Goal: Task Accomplishment & Management: Use online tool/utility

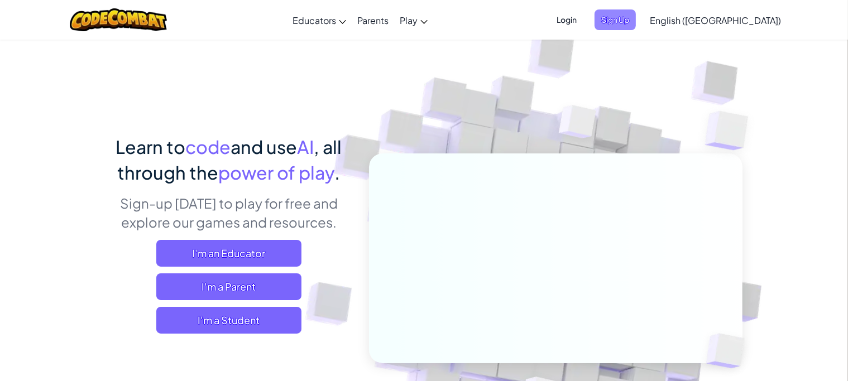
click at [636, 27] on span "Sign Up" at bounding box center [614, 19] width 41 height 21
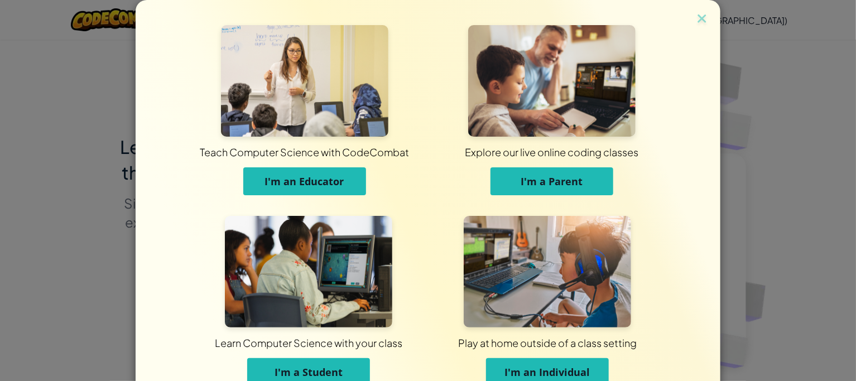
click at [294, 371] on span "I'm a Student" at bounding box center [309, 372] width 68 height 13
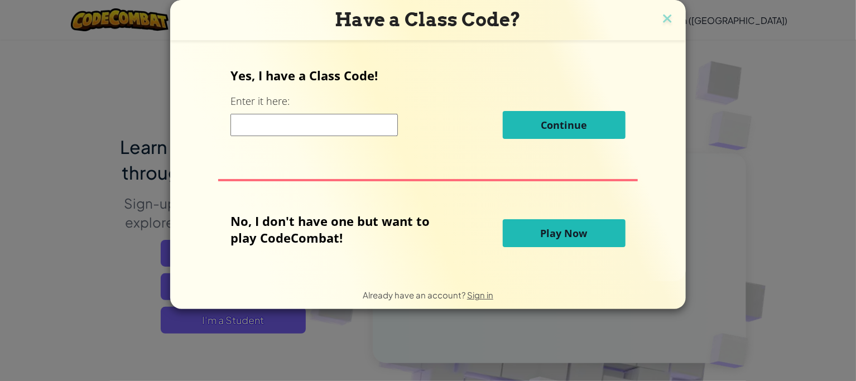
click at [342, 126] on input at bounding box center [314, 125] width 167 height 22
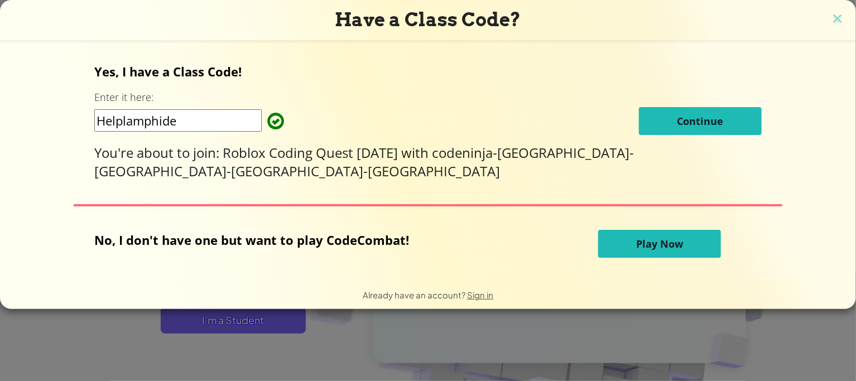
type input "Helplamphide"
click at [677, 114] on span "Continue" at bounding box center [700, 120] width 46 height 13
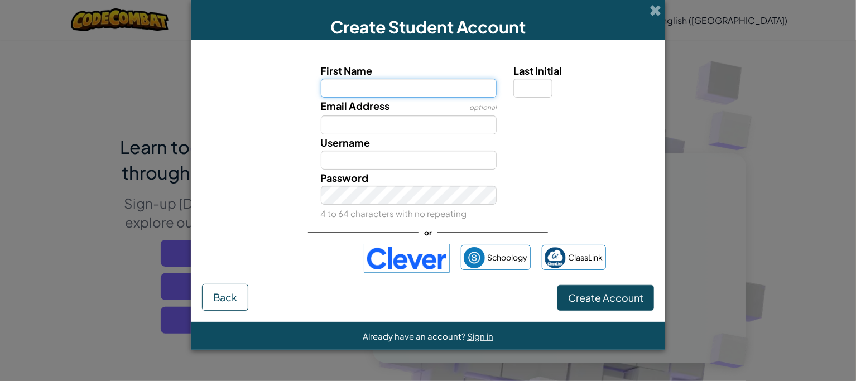
click at [435, 88] on input "First Name" at bounding box center [409, 88] width 176 height 19
type input "austin"
type input "Austin"
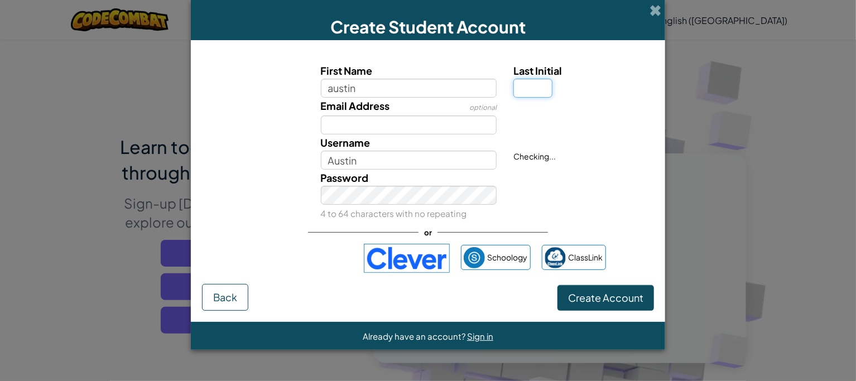
click at [515, 94] on input "Last Initial" at bounding box center [532, 88] width 39 height 19
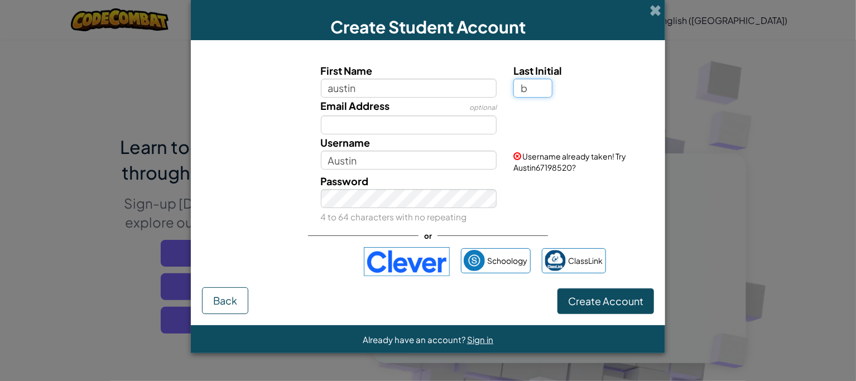
type input "b"
type input "AustinB"
click at [340, 128] on input "Email Address" at bounding box center [409, 125] width 176 height 19
type input "s"
click at [373, 159] on input "AustinB" at bounding box center [409, 160] width 176 height 19
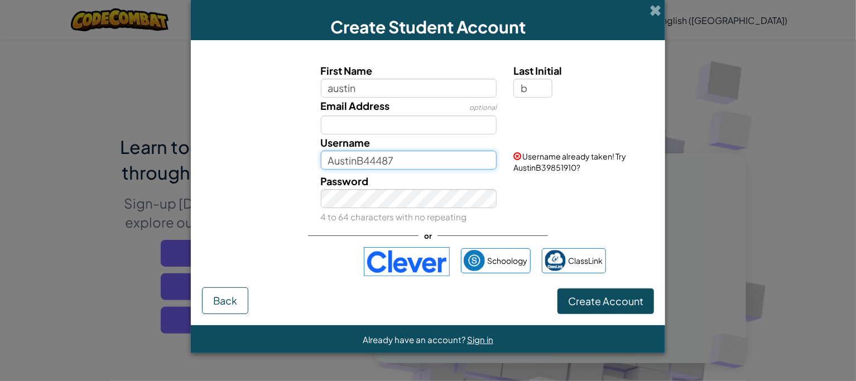
type input "AustinB44487"
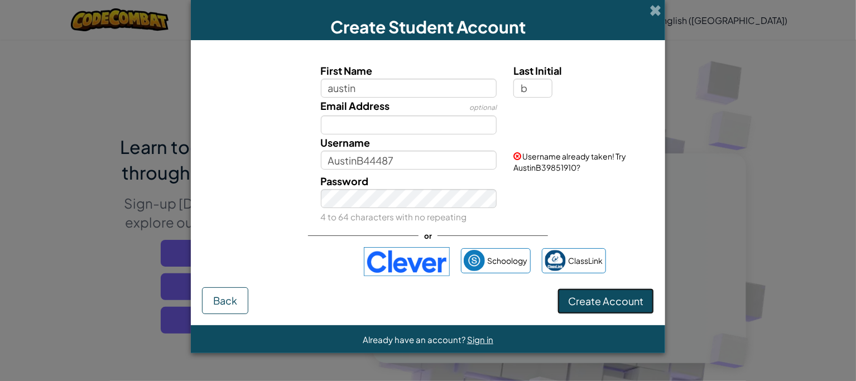
click at [607, 313] on form "First Name austin Last Initial b Email Address optional Username AustinB44487 U…" at bounding box center [428, 182] width 474 height 285
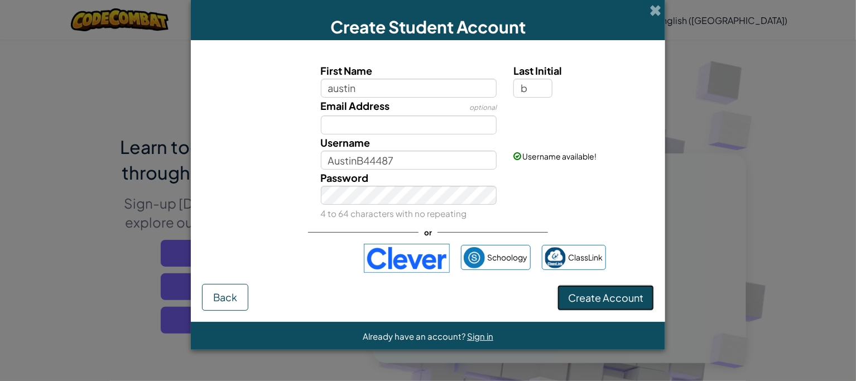
click at [603, 301] on span "Create Account" at bounding box center [605, 297] width 75 height 13
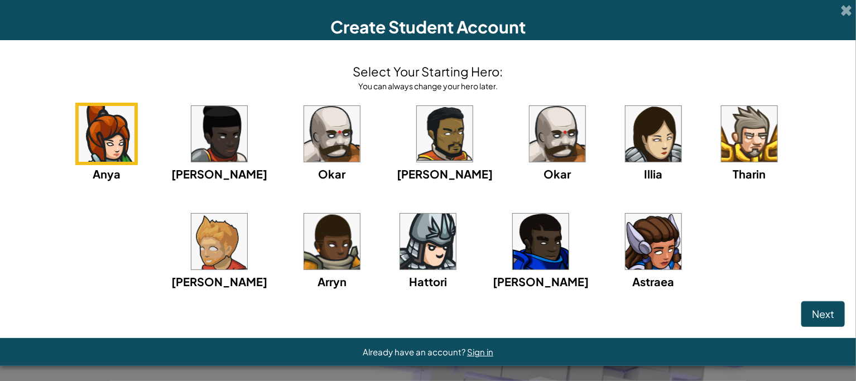
click at [722, 121] on img at bounding box center [750, 134] width 56 height 56
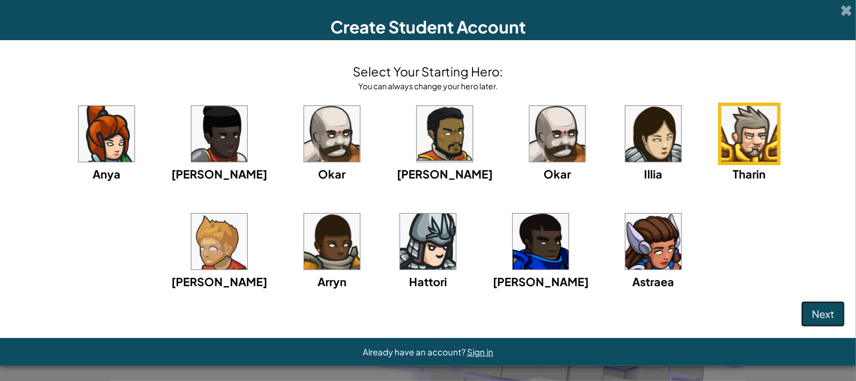
click at [813, 308] on span "Next" at bounding box center [823, 314] width 22 height 13
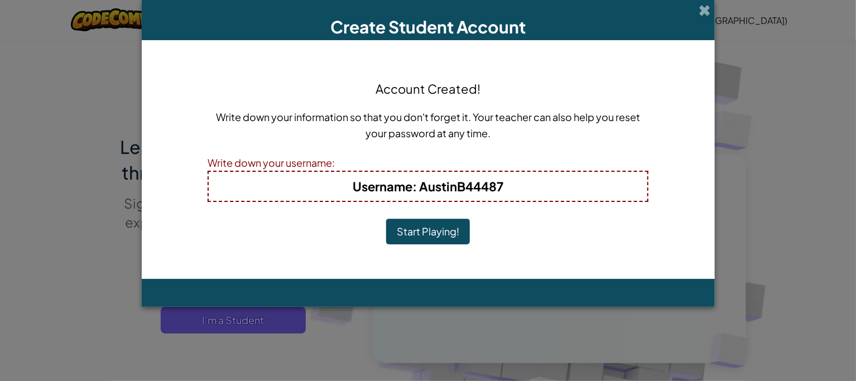
click at [451, 234] on button "Start Playing!" at bounding box center [428, 232] width 84 height 26
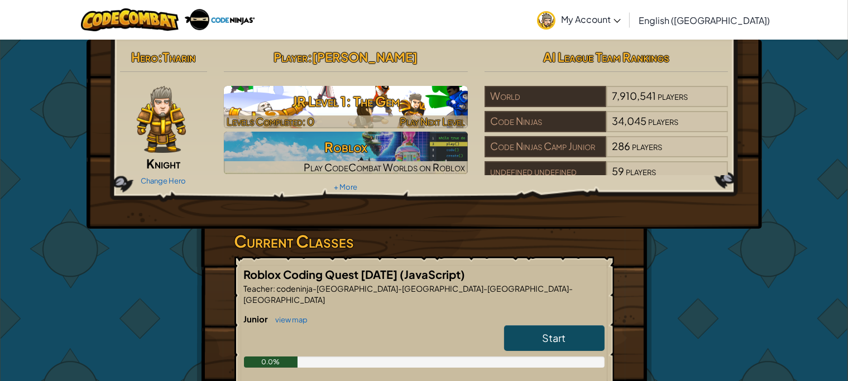
click at [304, 110] on h3 "JR Level 1: The Gem" at bounding box center [346, 101] width 244 height 25
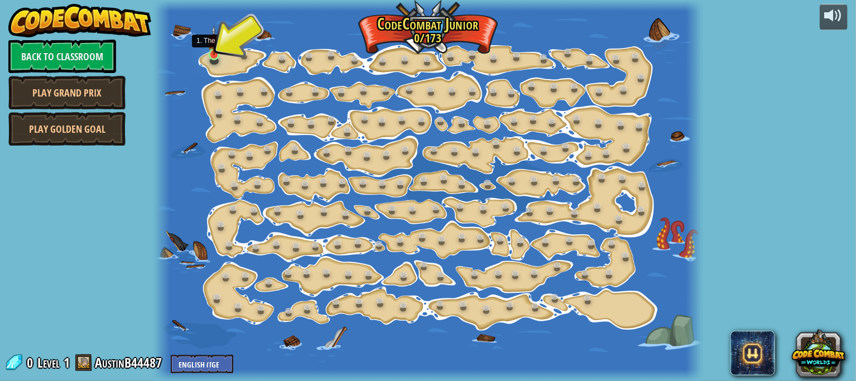
click at [214, 54] on img at bounding box center [214, 41] width 13 height 30
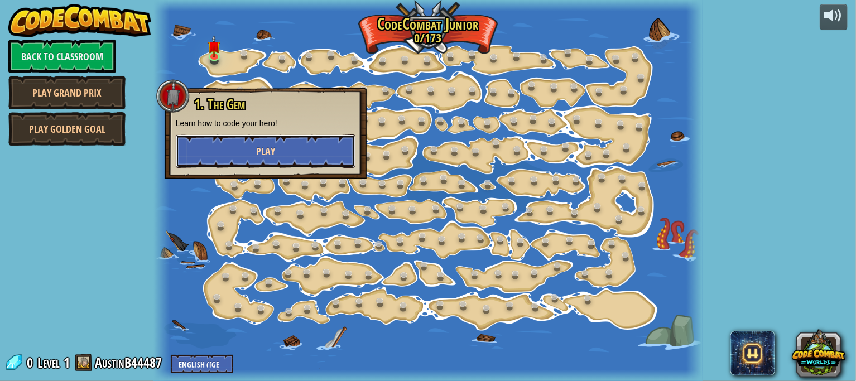
click at [214, 138] on button "Play" at bounding box center [266, 151] width 180 height 33
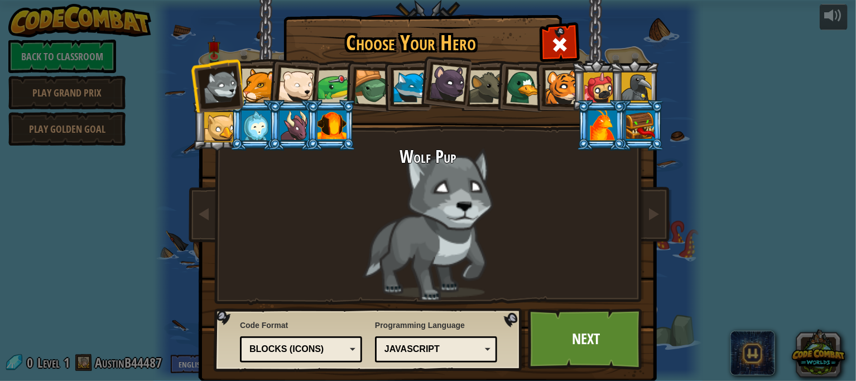
click at [518, 92] on div at bounding box center [524, 87] width 36 height 36
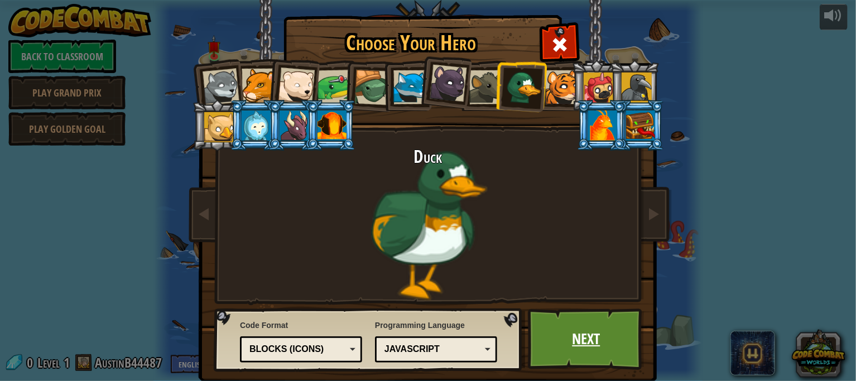
click at [570, 329] on link "Next" at bounding box center [586, 339] width 117 height 61
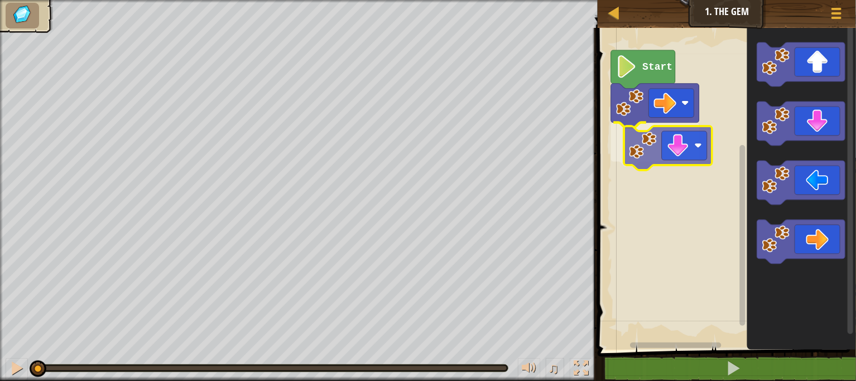
click at [699, 139] on div "Start" at bounding box center [725, 186] width 262 height 328
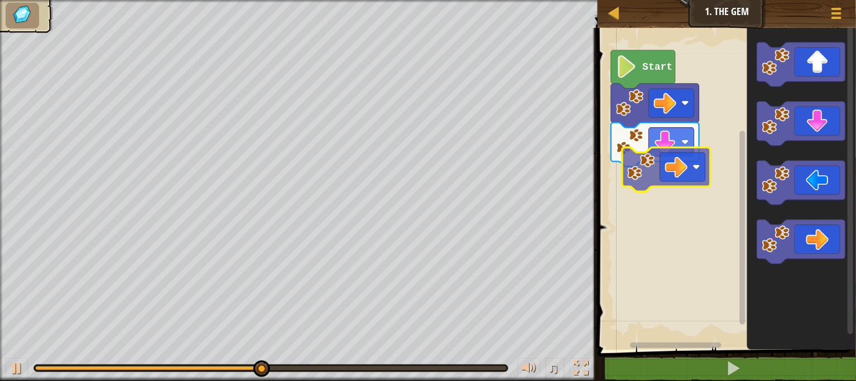
click at [697, 171] on div "Start" at bounding box center [725, 186] width 262 height 328
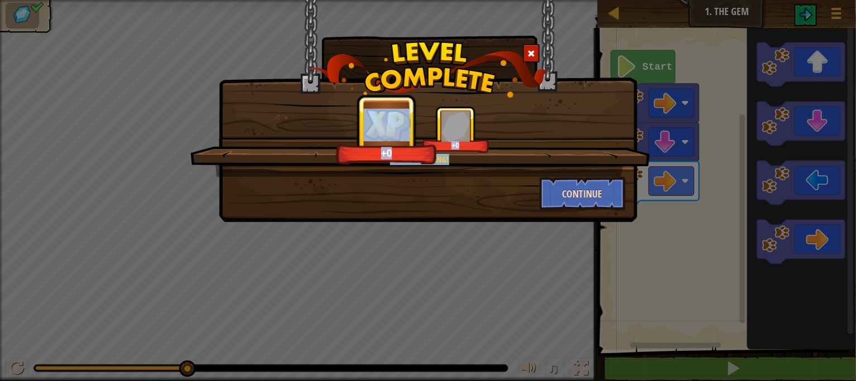
click at [618, 176] on div "Let's keep coding! +0 +0 Continue" at bounding box center [428, 158] width 395 height 104
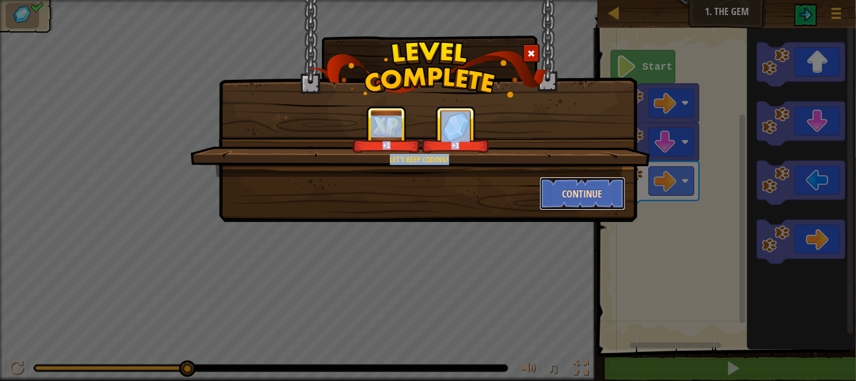
click at [587, 183] on button "Continue" at bounding box center [583, 193] width 87 height 33
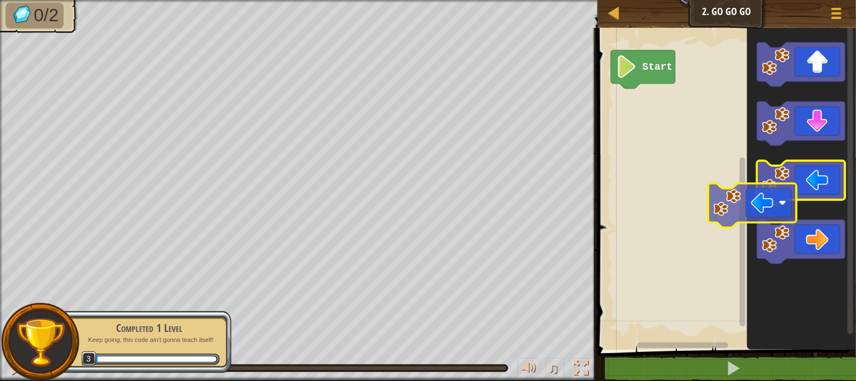
click at [786, 203] on g "Blockly Workspace" at bounding box center [801, 153] width 88 height 222
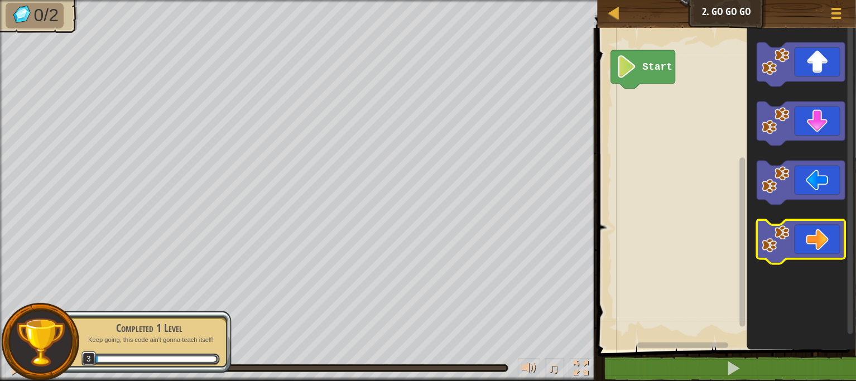
click at [782, 236] on icon "Blockly Workspace" at bounding box center [801, 186] width 109 height 328
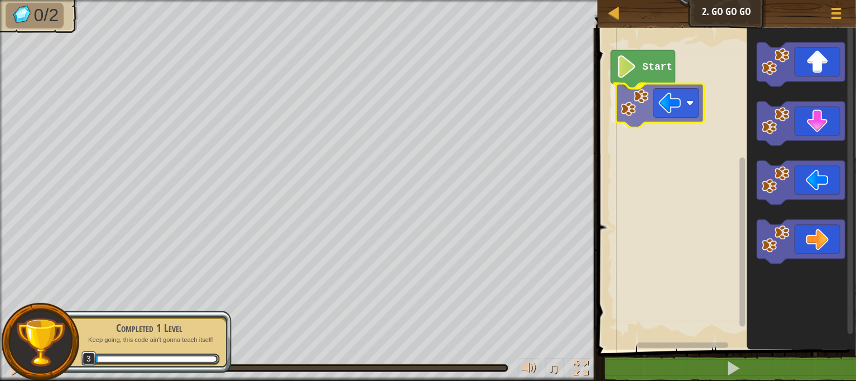
click at [684, 124] on div "Start" at bounding box center [725, 186] width 262 height 328
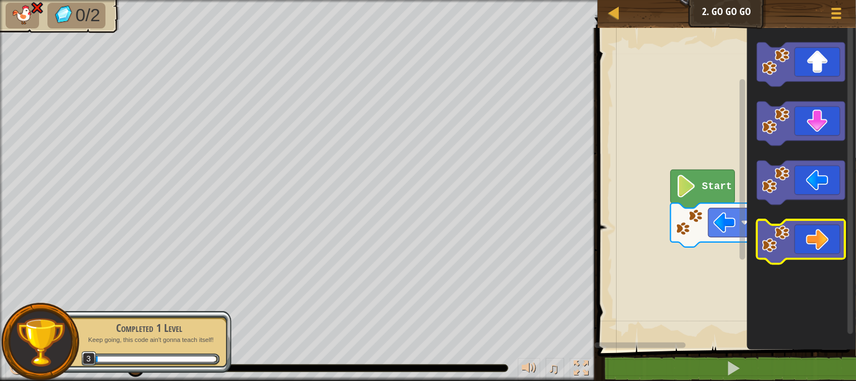
click at [767, 246] on div "Start" at bounding box center [725, 186] width 262 height 328
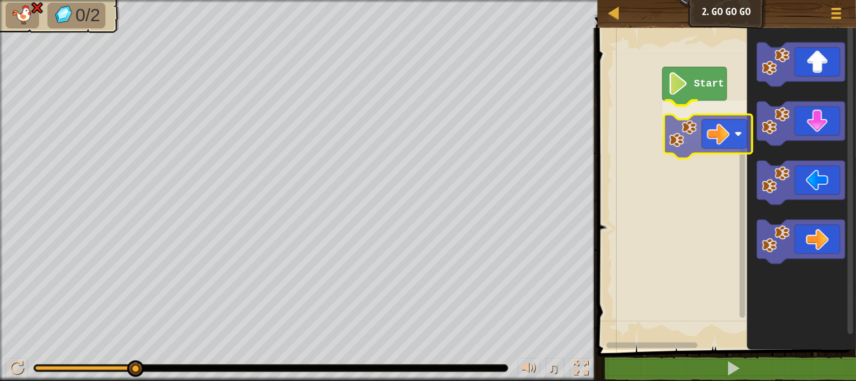
click at [706, 116] on div "Start" at bounding box center [725, 186] width 262 height 328
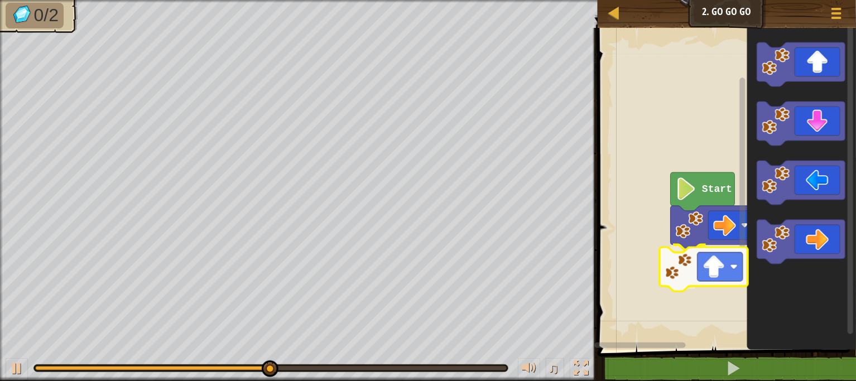
click at [692, 263] on div "Start" at bounding box center [725, 186] width 262 height 328
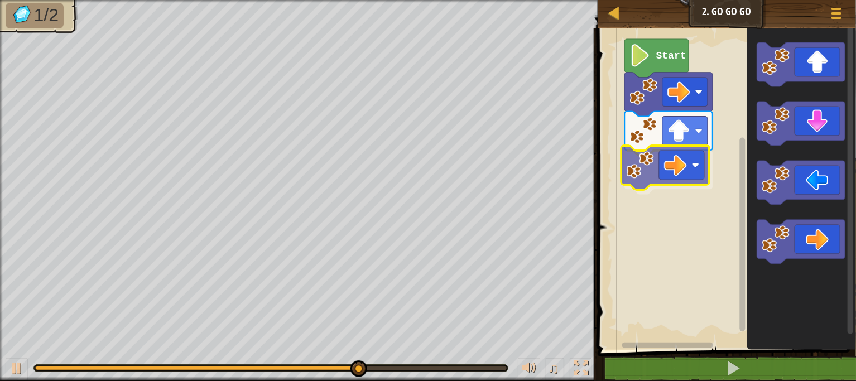
click at [648, 179] on div "Start" at bounding box center [725, 186] width 262 height 328
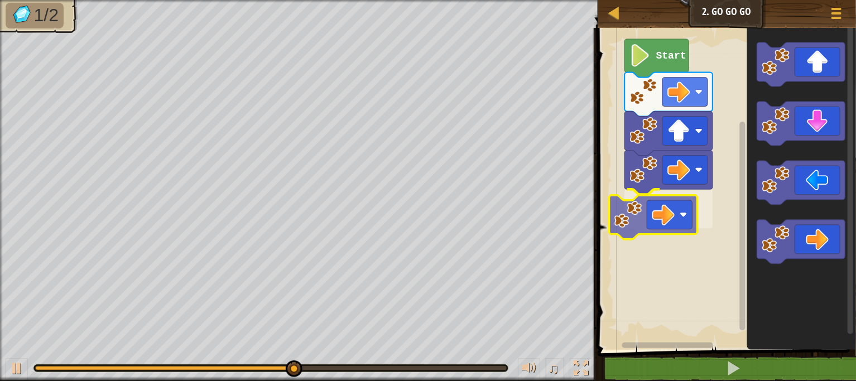
click at [672, 216] on div "Start" at bounding box center [725, 186] width 262 height 328
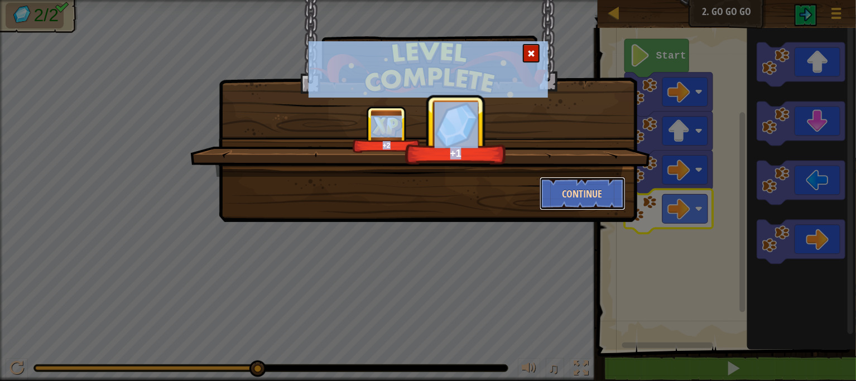
click at [596, 190] on button "Continue" at bounding box center [583, 193] width 87 height 33
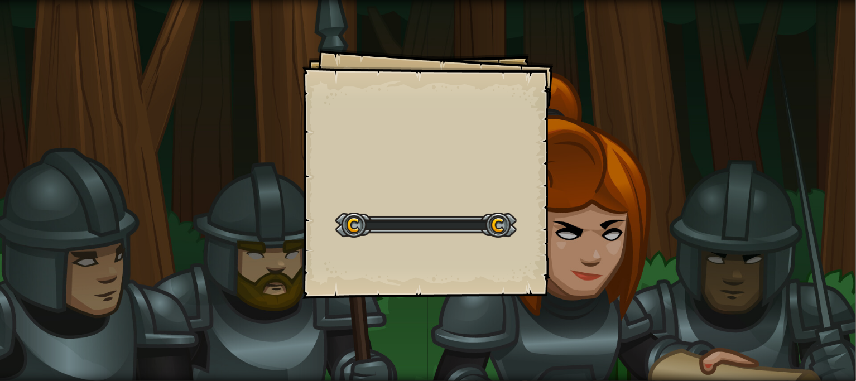
click at [596, 191] on div "Goals Start Level Error loading from server. Try refreshing the page. You'll ne…" at bounding box center [428, 190] width 856 height 381
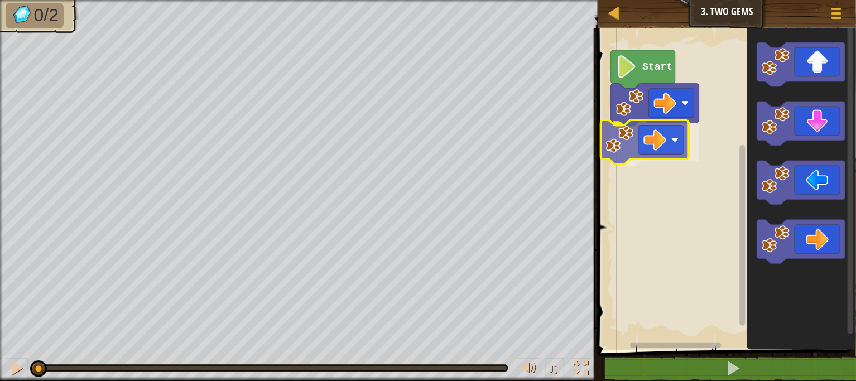
click at [647, 128] on div "Start" at bounding box center [725, 186] width 262 height 328
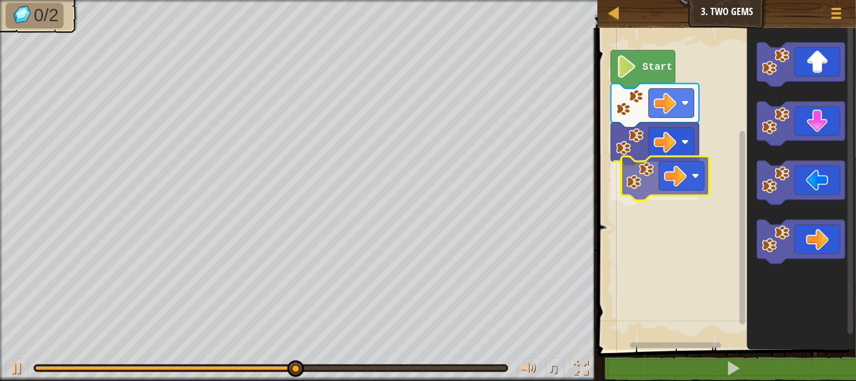
click at [647, 182] on div "Start" at bounding box center [725, 186] width 262 height 328
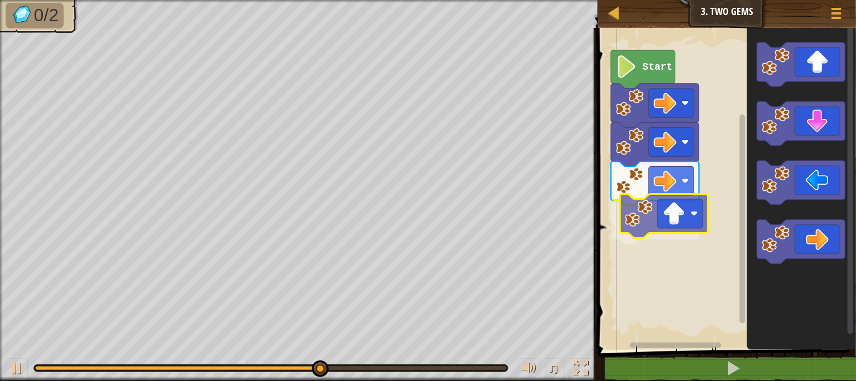
click at [683, 203] on div "Start" at bounding box center [725, 186] width 262 height 328
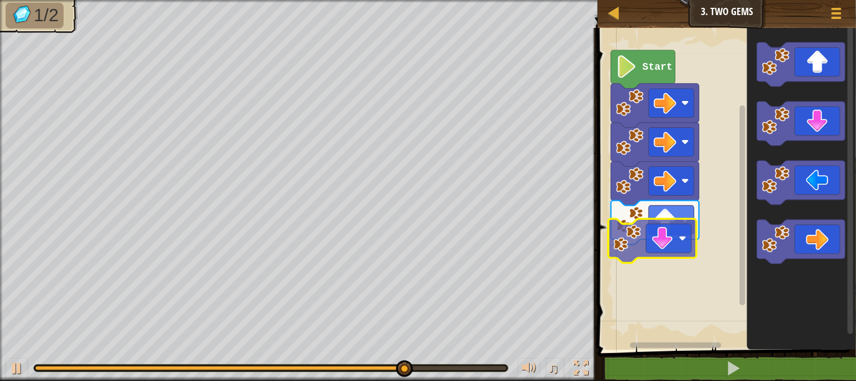
click at [689, 255] on div "Start" at bounding box center [725, 186] width 262 height 328
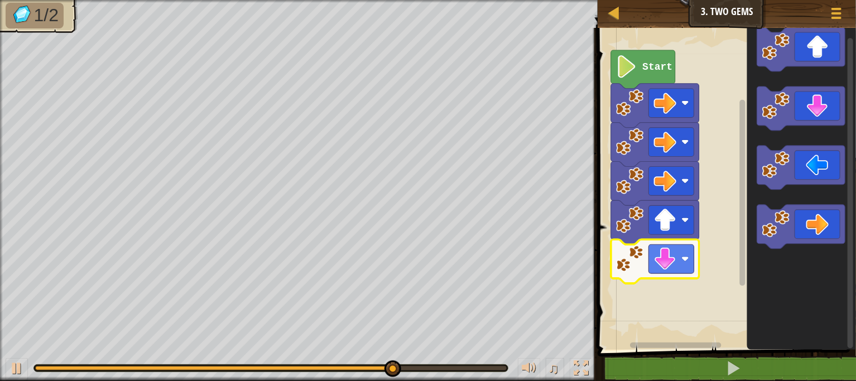
click at [747, 172] on div "Start" at bounding box center [725, 186] width 262 height 328
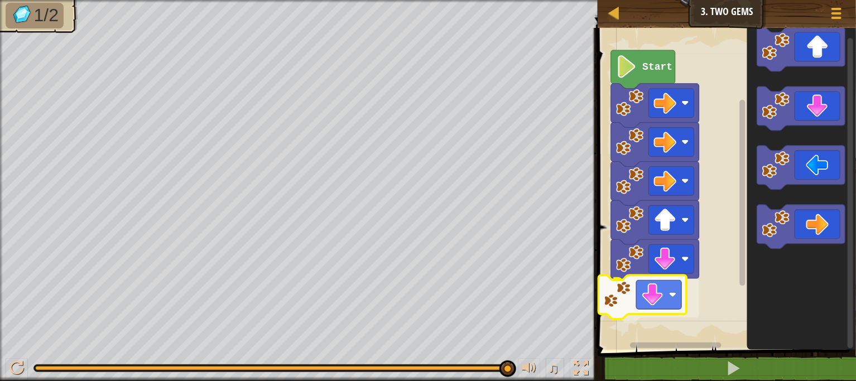
click at [633, 304] on div "Start" at bounding box center [725, 186] width 262 height 328
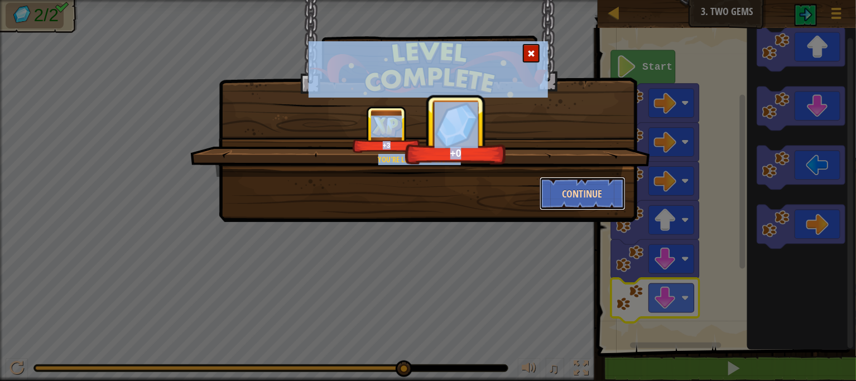
click at [584, 187] on button "Continue" at bounding box center [583, 193] width 87 height 33
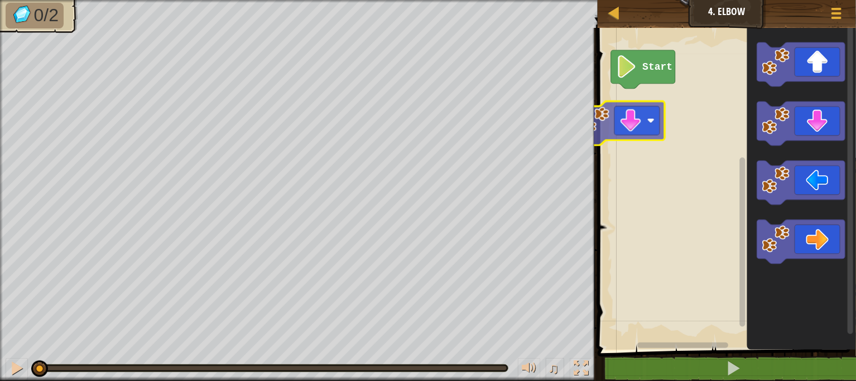
click at [633, 99] on div "Start" at bounding box center [725, 186] width 262 height 328
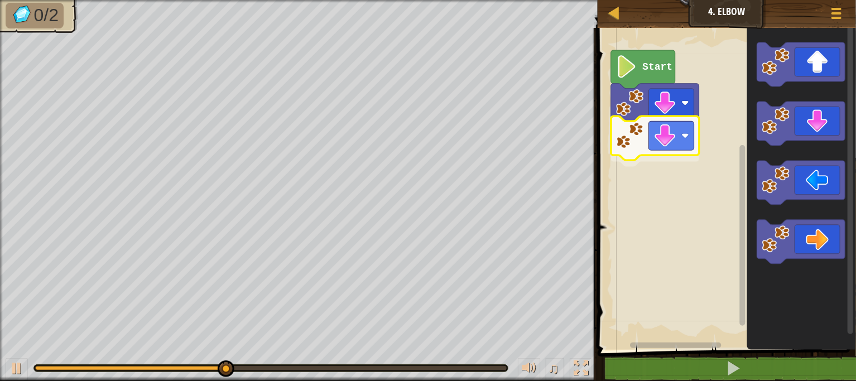
click at [649, 156] on div "Start" at bounding box center [725, 186] width 262 height 328
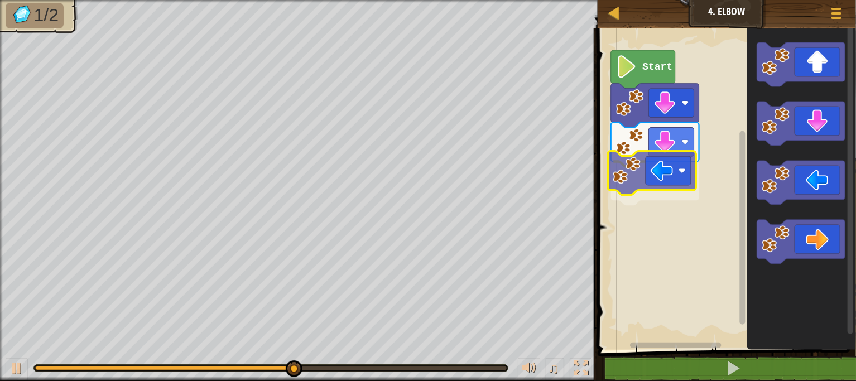
click at [654, 191] on icon "Blockly Workspace" at bounding box center [655, 184] width 88 height 44
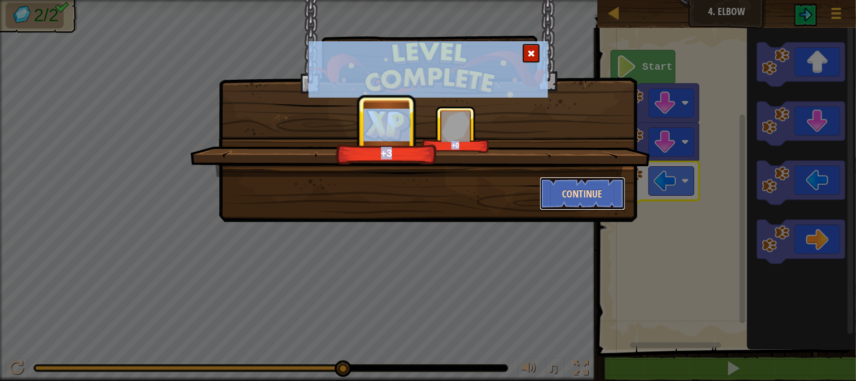
click at [577, 183] on button "Continue" at bounding box center [583, 193] width 87 height 33
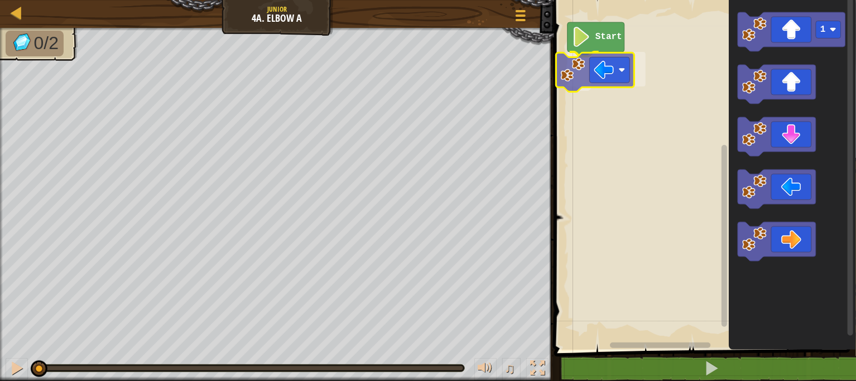
click at [604, 65] on div "Start 1" at bounding box center [703, 172] width 305 height 356
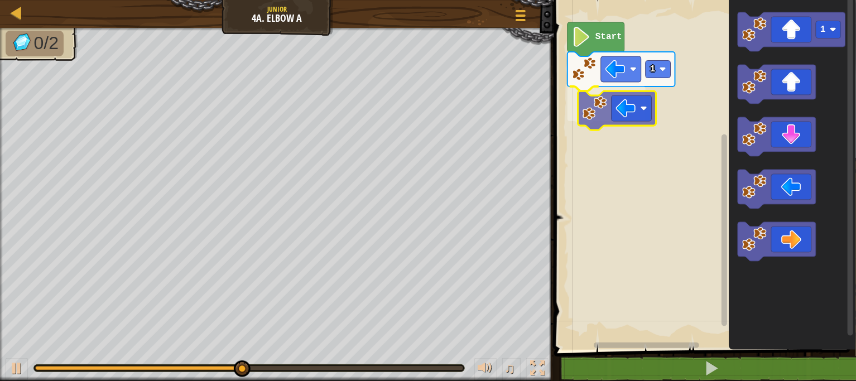
click at [628, 124] on div "1 Start 1" at bounding box center [703, 172] width 305 height 356
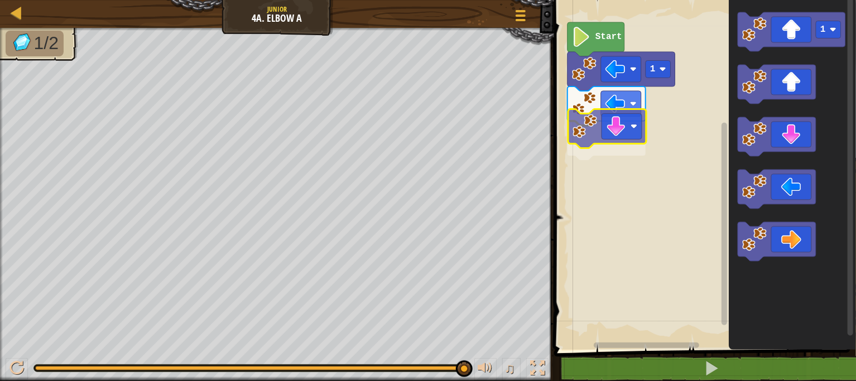
click at [609, 119] on div "1 Start 1" at bounding box center [703, 172] width 305 height 356
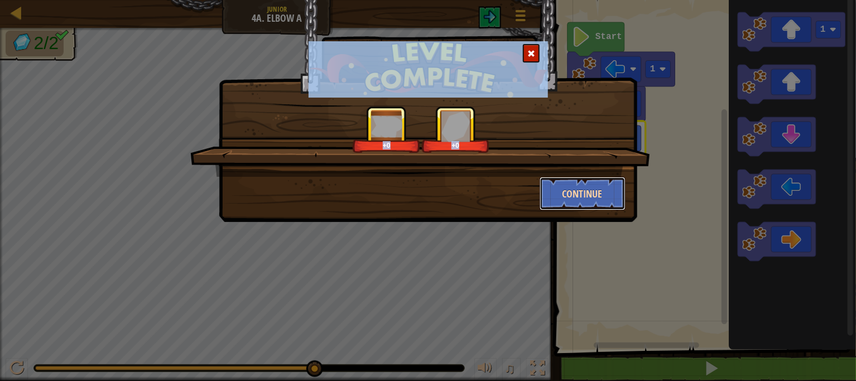
click at [589, 196] on button "Continue" at bounding box center [583, 193] width 87 height 33
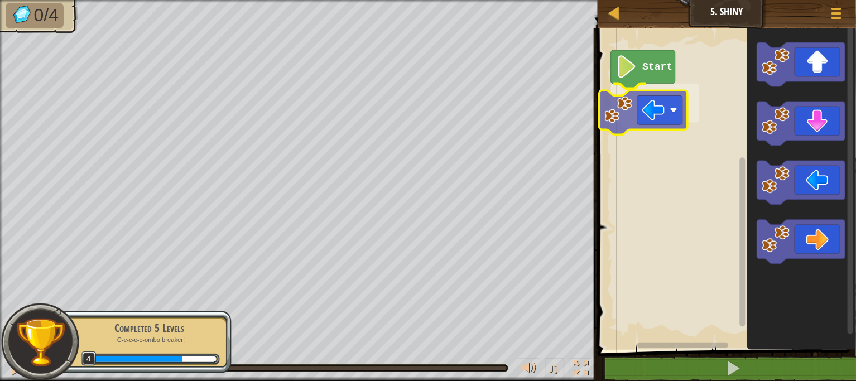
click at [635, 108] on div "Start" at bounding box center [725, 186] width 262 height 328
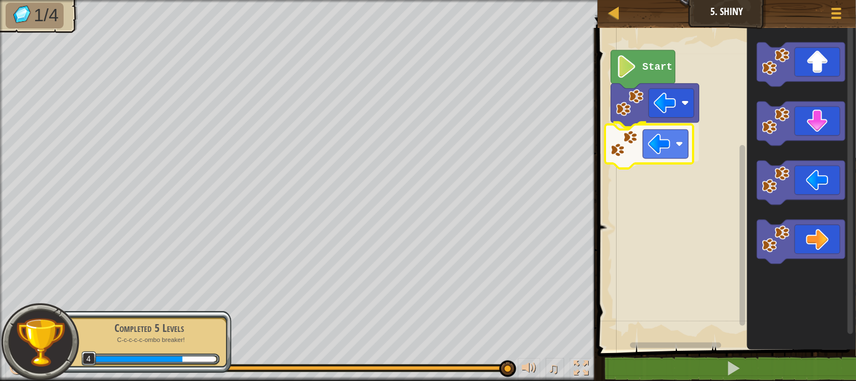
click at [670, 151] on div "Start" at bounding box center [725, 186] width 262 height 328
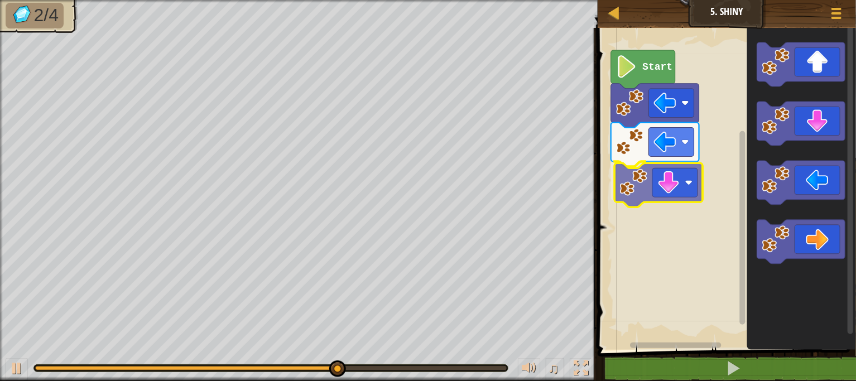
click at [693, 184] on div "Start" at bounding box center [725, 186] width 262 height 328
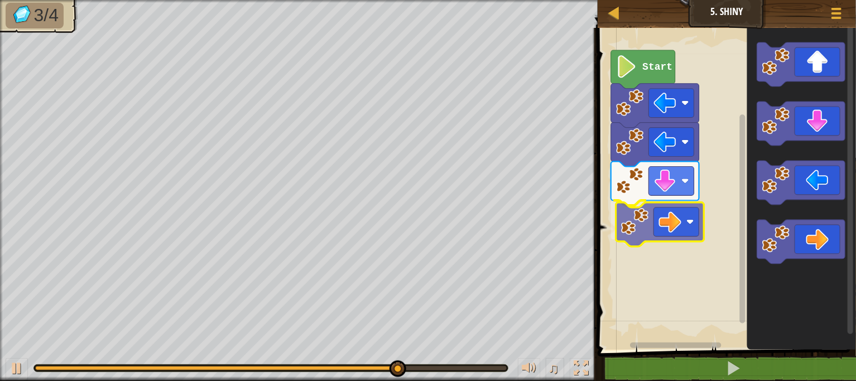
click at [674, 209] on div "Start" at bounding box center [725, 186] width 262 height 328
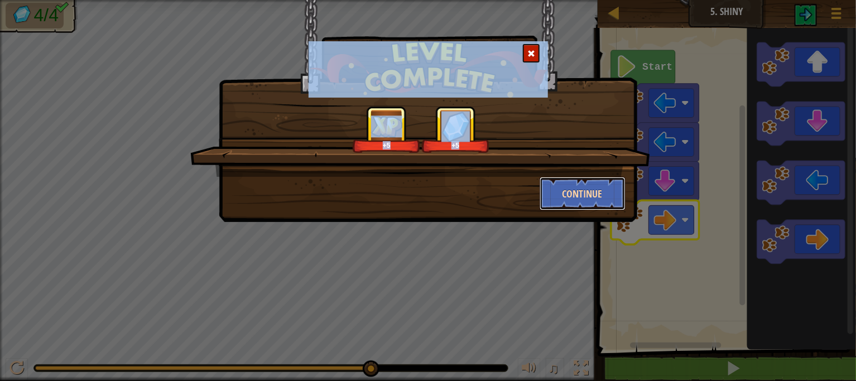
click at [586, 186] on button "Continue" at bounding box center [583, 193] width 87 height 33
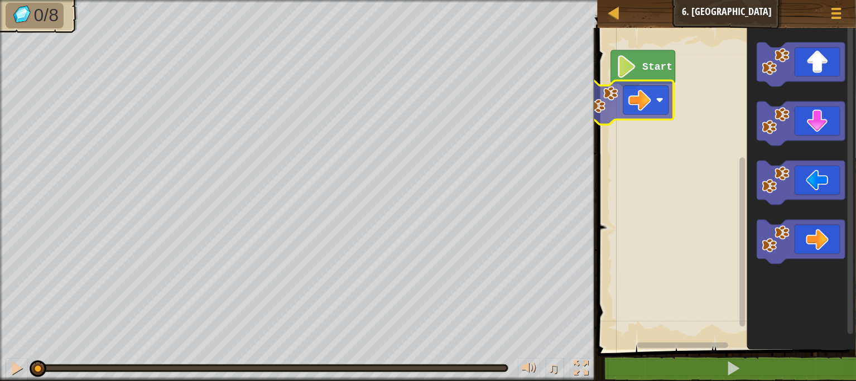
click at [641, 100] on div "Start" at bounding box center [725, 186] width 262 height 328
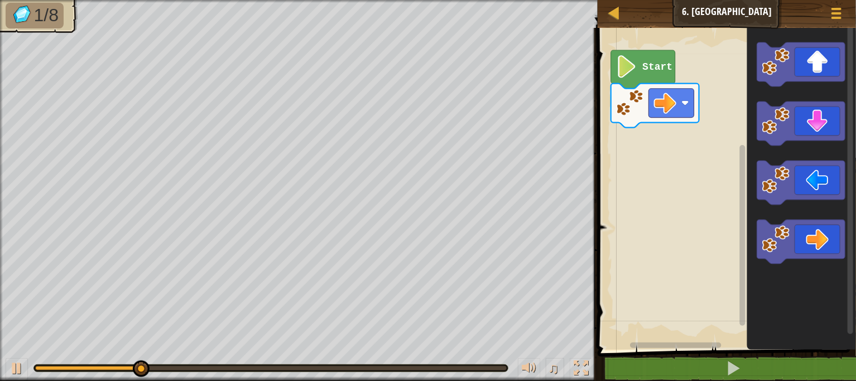
click at [647, 158] on div "Start" at bounding box center [725, 186] width 262 height 328
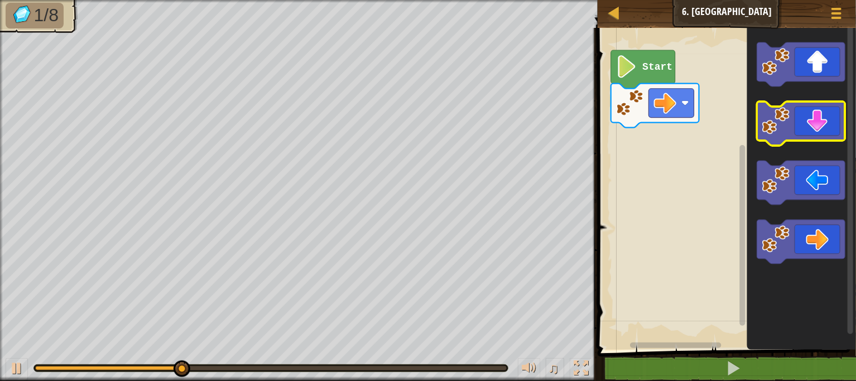
click at [834, 116] on icon "Blockly Workspace" at bounding box center [801, 186] width 109 height 328
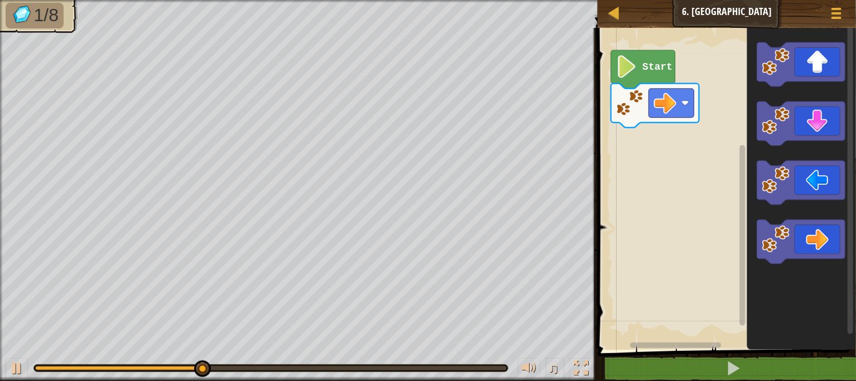
click at [826, 142] on g "Blockly Workspace" at bounding box center [801, 153] width 88 height 222
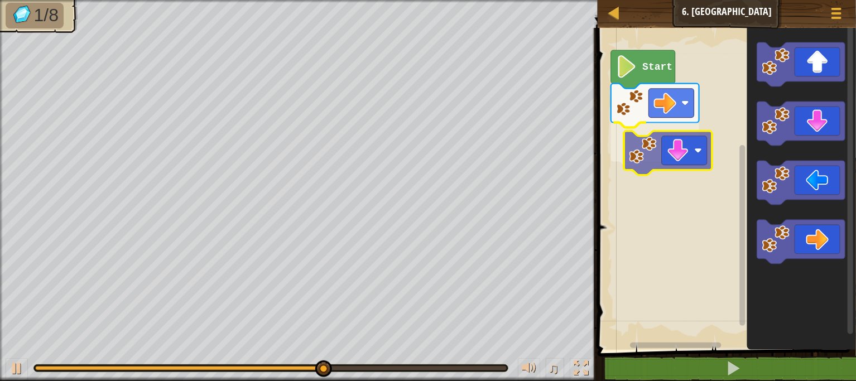
click at [654, 149] on div "Start" at bounding box center [725, 186] width 262 height 328
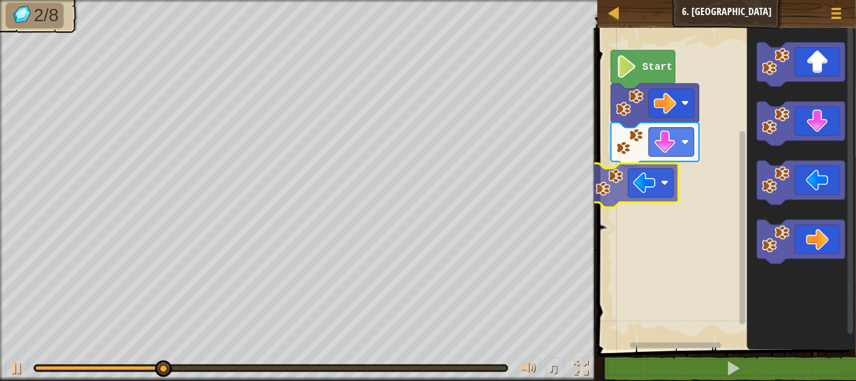
click at [669, 193] on div "Start" at bounding box center [725, 186] width 262 height 328
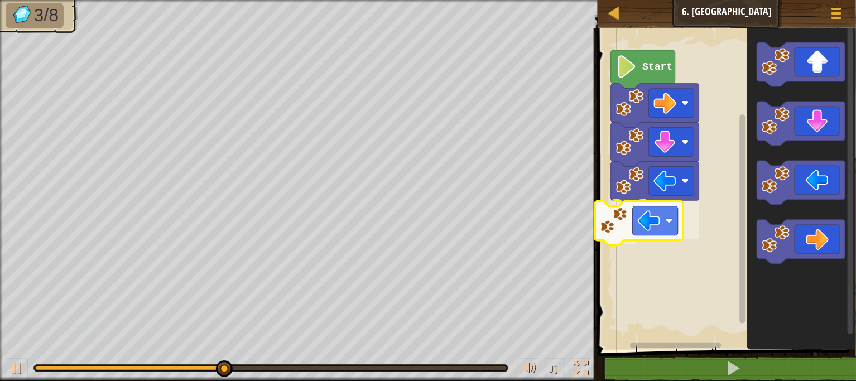
click at [627, 239] on div "Start" at bounding box center [725, 186] width 262 height 328
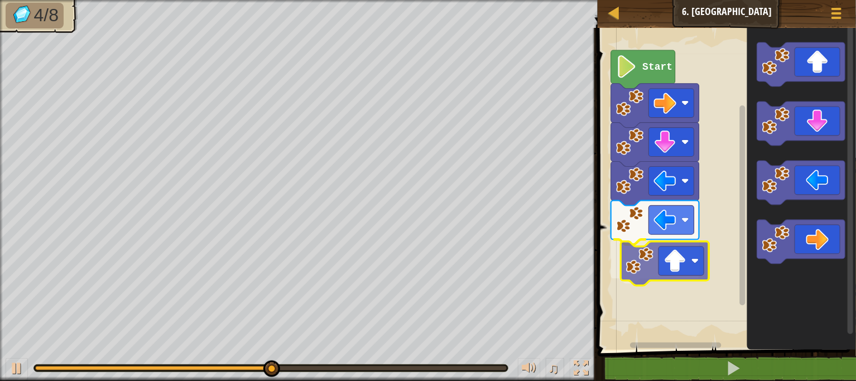
click at [705, 243] on div "Start" at bounding box center [725, 186] width 262 height 328
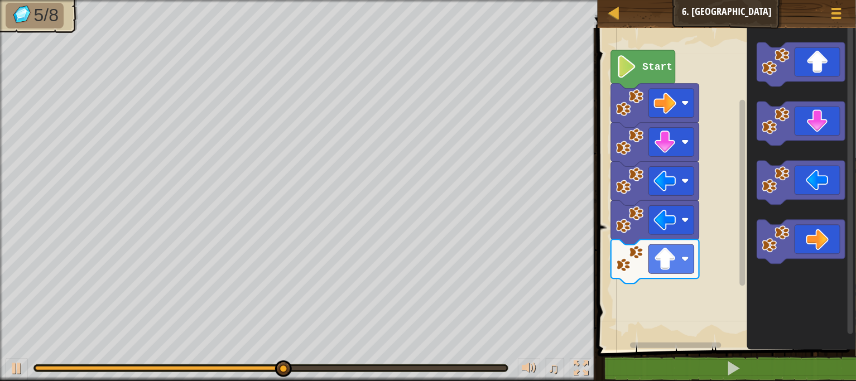
click at [692, 0] on html "Map Junior 6. Gem Square Game Menu 1 הההההההההההההההההההההההההההההההההההההההההה…" at bounding box center [428, 0] width 856 height 0
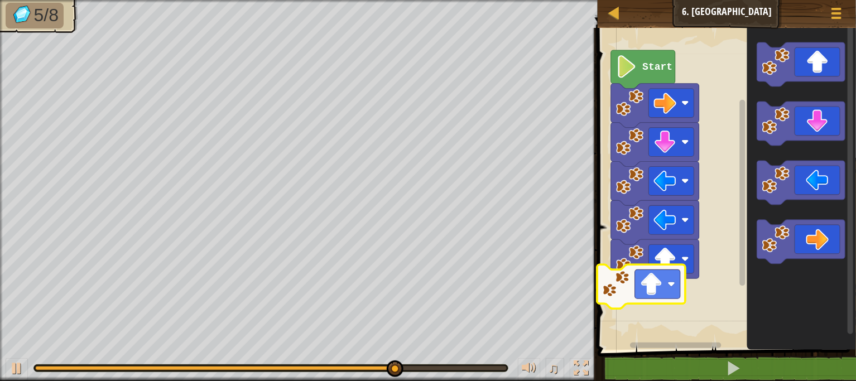
click at [608, 286] on div "Start" at bounding box center [725, 186] width 262 height 328
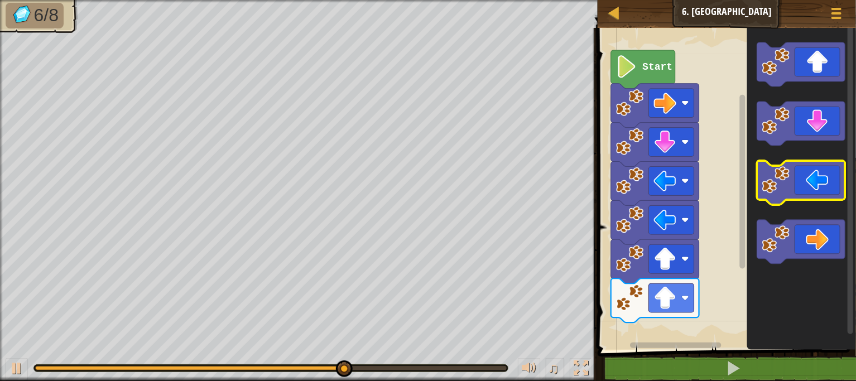
click at [793, 169] on g "Blockly Workspace" at bounding box center [801, 153] width 88 height 222
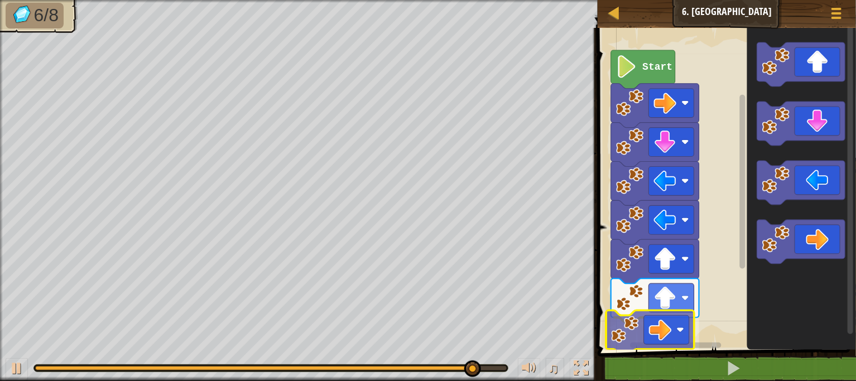
click at [667, 338] on div "Start" at bounding box center [725, 186] width 262 height 328
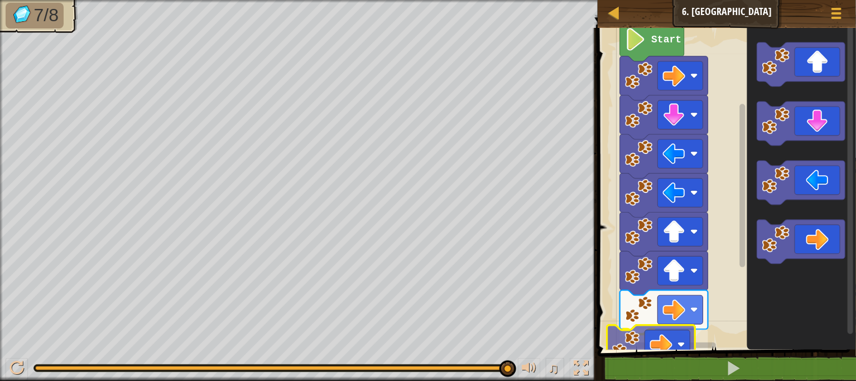
click at [672, 347] on div "Start" at bounding box center [725, 186] width 262 height 328
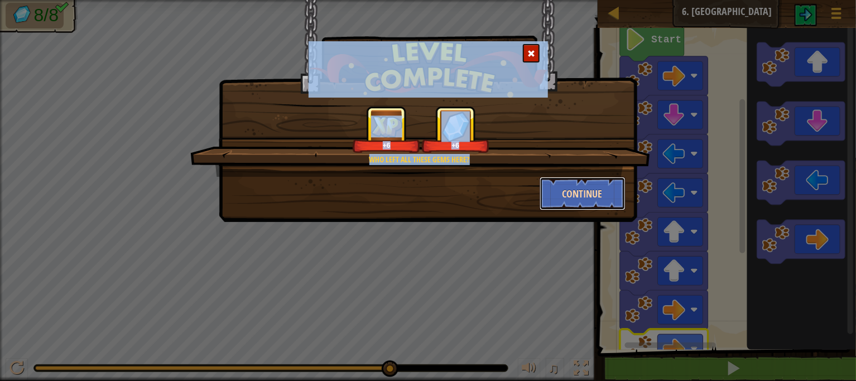
click at [602, 180] on button "Continue" at bounding box center [583, 193] width 87 height 33
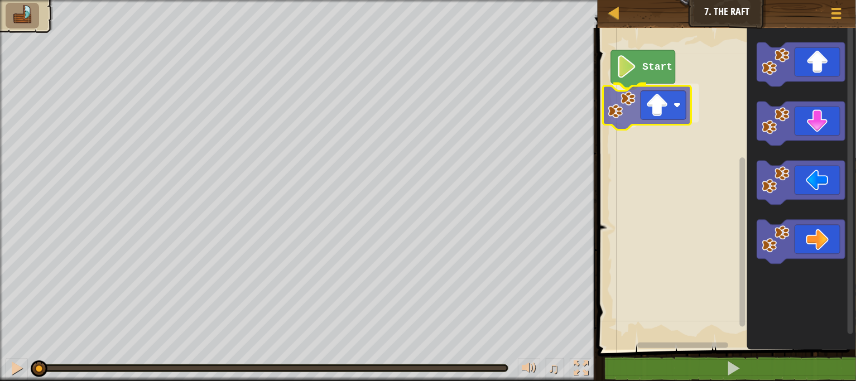
click at [640, 116] on div "Start" at bounding box center [725, 186] width 262 height 328
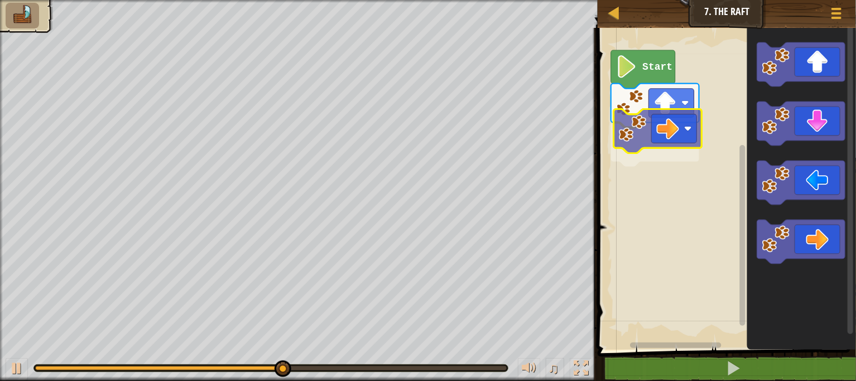
click at [660, 131] on div "Start" at bounding box center [725, 186] width 262 height 328
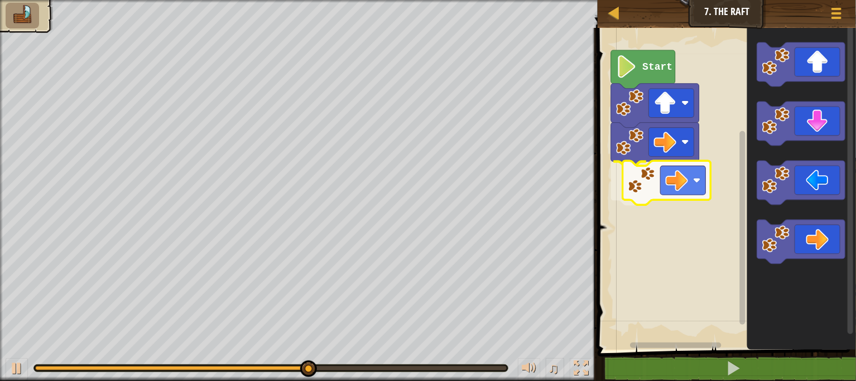
click at [633, 183] on div "Start" at bounding box center [725, 186] width 262 height 328
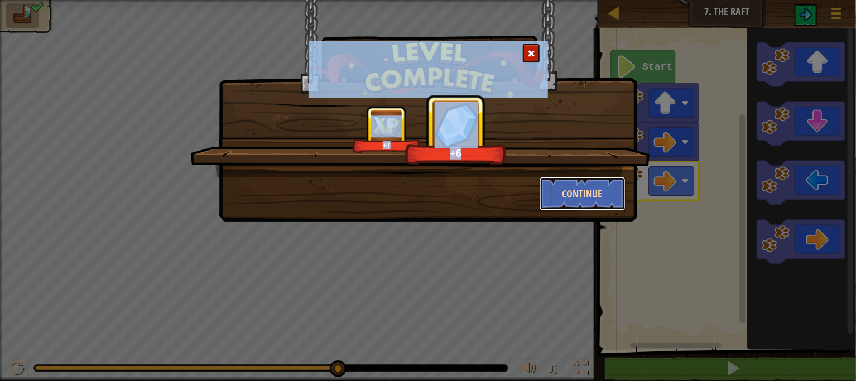
click at [558, 209] on button "Continue" at bounding box center [583, 193] width 87 height 33
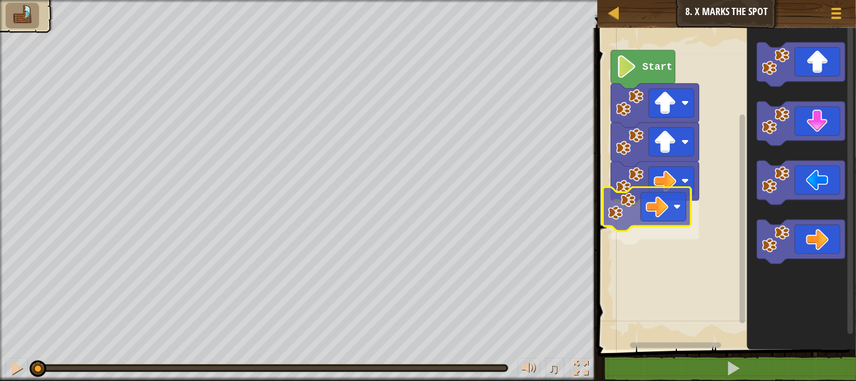
click at [621, 203] on div "Start" at bounding box center [725, 186] width 262 height 328
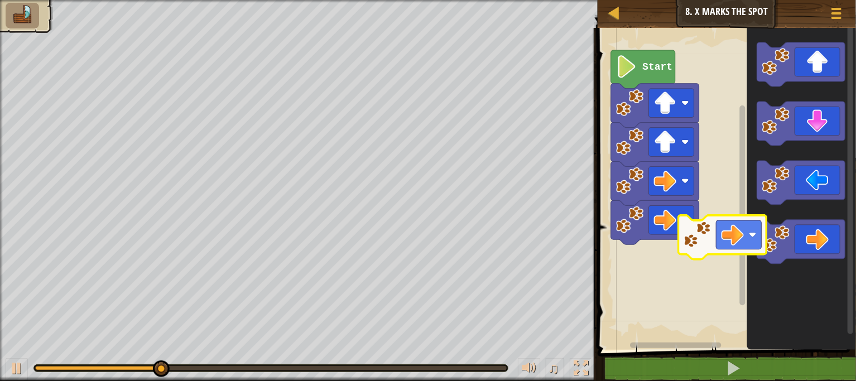
click at [757, 243] on g "Blockly Workspace" at bounding box center [801, 242] width 88 height 44
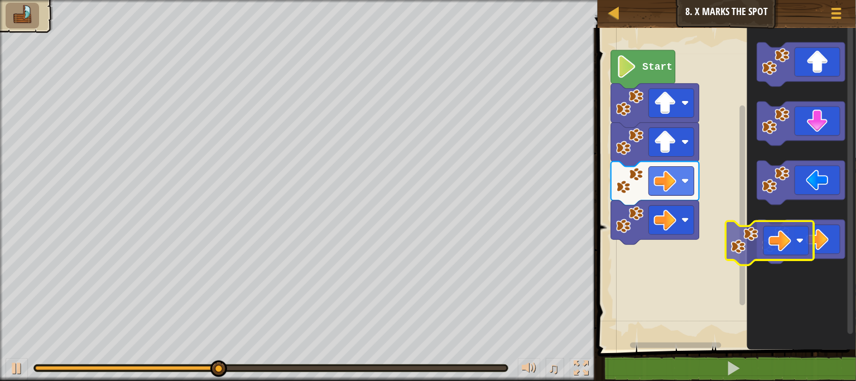
click at [773, 235] on image "Blockly Workspace" at bounding box center [776, 239] width 28 height 28
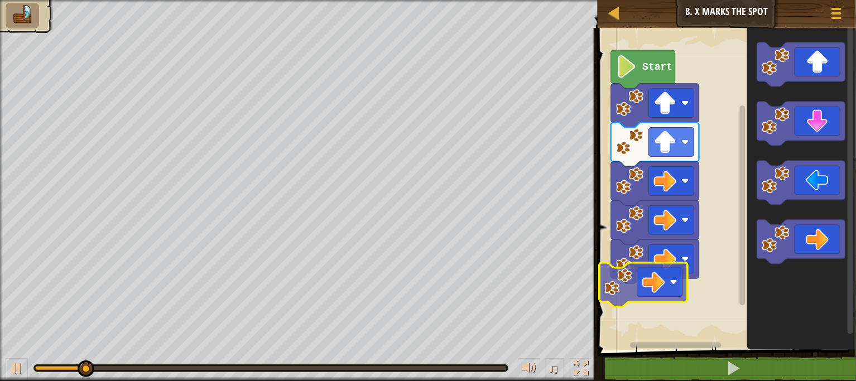
click at [629, 285] on div "Start" at bounding box center [725, 186] width 262 height 328
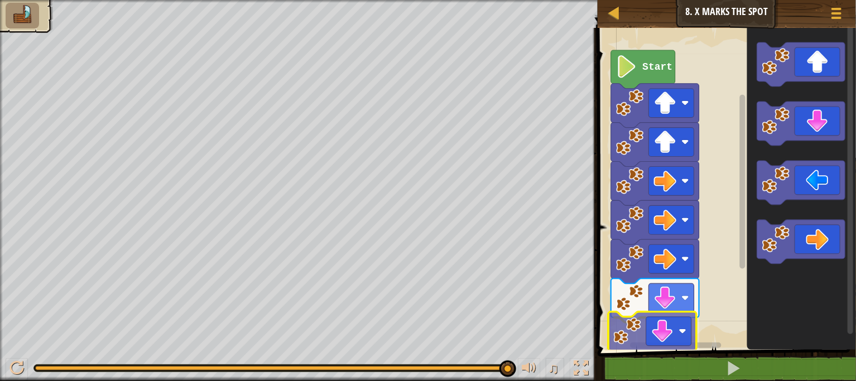
click at [664, 349] on div "Start" at bounding box center [725, 186] width 262 height 328
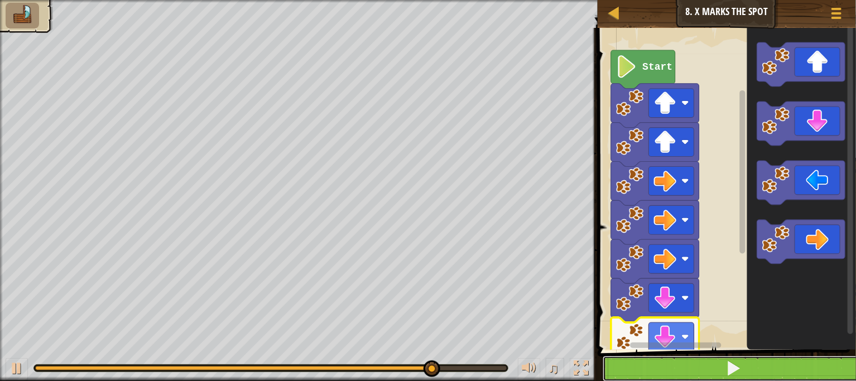
click at [686, 363] on button at bounding box center [734, 369] width 262 height 26
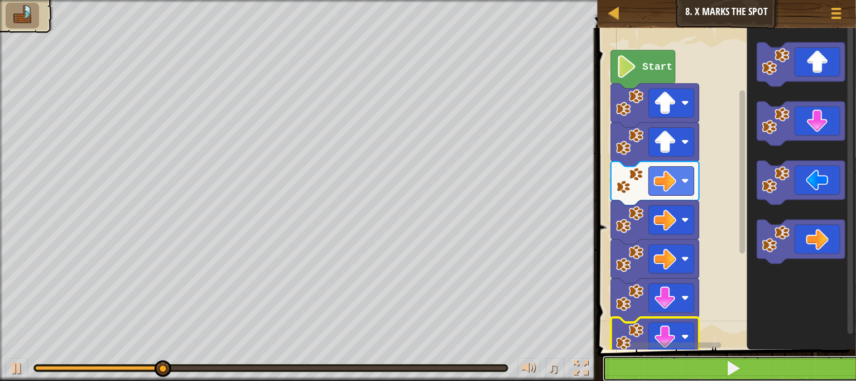
click at [709, 368] on button at bounding box center [734, 369] width 262 height 26
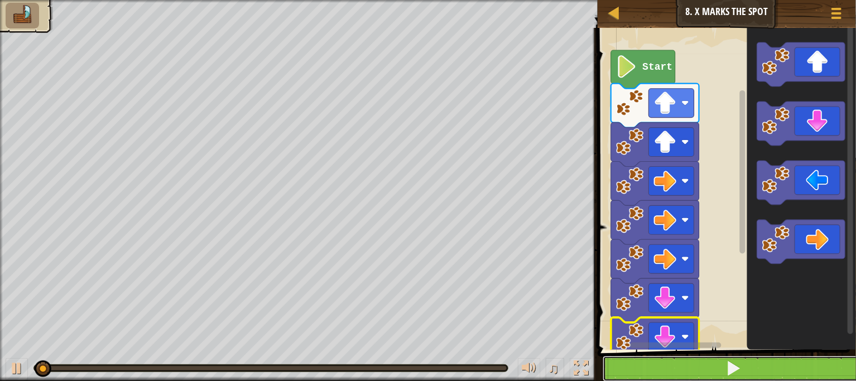
click at [709, 368] on button at bounding box center [734, 369] width 262 height 26
click at [711, 367] on button at bounding box center [734, 369] width 262 height 26
click at [711, 365] on button at bounding box center [734, 369] width 262 height 26
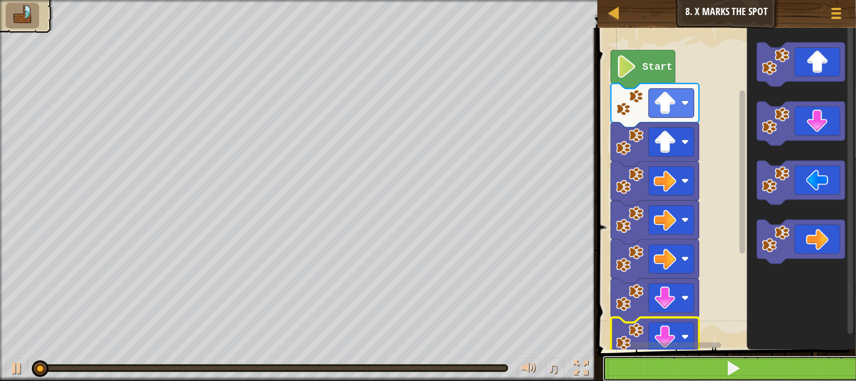
click at [711, 364] on button at bounding box center [734, 369] width 262 height 26
click at [710, 364] on button at bounding box center [734, 369] width 262 height 26
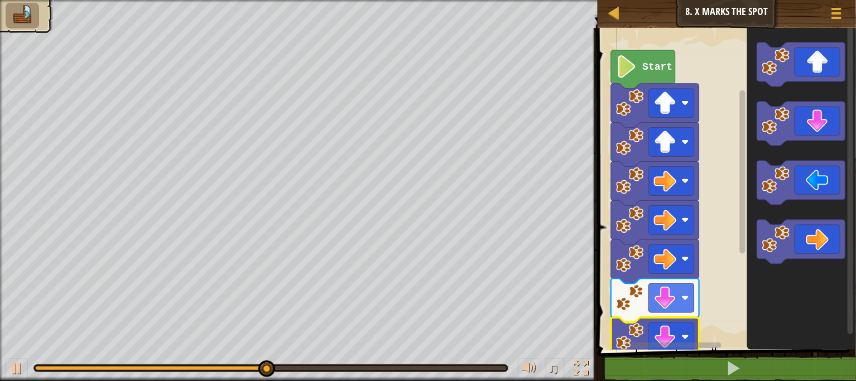
click at [635, 66] on image "Blockly Workspace" at bounding box center [626, 66] width 21 height 23
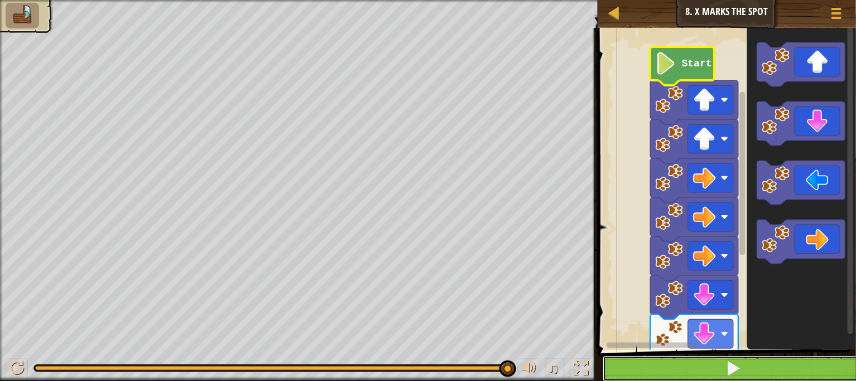
click at [670, 360] on button at bounding box center [734, 369] width 262 height 26
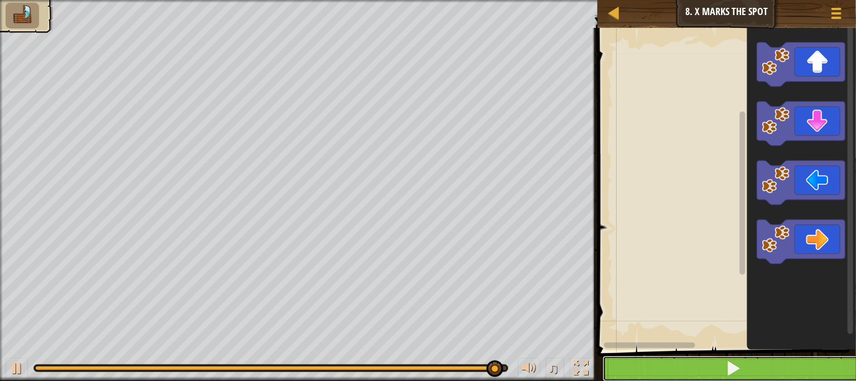
click at [670, 359] on button at bounding box center [734, 369] width 262 height 26
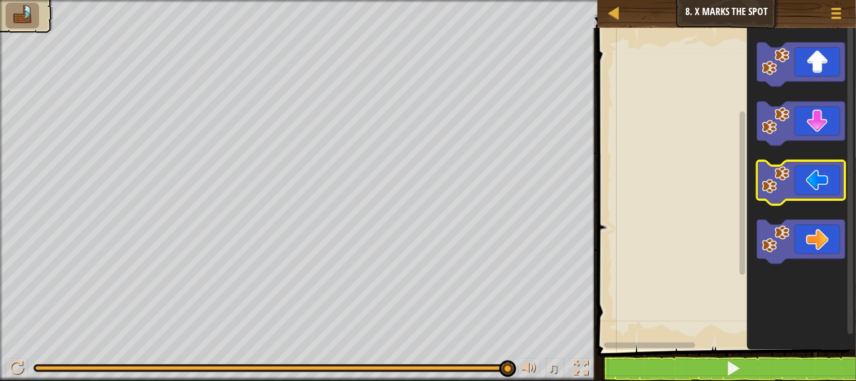
click at [785, 199] on icon "Blockly Workspace" at bounding box center [801, 183] width 88 height 44
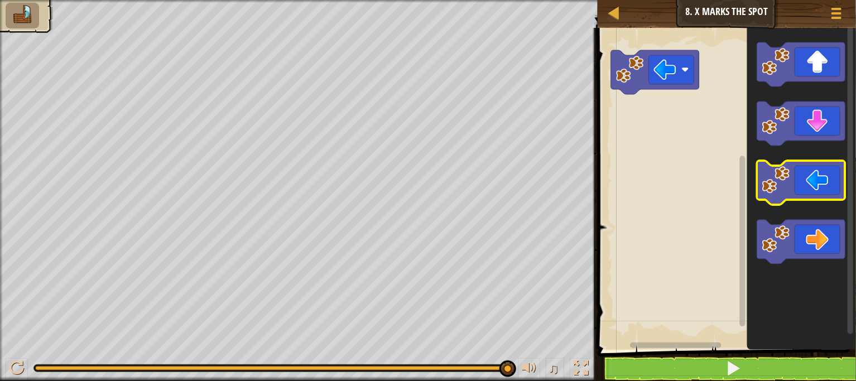
click at [788, 194] on icon "Blockly Workspace" at bounding box center [801, 183] width 88 height 44
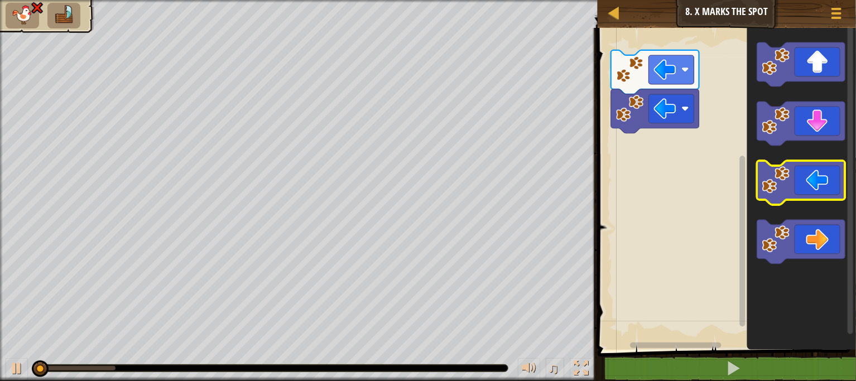
click at [788, 194] on icon "Blockly Workspace" at bounding box center [801, 183] width 88 height 44
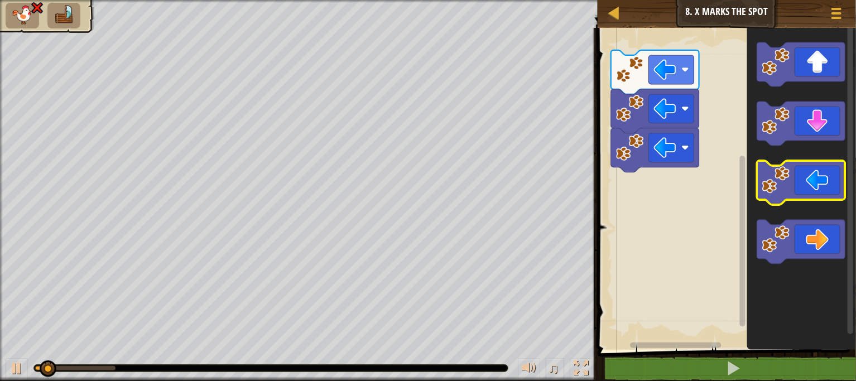
click at [788, 194] on icon "Blockly Workspace" at bounding box center [801, 183] width 88 height 44
click at [785, 194] on icon "Blockly Workspace" at bounding box center [801, 183] width 88 height 44
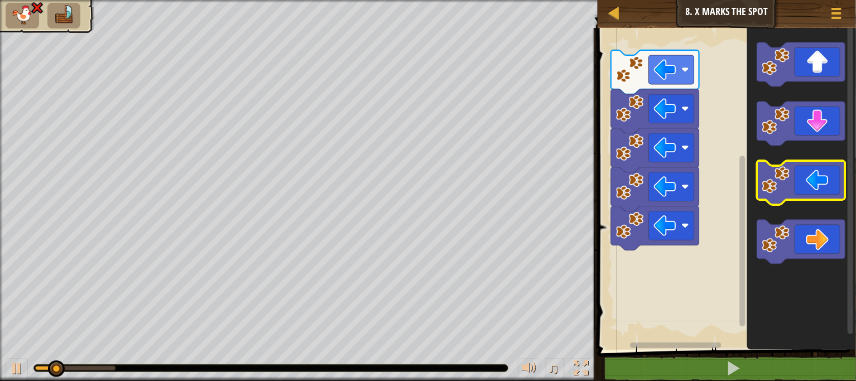
click at [777, 194] on icon "Blockly Workspace" at bounding box center [801, 183] width 88 height 44
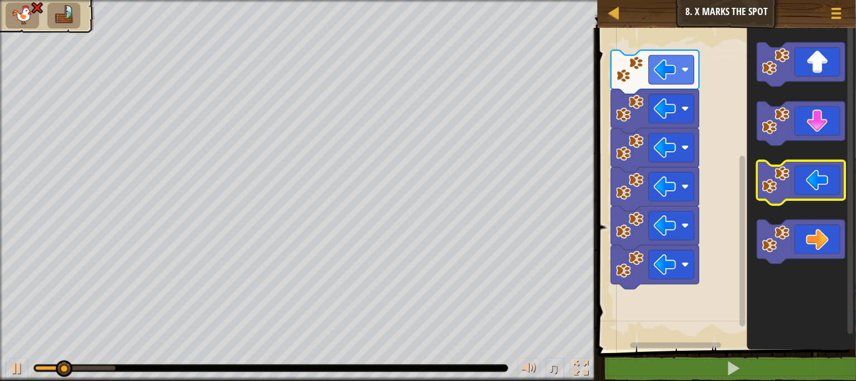
click at [774, 194] on icon "Blockly Workspace" at bounding box center [801, 183] width 88 height 44
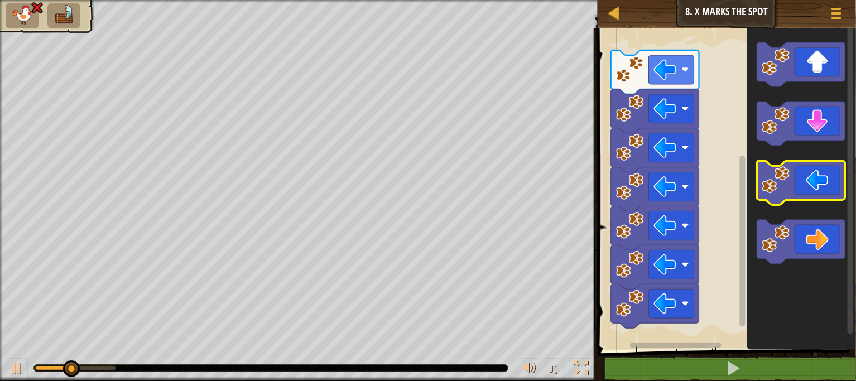
click at [770, 194] on icon "Blockly Workspace" at bounding box center [801, 183] width 88 height 44
click at [766, 194] on icon "Blockly Workspace" at bounding box center [801, 183] width 88 height 44
click at [765, 194] on icon "Blockly Workspace" at bounding box center [801, 183] width 88 height 44
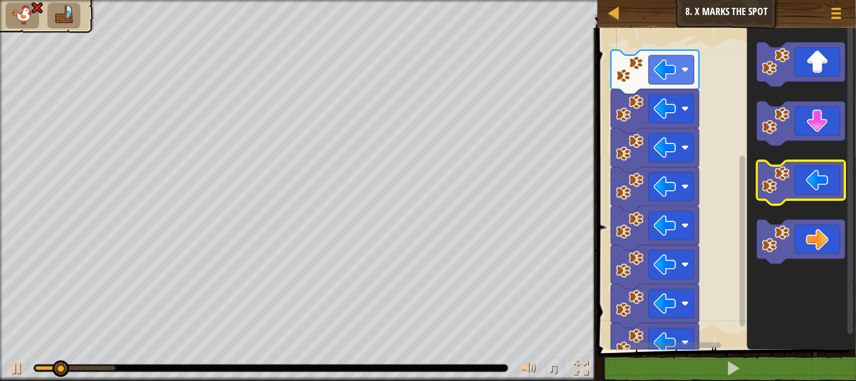
click at [765, 194] on icon "Blockly Workspace" at bounding box center [801, 183] width 88 height 44
click at [755, 194] on icon "Blockly Workspace" at bounding box center [801, 186] width 109 height 328
click at [740, 196] on rect "Blockly Workspace" at bounding box center [743, 182] width 8 height 319
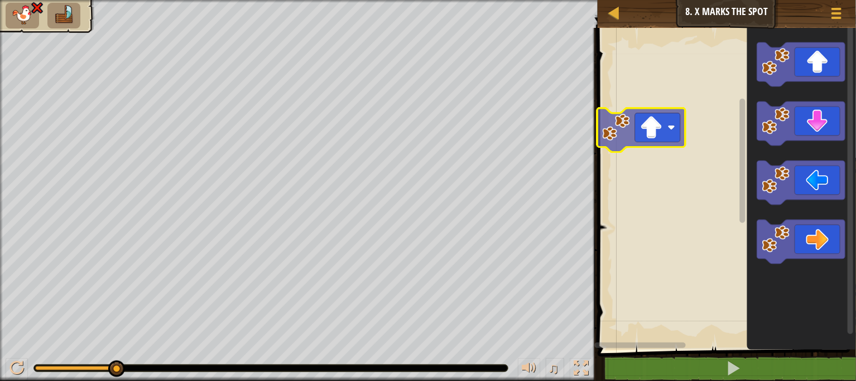
click at [644, 134] on div "Blockly Workspace" at bounding box center [725, 186] width 262 height 328
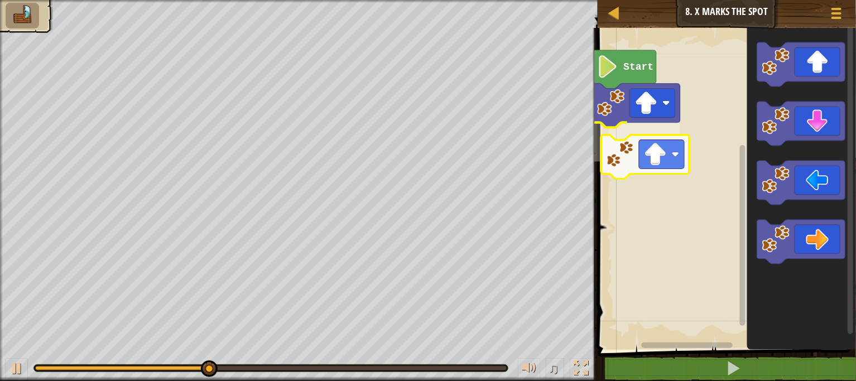
click at [641, 137] on div "Start" at bounding box center [725, 186] width 262 height 328
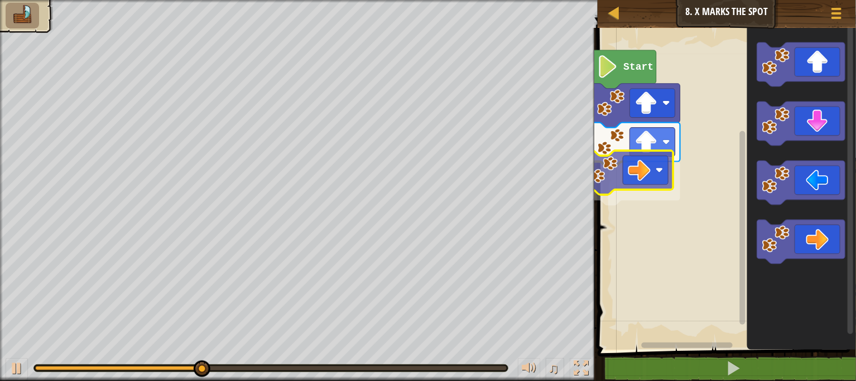
click at [618, 169] on div "Start" at bounding box center [725, 186] width 262 height 328
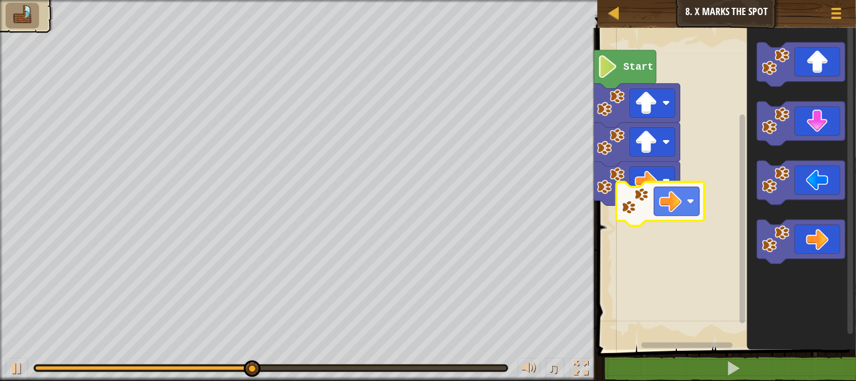
click at [670, 200] on div "Start" at bounding box center [725, 186] width 262 height 328
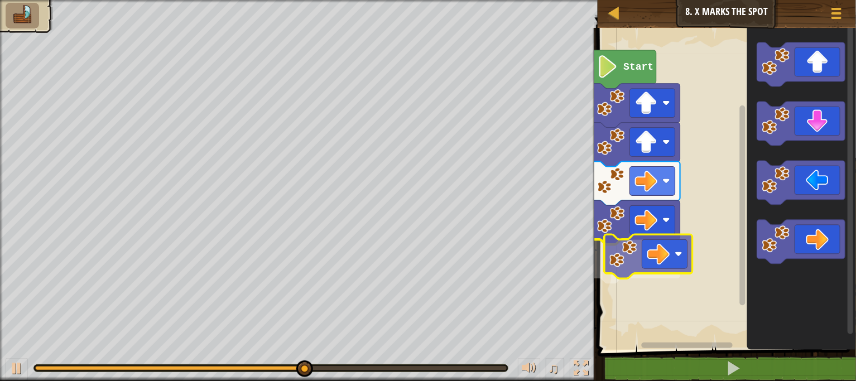
click at [685, 261] on div "Start" at bounding box center [725, 186] width 262 height 328
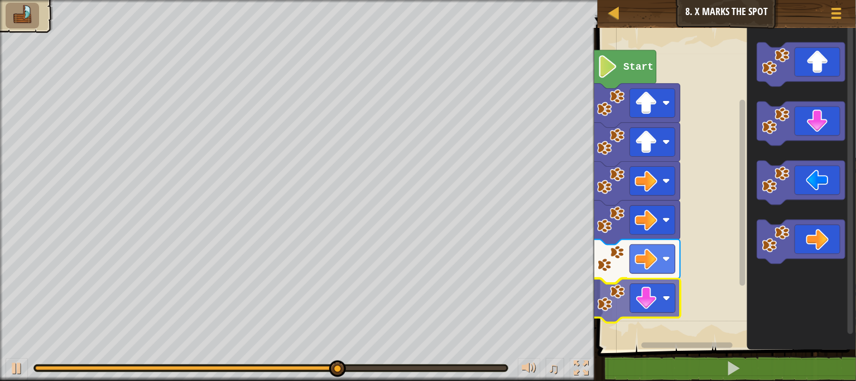
click at [663, 282] on div "Start" at bounding box center [725, 186] width 262 height 328
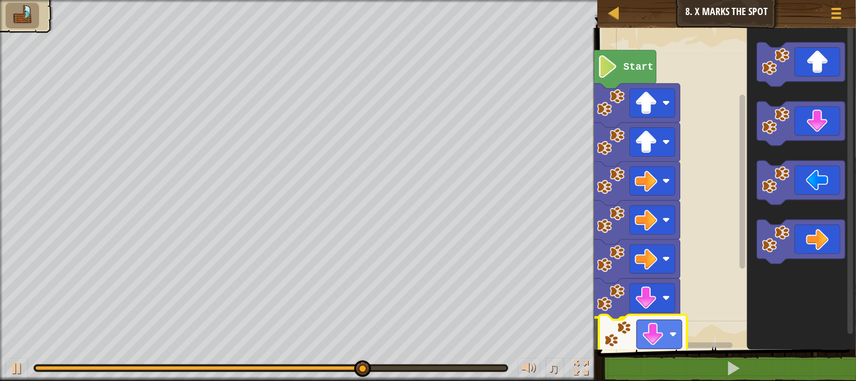
click at [670, 356] on div "1 2 3 4 go ( 'up' , 1 ) go ( 'up' , 1 ) go ( 'right' , 1 ) הההההההההההההההההההה…" at bounding box center [725, 228] width 262 height 391
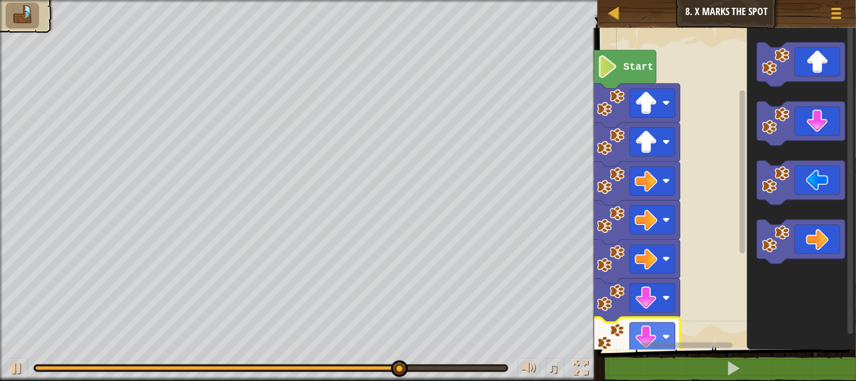
click at [732, 275] on div "Start" at bounding box center [725, 186] width 262 height 328
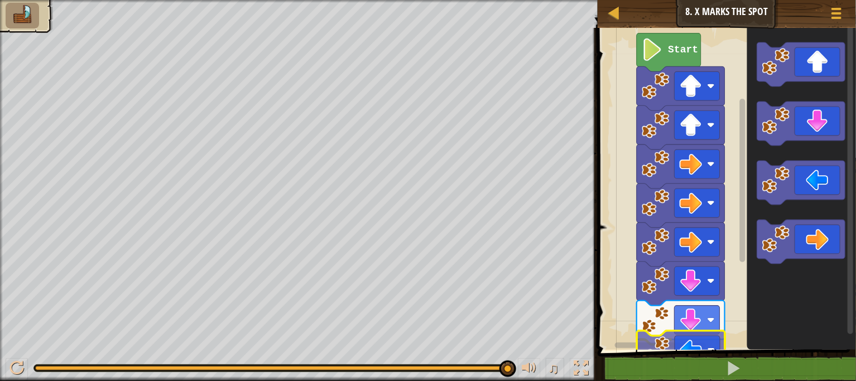
click at [715, 349] on div "Start" at bounding box center [725, 186] width 262 height 328
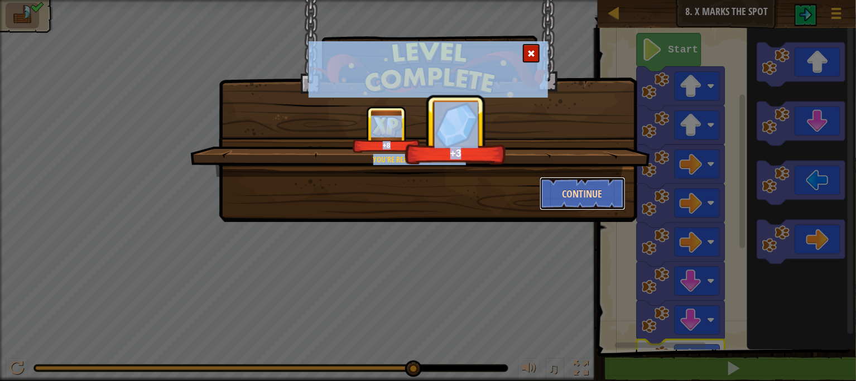
click at [604, 194] on button "Continue" at bounding box center [583, 193] width 87 height 33
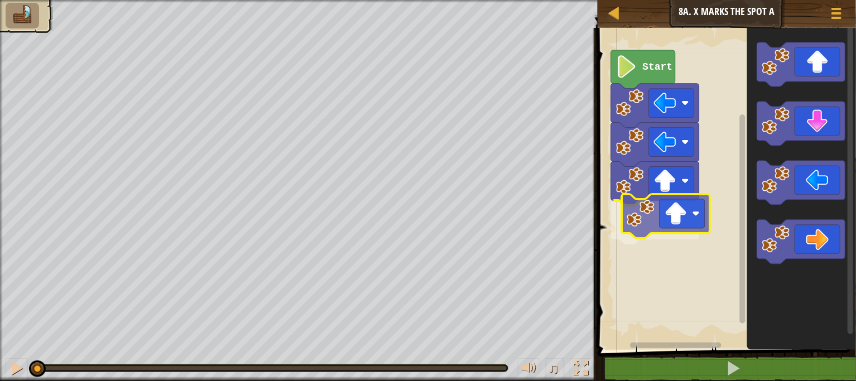
click at [688, 236] on div "Start" at bounding box center [725, 186] width 262 height 328
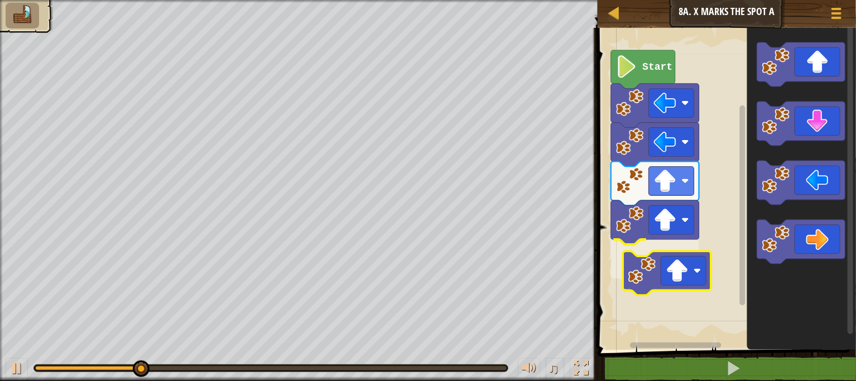
click at [644, 270] on div "Start" at bounding box center [725, 186] width 262 height 328
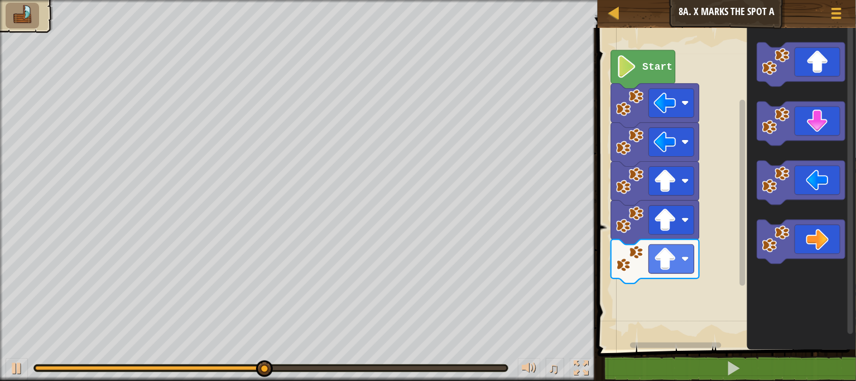
click at [786, 286] on icon "Blockly Workspace" at bounding box center [801, 186] width 109 height 328
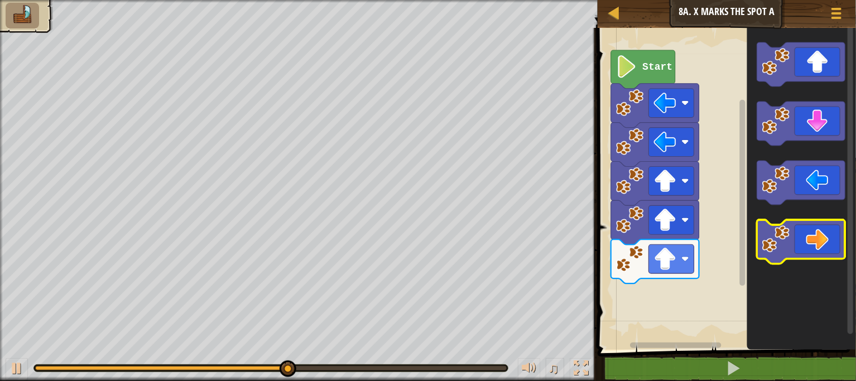
click at [793, 234] on icon "Blockly Workspace" at bounding box center [801, 186] width 109 height 328
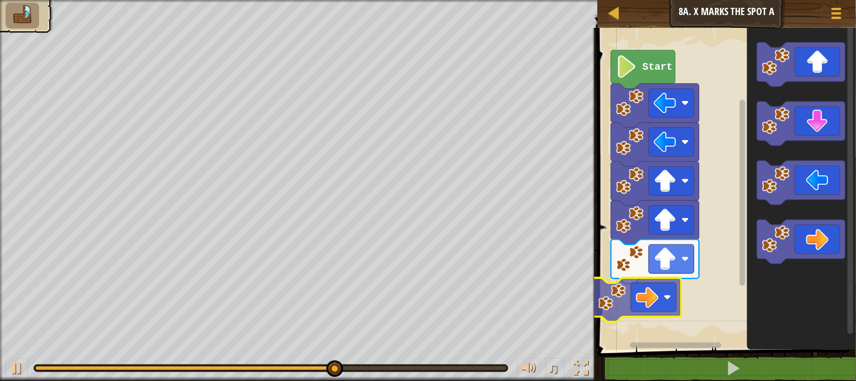
click at [629, 292] on div "Start" at bounding box center [725, 186] width 262 height 328
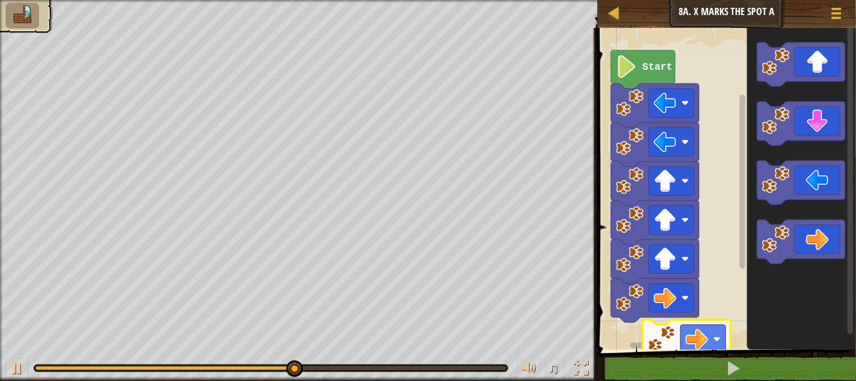
click at [664, 345] on div "Start" at bounding box center [725, 186] width 262 height 328
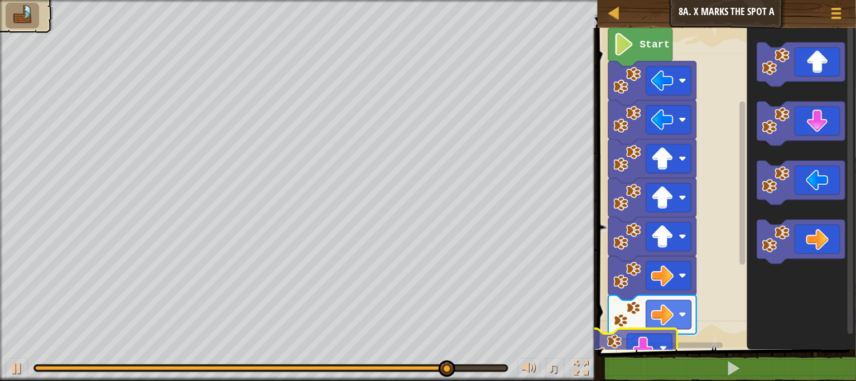
click at [666, 339] on div "Start" at bounding box center [725, 186] width 262 height 328
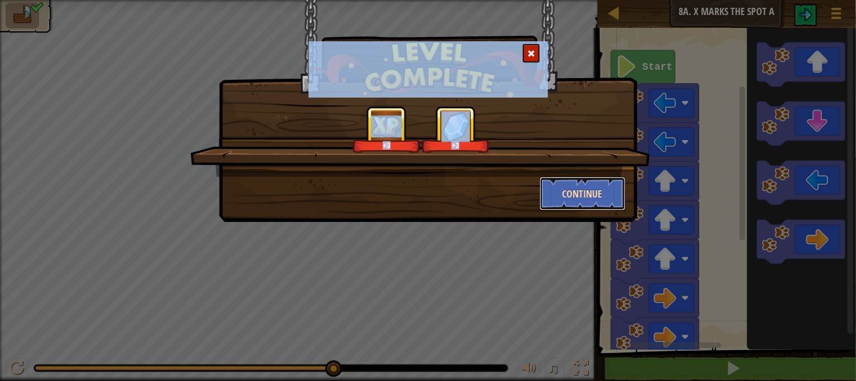
click at [582, 189] on button "Continue" at bounding box center [583, 193] width 87 height 33
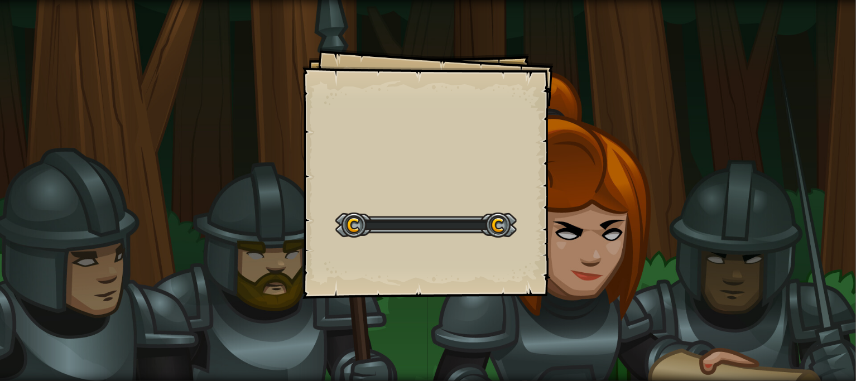
click at [582, 189] on div "Goals Start Level Error loading from server. Try refreshing the page. You'll ne…" at bounding box center [428, 190] width 856 height 381
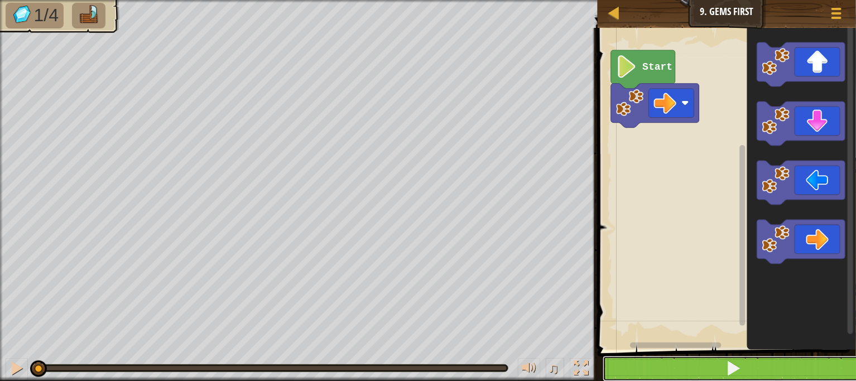
click at [728, 370] on span at bounding box center [734, 369] width 16 height 16
click at [726, 372] on span at bounding box center [734, 369] width 16 height 16
click at [725, 373] on button at bounding box center [734, 369] width 262 height 26
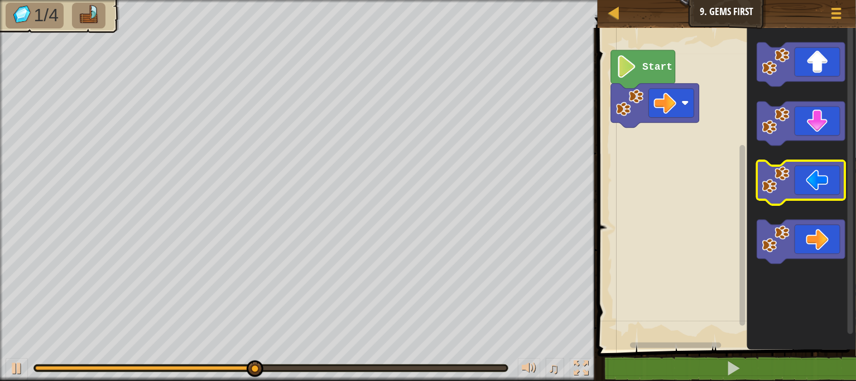
click at [819, 207] on icon "Blockly Workspace" at bounding box center [801, 186] width 109 height 328
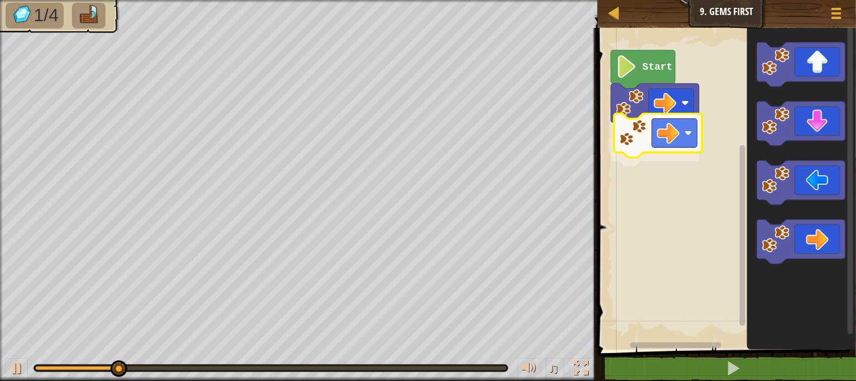
click at [671, 129] on div "Start" at bounding box center [725, 186] width 262 height 328
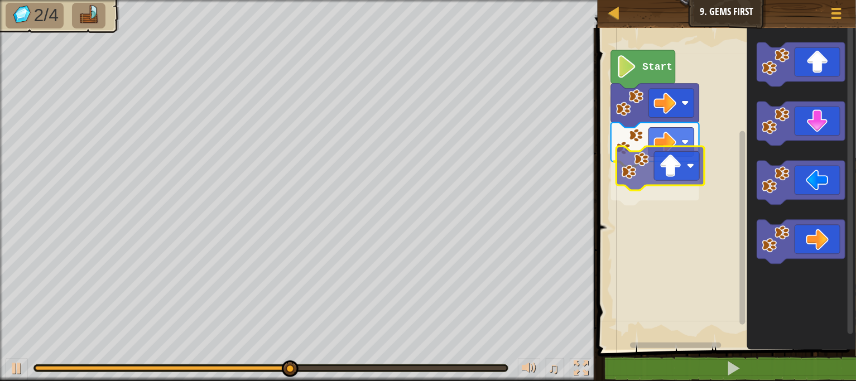
click at [674, 187] on div "Start" at bounding box center [725, 186] width 262 height 328
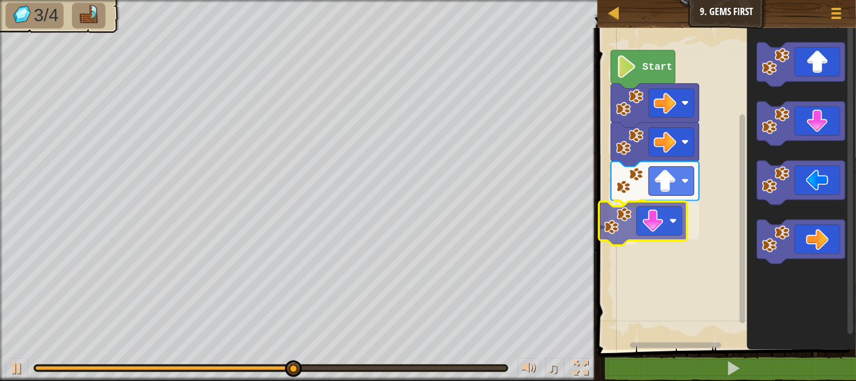
click at [666, 224] on div "Start" at bounding box center [725, 186] width 262 height 328
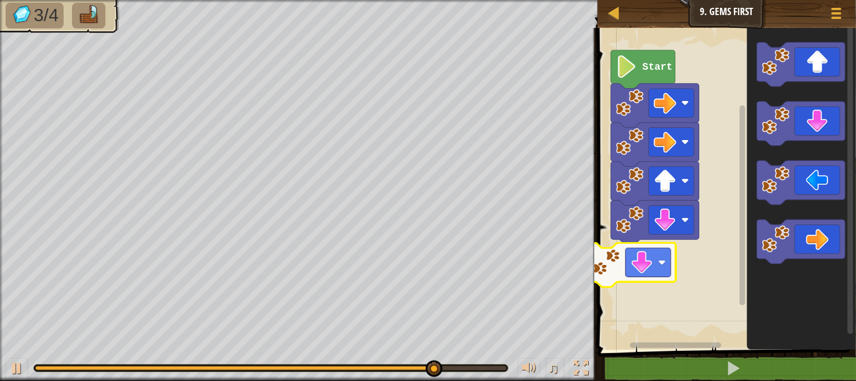
click at [662, 265] on div "Start" at bounding box center [725, 186] width 262 height 328
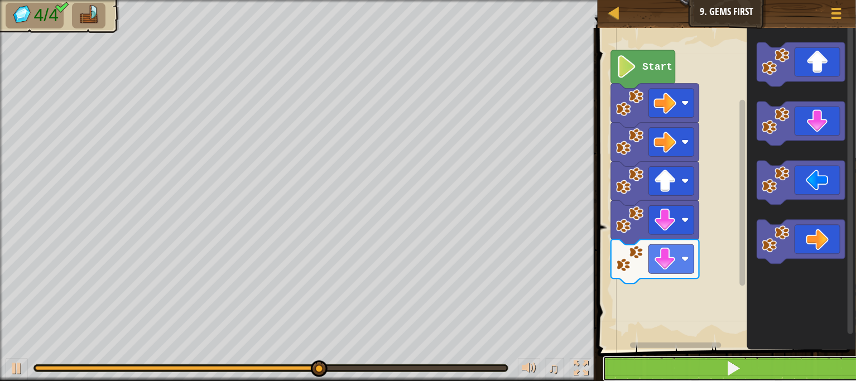
click at [661, 363] on button at bounding box center [734, 369] width 262 height 26
click at [661, 358] on button at bounding box center [734, 369] width 262 height 26
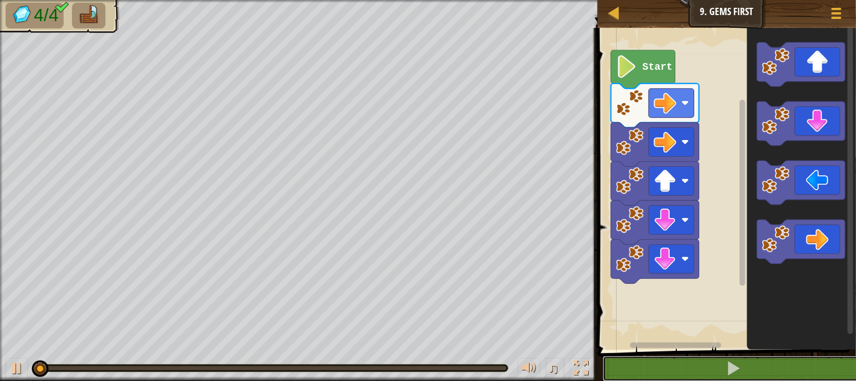
click at [659, 348] on div "1 2 go ( 'right' ) הההההההההההההההההההההההההההההההההההההההההההההההההההההההההההה…" at bounding box center [725, 228] width 262 height 391
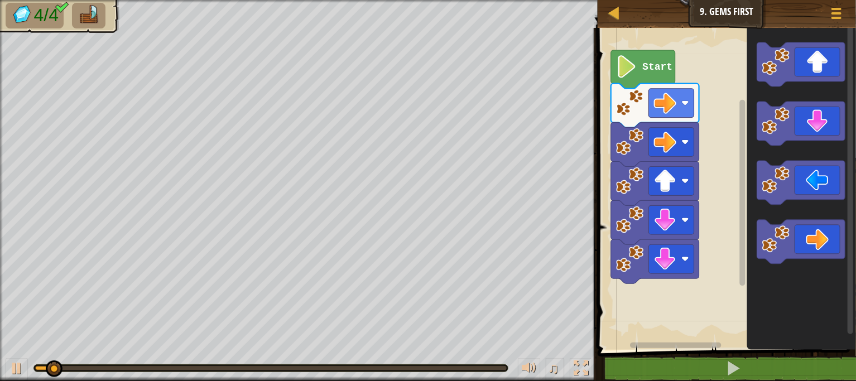
click at [659, 347] on rect "Blockly Workspace" at bounding box center [676, 346] width 91 height 6
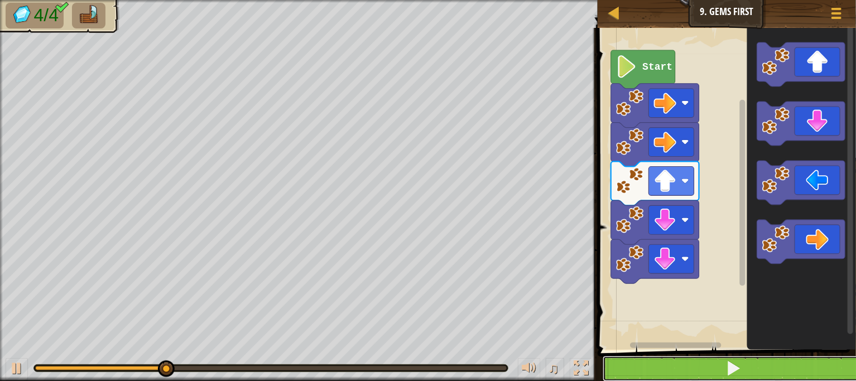
click at [644, 362] on button at bounding box center [734, 369] width 262 height 26
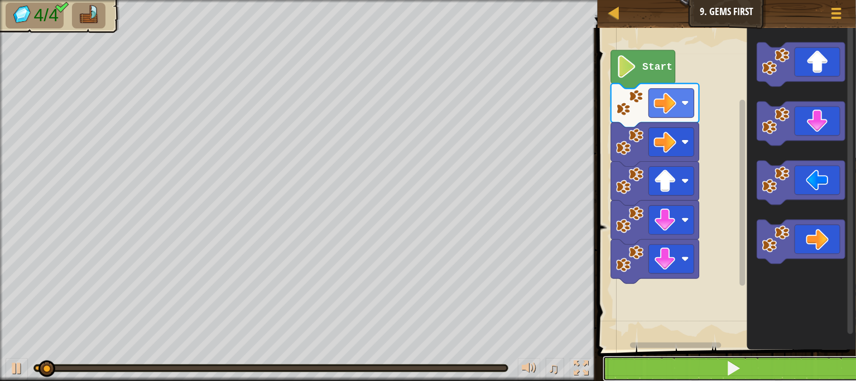
click at [644, 360] on button at bounding box center [734, 369] width 262 height 26
click at [644, 359] on button at bounding box center [734, 369] width 262 height 26
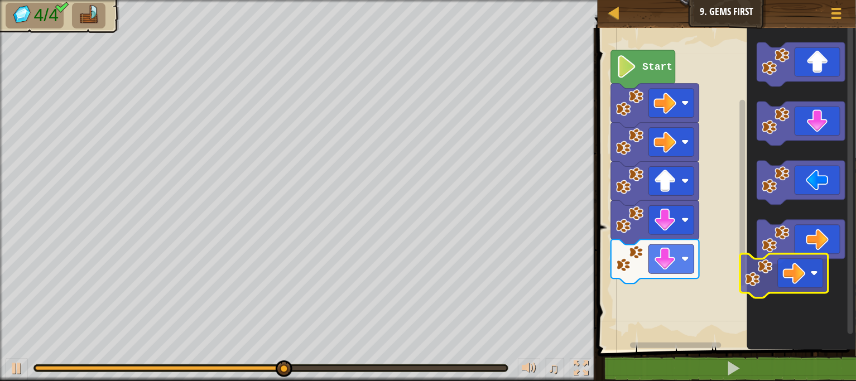
click at [789, 272] on icon "Blockly Workspace" at bounding box center [801, 186] width 109 height 328
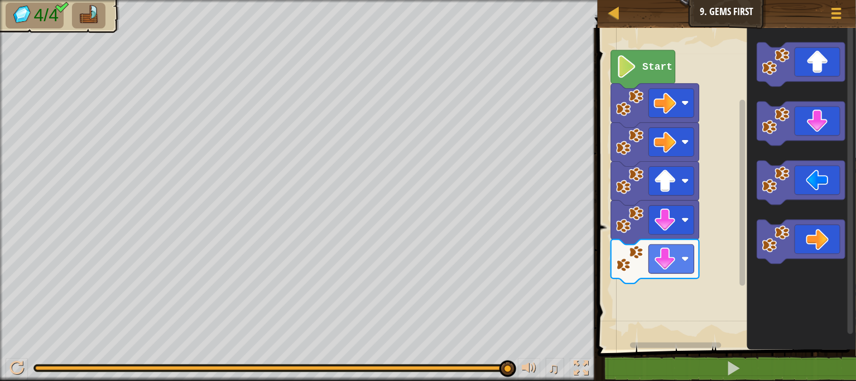
click at [806, 63] on icon "Blockly Workspace" at bounding box center [801, 64] width 88 height 44
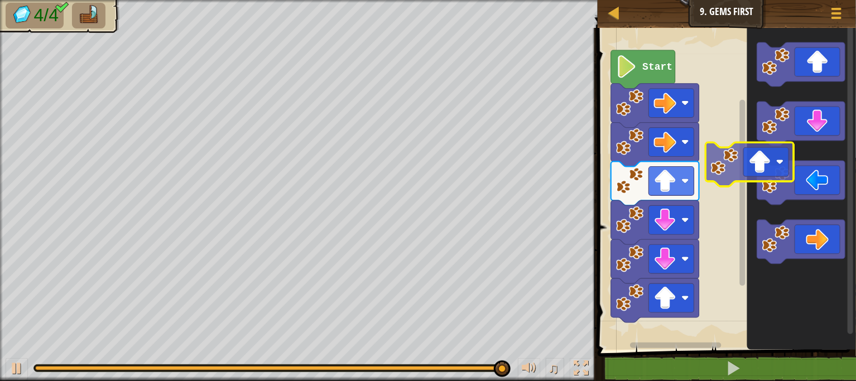
click at [752, 157] on icon "Blockly Workspace" at bounding box center [801, 186] width 109 height 328
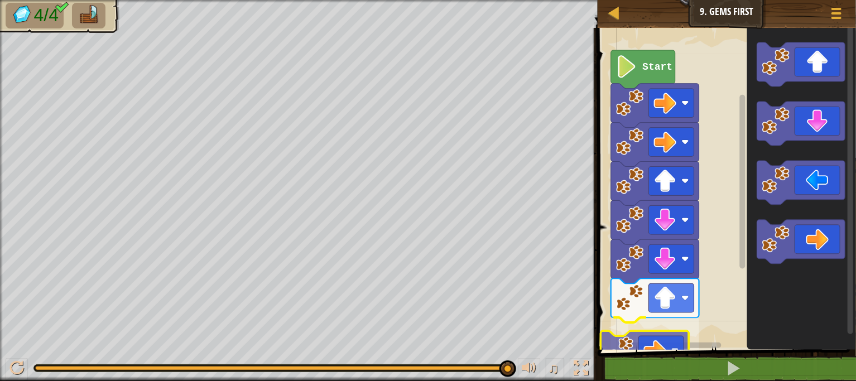
click at [646, 330] on div "Start" at bounding box center [725, 186] width 262 height 328
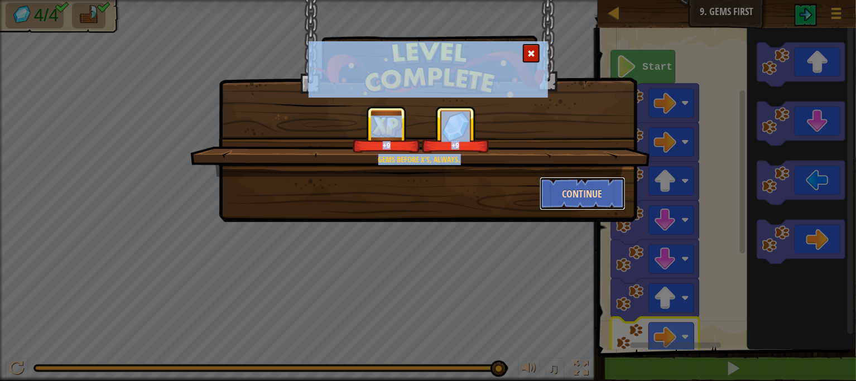
click at [570, 198] on button "Continue" at bounding box center [583, 193] width 87 height 33
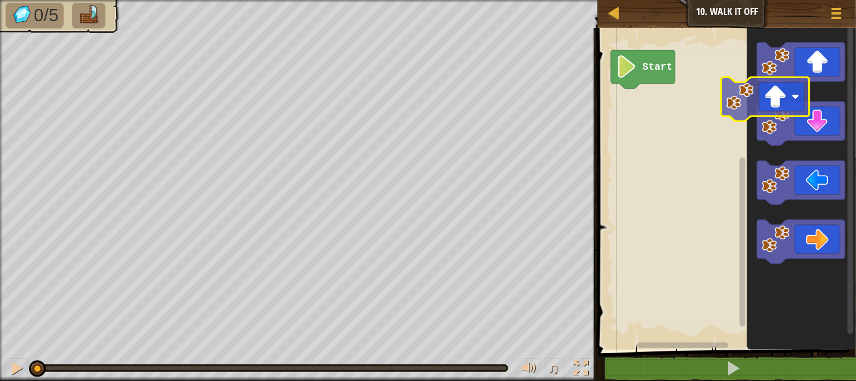
click at [768, 98] on icon "Blockly Workspace" at bounding box center [801, 186] width 109 height 328
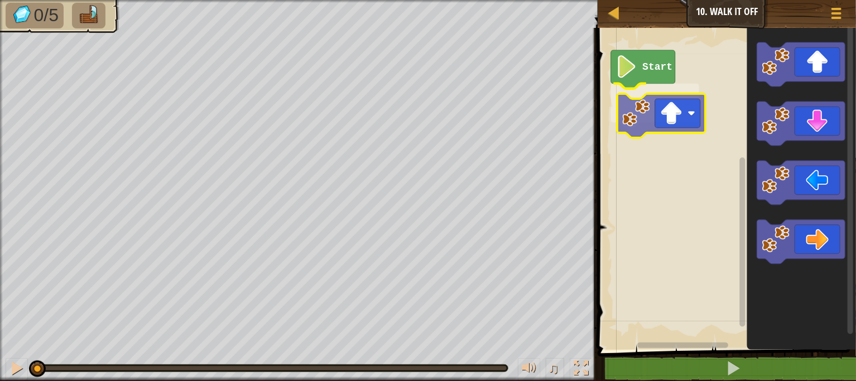
click at [697, 108] on div "Start" at bounding box center [725, 186] width 262 height 328
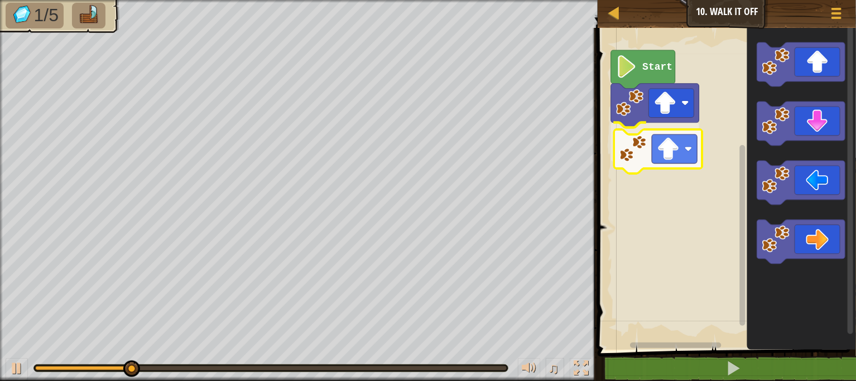
click at [679, 147] on div "Start" at bounding box center [725, 186] width 262 height 328
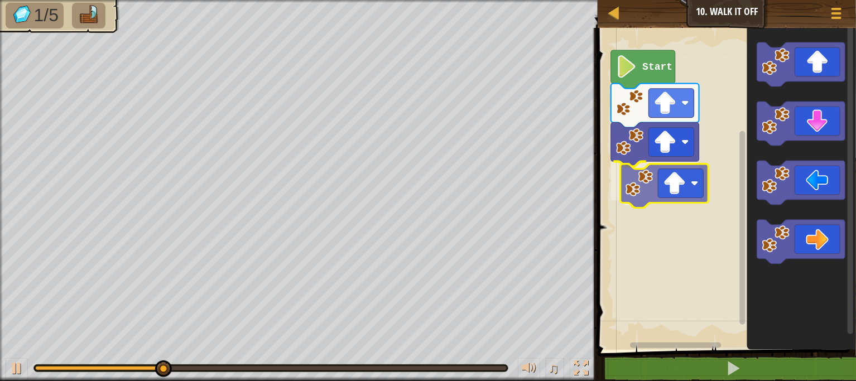
click at [683, 173] on div "Start" at bounding box center [725, 186] width 262 height 328
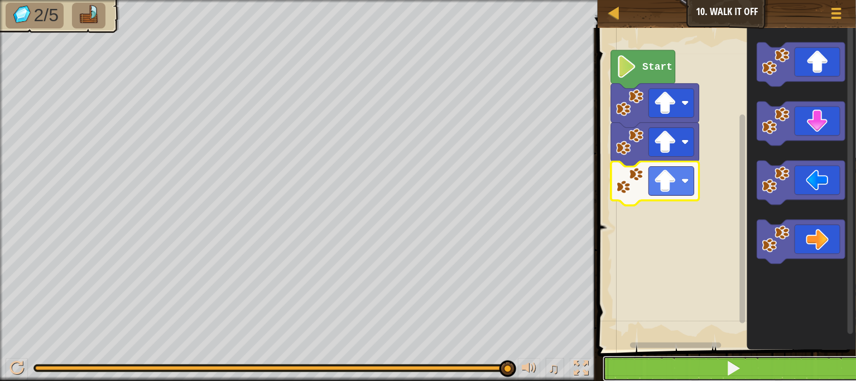
click at [681, 366] on button at bounding box center [734, 369] width 262 height 26
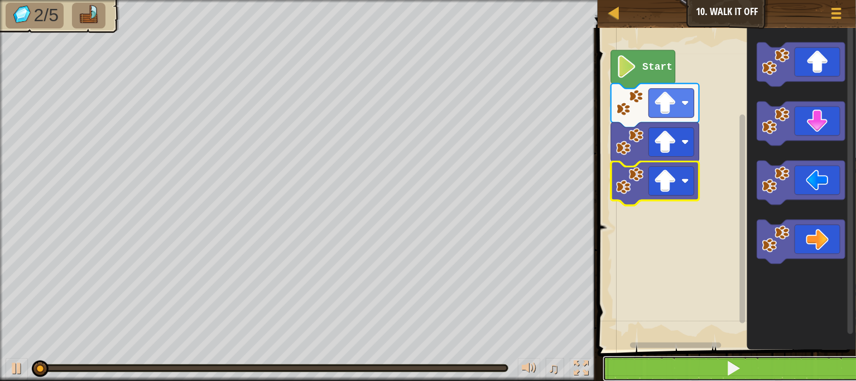
click at [681, 366] on button at bounding box center [734, 369] width 262 height 26
click at [681, 369] on button at bounding box center [734, 369] width 262 height 26
click at [681, 370] on button at bounding box center [734, 369] width 262 height 26
click at [680, 373] on button at bounding box center [734, 369] width 262 height 26
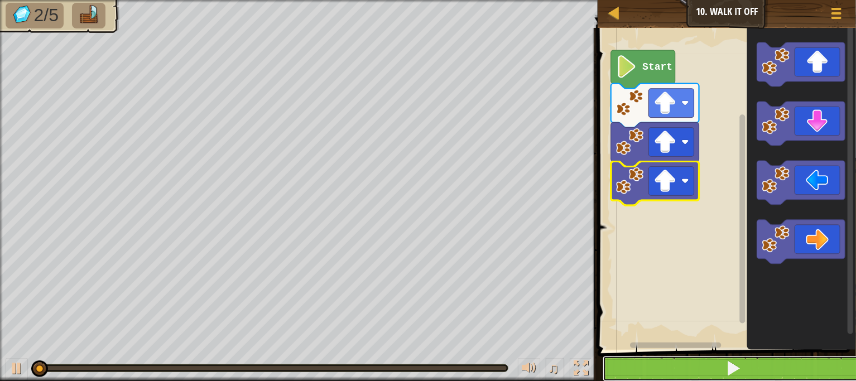
click at [680, 373] on button at bounding box center [734, 369] width 262 height 26
click at [682, 370] on button at bounding box center [734, 369] width 262 height 26
click at [682, 368] on button at bounding box center [734, 369] width 262 height 26
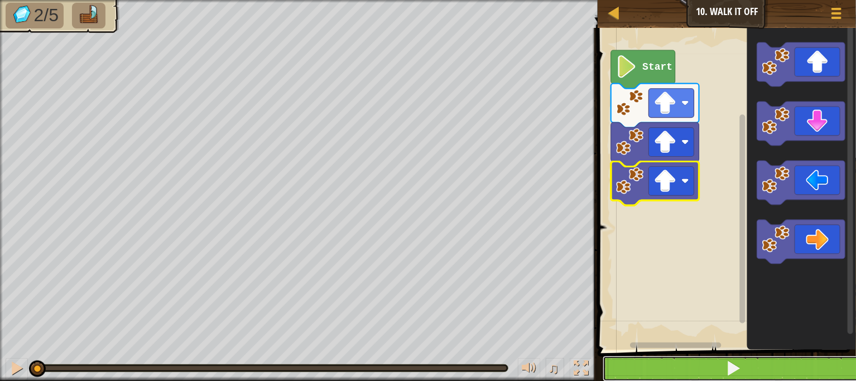
click at [682, 367] on button at bounding box center [734, 369] width 262 height 26
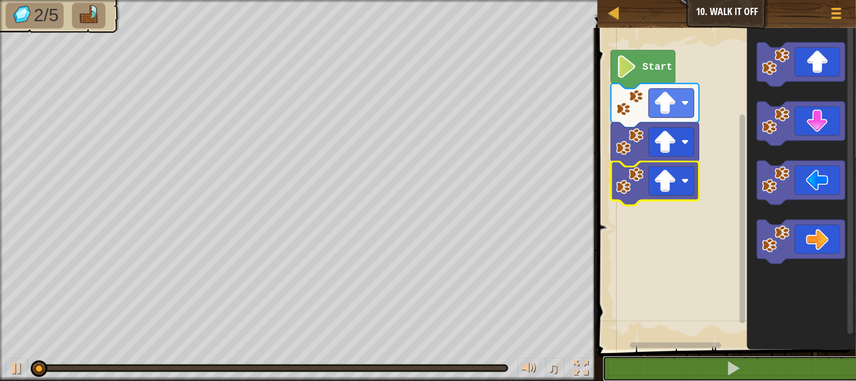
drag, startPoint x: 682, startPoint y: 366, endPoint x: 679, endPoint y: 355, distance: 11.1
click at [682, 363] on button at bounding box center [734, 369] width 262 height 26
drag, startPoint x: 679, startPoint y: 355, endPoint x: 676, endPoint y: 347, distance: 8.8
click at [677, 351] on div "1 ההההההההההההההההההההההההההההההההההההההההההההההההההההההההההההההההההההההההההההה…" at bounding box center [725, 224] width 262 height 382
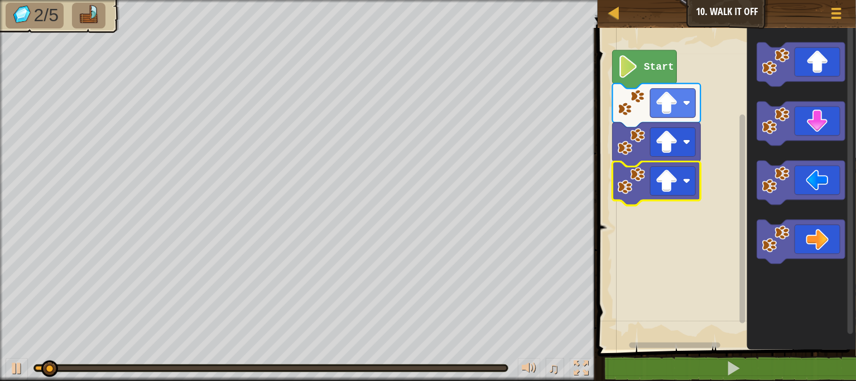
click at [674, 339] on div "Start" at bounding box center [725, 186] width 262 height 328
click at [673, 332] on rect "Blockly Workspace" at bounding box center [725, 186] width 262 height 328
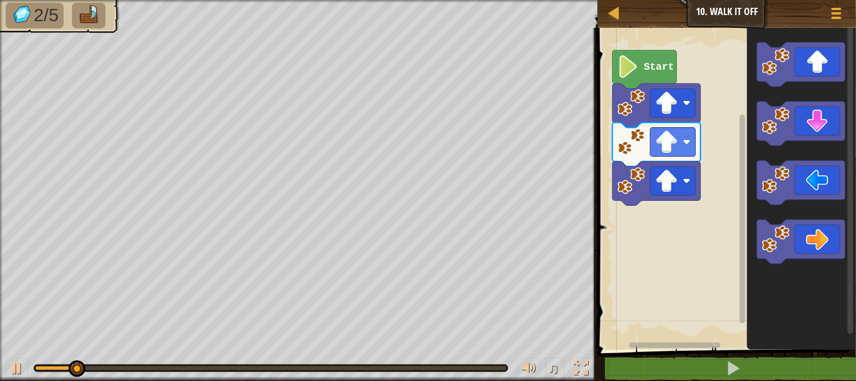
click at [672, 332] on rect "Blockly Workspace" at bounding box center [725, 186] width 262 height 328
click at [675, 327] on rect "Blockly Workspace" at bounding box center [725, 186] width 262 height 328
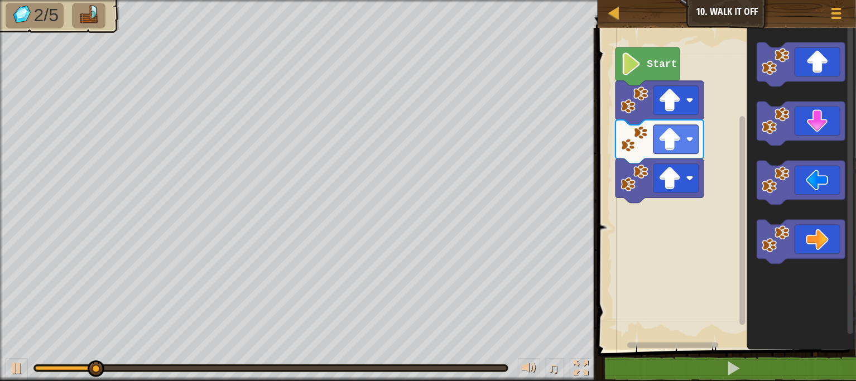
click at [675, 324] on rect "Blockly Workspace" at bounding box center [725, 186] width 262 height 328
click at [675, 321] on rect "Blockly Workspace" at bounding box center [725, 186] width 262 height 328
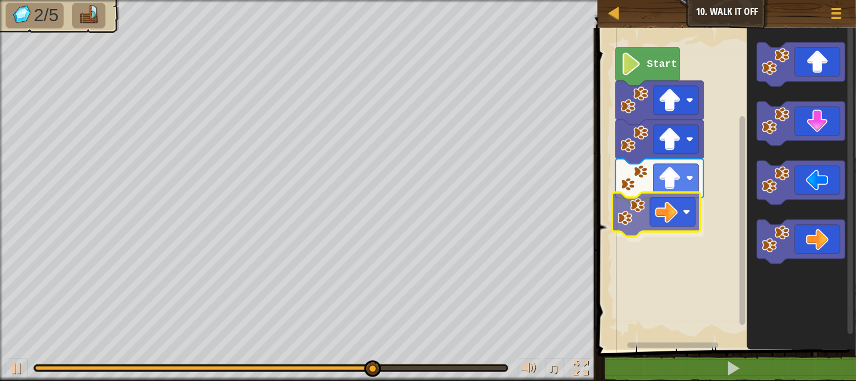
click at [670, 216] on div "Start" at bounding box center [725, 186] width 262 height 328
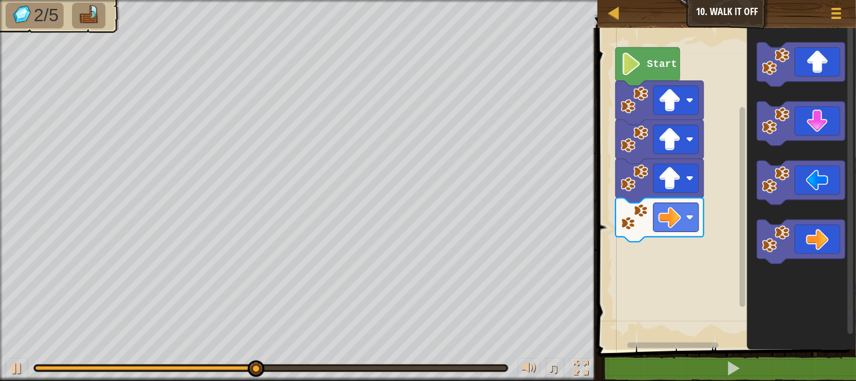
click at [722, 265] on div "Start" at bounding box center [725, 186] width 262 height 328
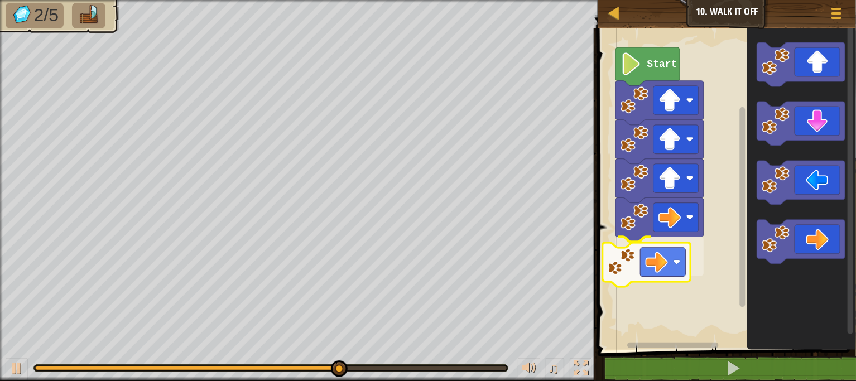
click at [642, 253] on div "Start" at bounding box center [725, 186] width 262 height 328
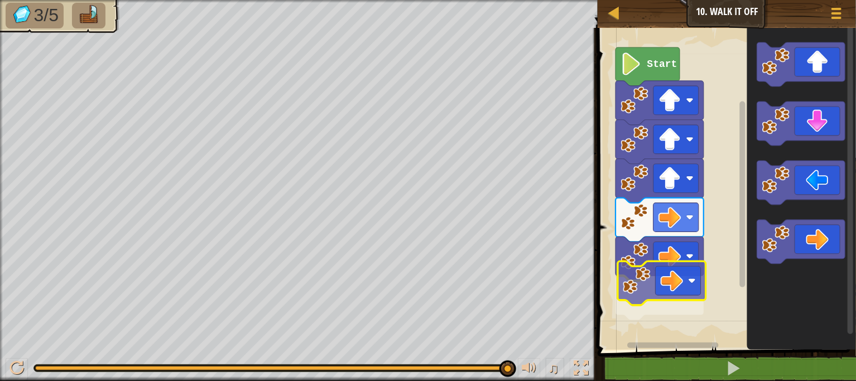
click at [656, 296] on div "Start" at bounding box center [725, 186] width 262 height 328
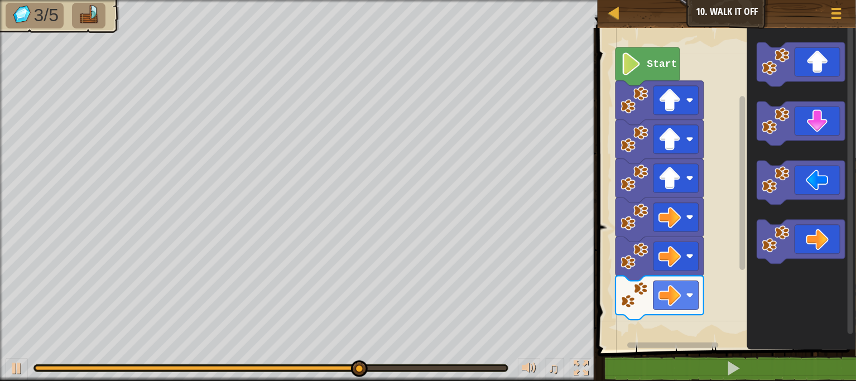
click at [728, 311] on div "Start" at bounding box center [725, 186] width 262 height 328
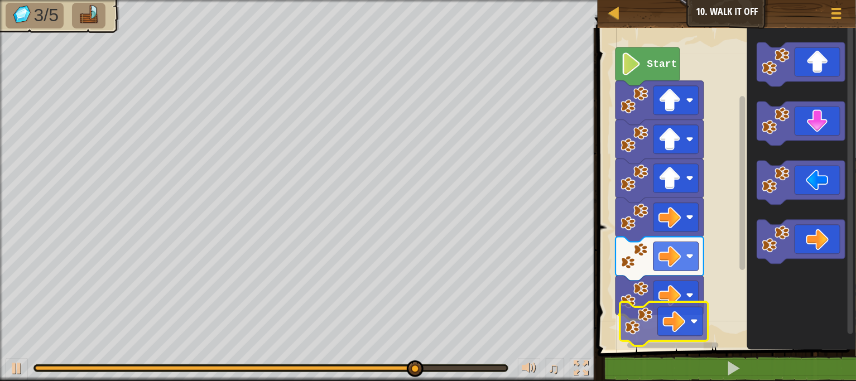
click at [692, 334] on div "Start" at bounding box center [725, 186] width 262 height 328
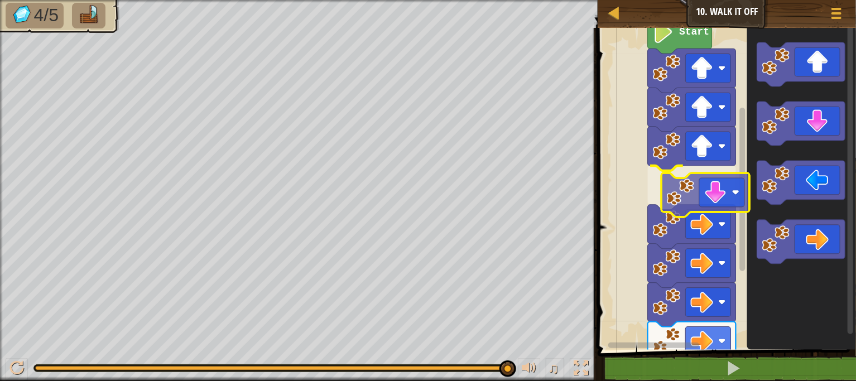
click at [739, 198] on div "Start" at bounding box center [725, 186] width 262 height 328
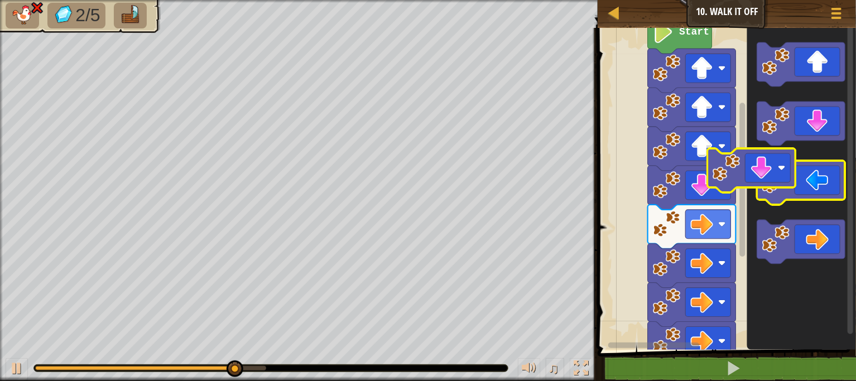
click at [823, 198] on g "Blockly Workspace" at bounding box center [801, 153] width 88 height 222
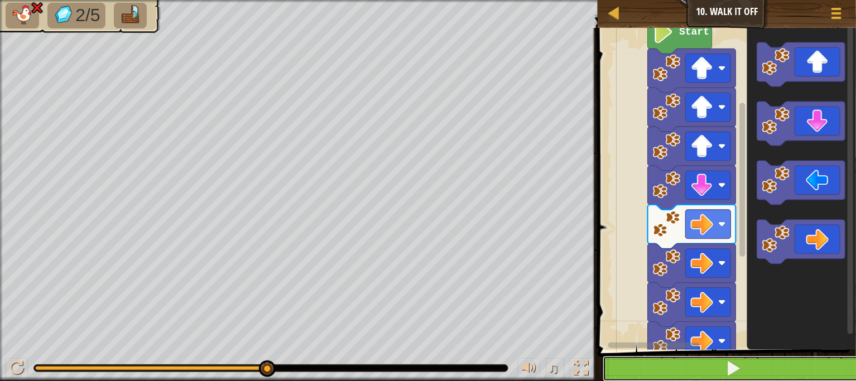
click at [820, 376] on button at bounding box center [734, 369] width 262 height 26
drag, startPoint x: 828, startPoint y: 368, endPoint x: 822, endPoint y: 370, distance: 6.9
click at [822, 371] on button at bounding box center [734, 369] width 262 height 26
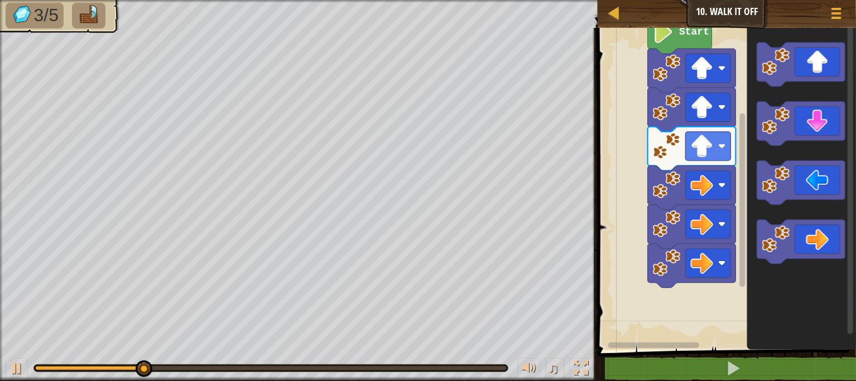
click at [729, 299] on div "Start" at bounding box center [725, 186] width 262 height 328
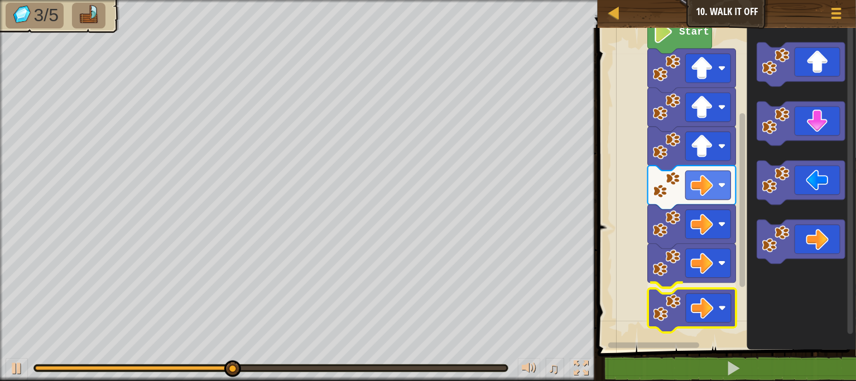
click at [670, 303] on div "Start" at bounding box center [725, 186] width 262 height 328
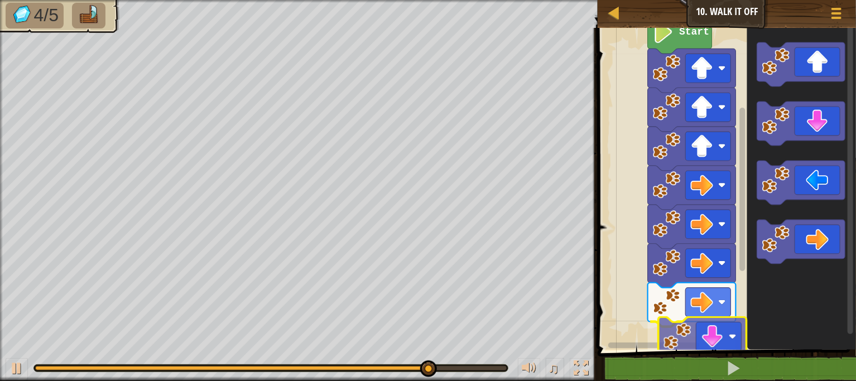
click at [701, 334] on div "Start" at bounding box center [725, 186] width 262 height 328
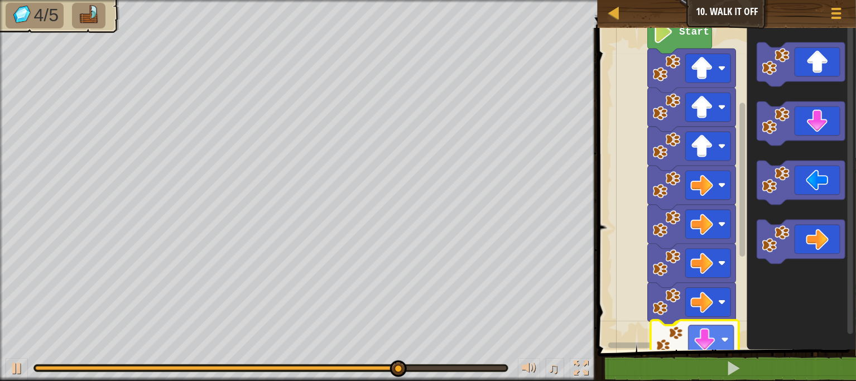
click at [731, 347] on div "Start" at bounding box center [725, 186] width 262 height 328
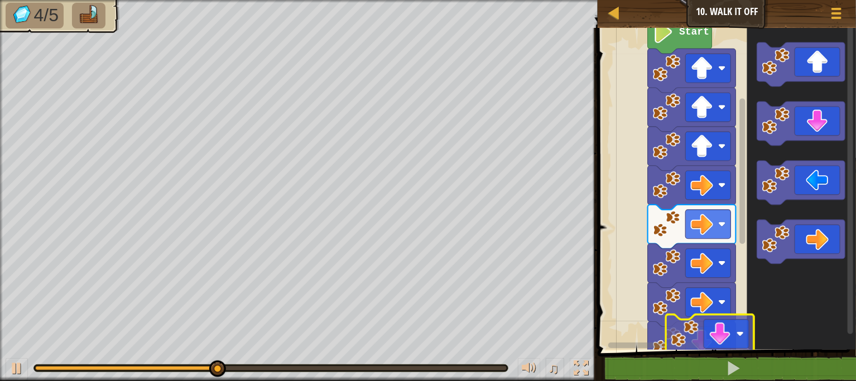
click at [739, 325] on div "Start" at bounding box center [725, 186] width 262 height 328
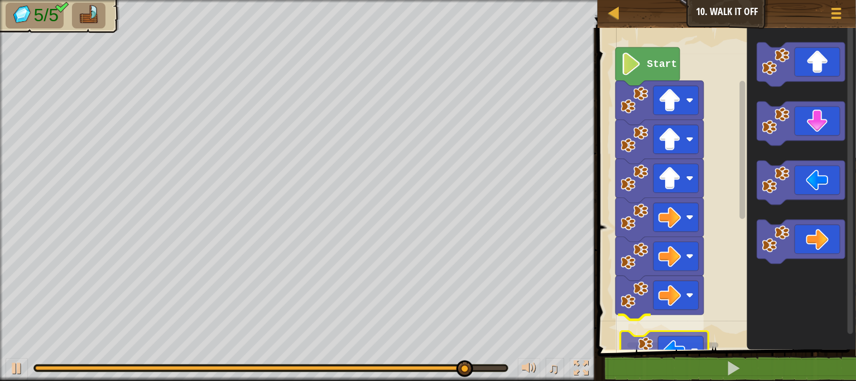
click at [688, 354] on div "1 ההההההההההההההההההההההההההההההההההההההההההההההההההההההההההההההההההההההההההההה…" at bounding box center [725, 224] width 262 height 382
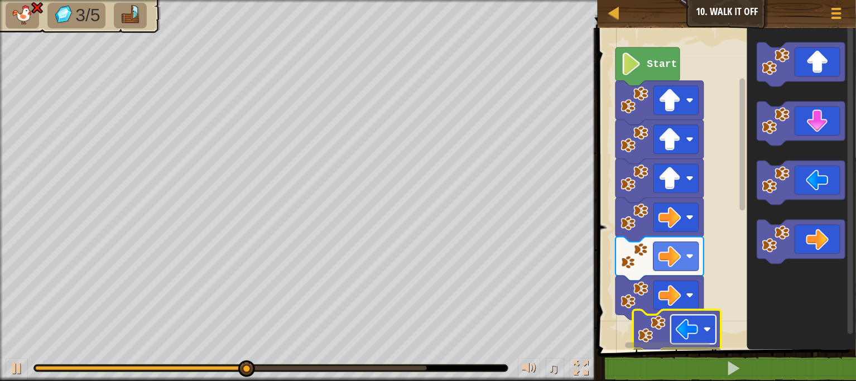
click at [676, 321] on image "Blockly Workspace" at bounding box center [687, 329] width 23 height 23
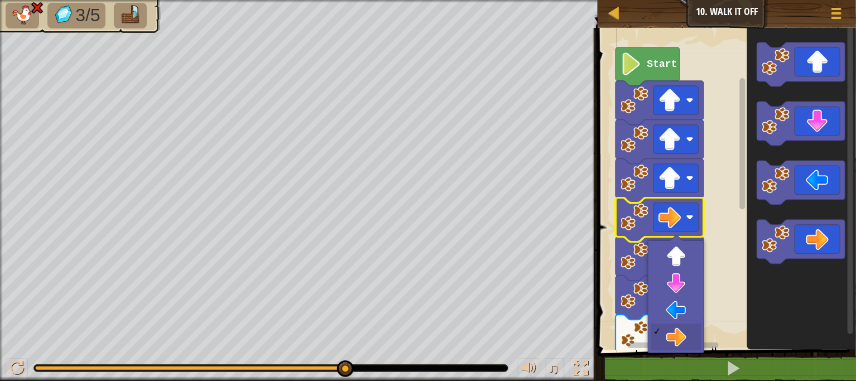
click at [753, 252] on icon "Blockly Workspace" at bounding box center [801, 186] width 109 height 328
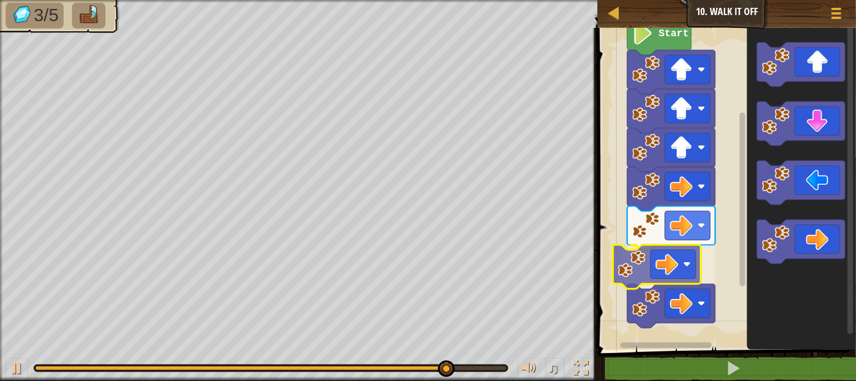
click at [679, 256] on div "Start" at bounding box center [725, 186] width 262 height 328
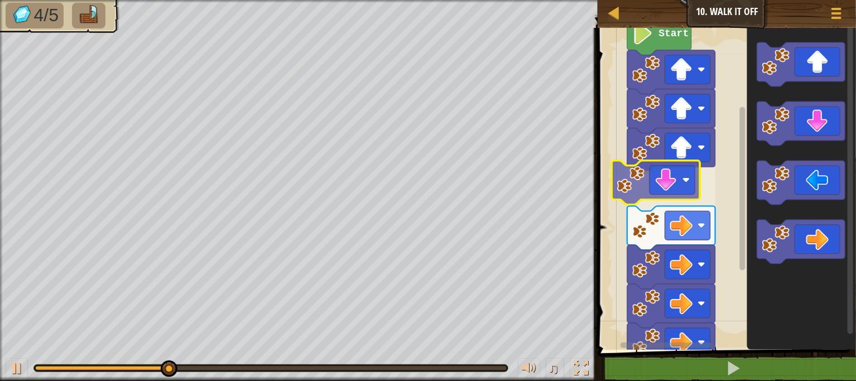
click at [669, 194] on div "Start" at bounding box center [725, 186] width 262 height 328
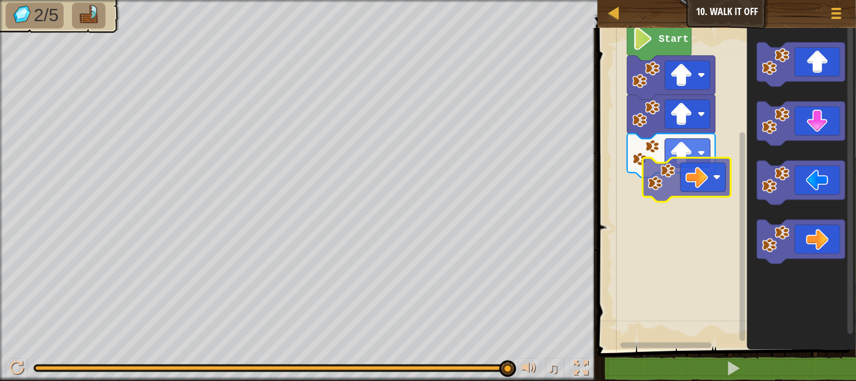
click at [674, 172] on div "Start" at bounding box center [725, 186] width 262 height 328
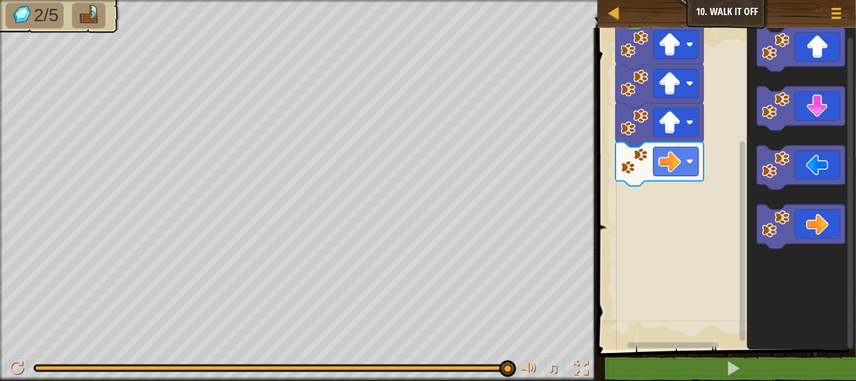
click at [752, 223] on icon "Blockly Workspace" at bounding box center [801, 186] width 109 height 328
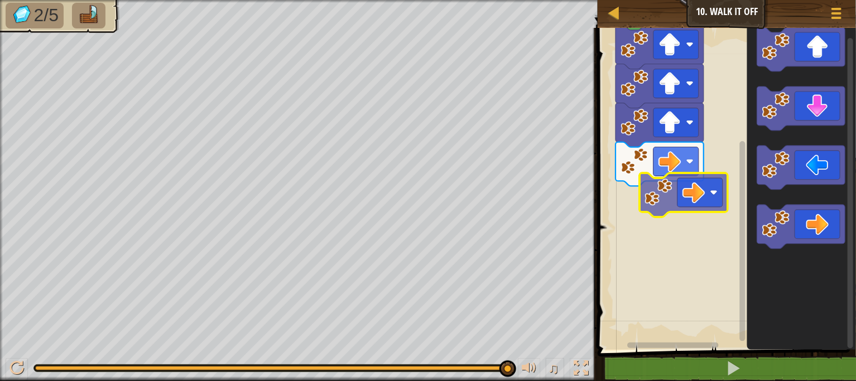
click at [647, 190] on div "Start" at bounding box center [725, 186] width 262 height 328
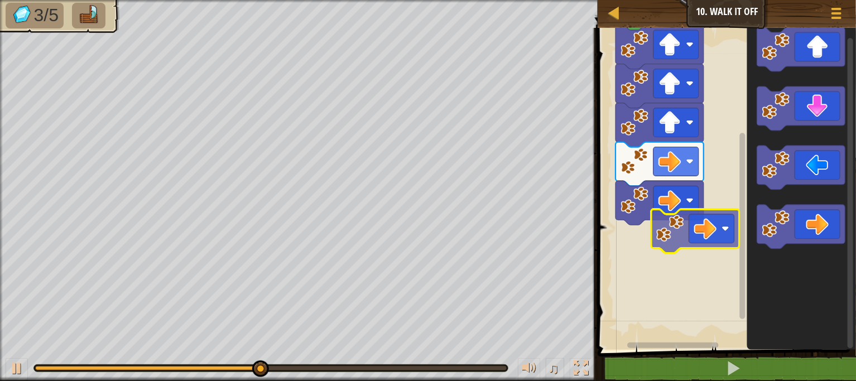
click at [724, 227] on div "Start" at bounding box center [725, 186] width 262 height 328
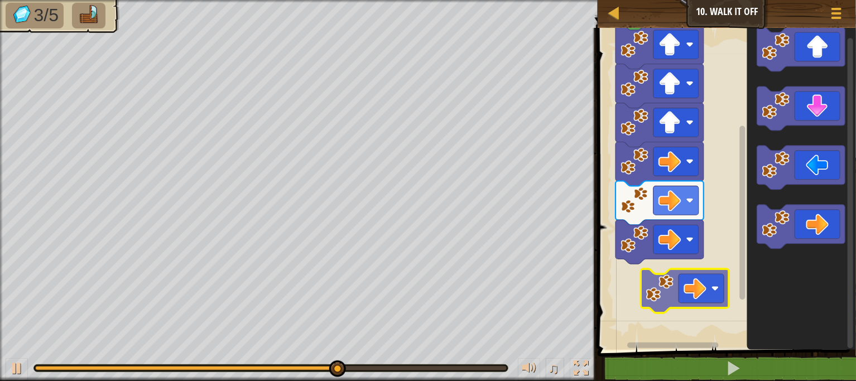
click at [655, 284] on div "Start" at bounding box center [725, 186] width 262 height 328
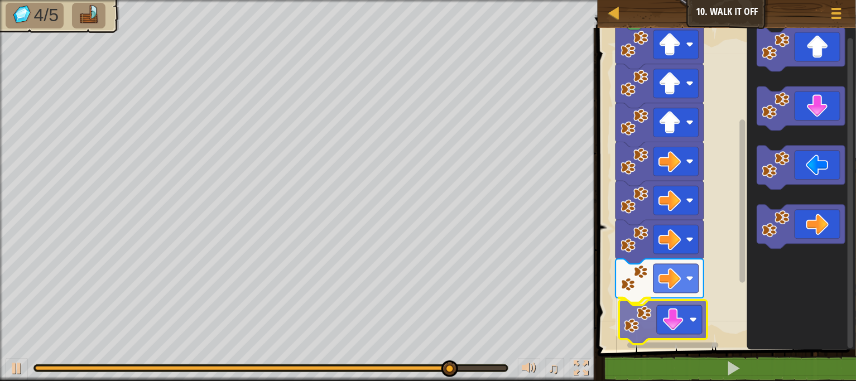
click at [682, 334] on div "Start" at bounding box center [725, 186] width 262 height 328
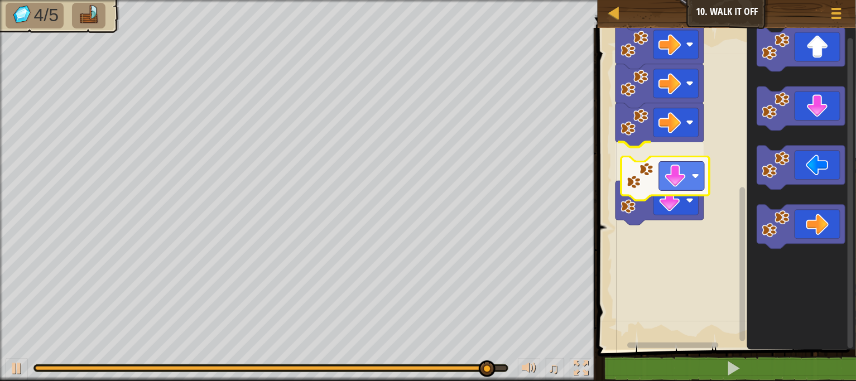
click at [676, 184] on div "Start" at bounding box center [725, 186] width 262 height 328
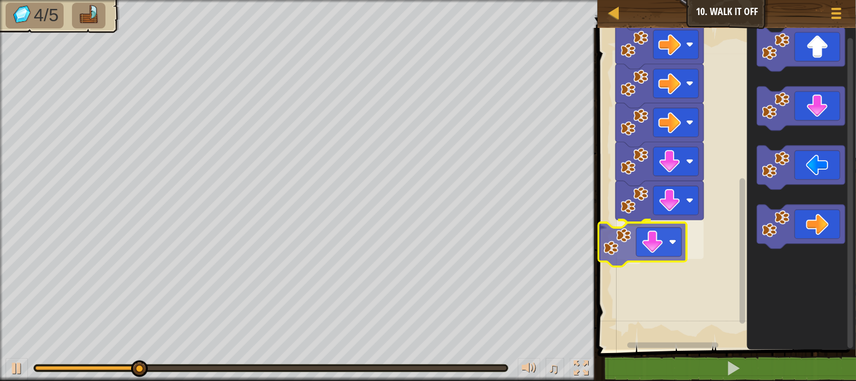
click at [657, 256] on div "Start" at bounding box center [725, 186] width 262 height 328
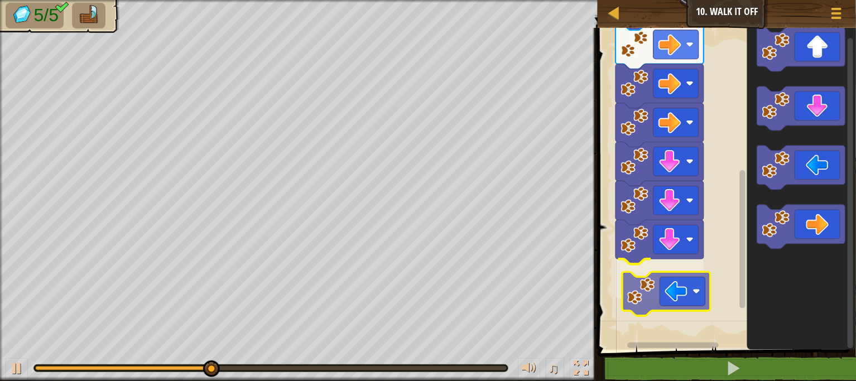
click at [701, 296] on div "Start" at bounding box center [725, 186] width 262 height 328
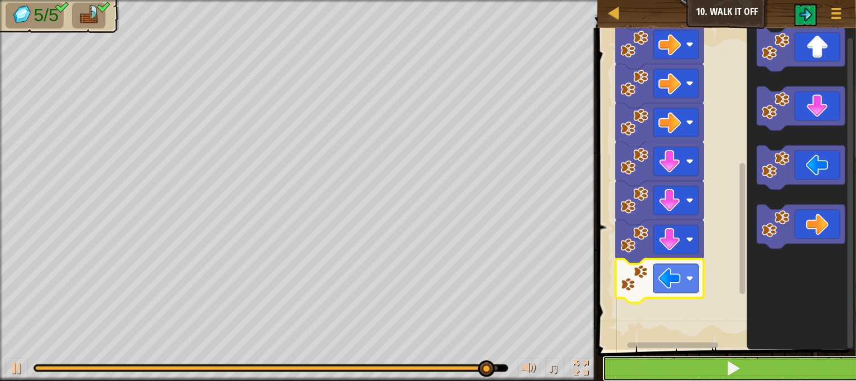
click at [698, 377] on button at bounding box center [734, 369] width 262 height 26
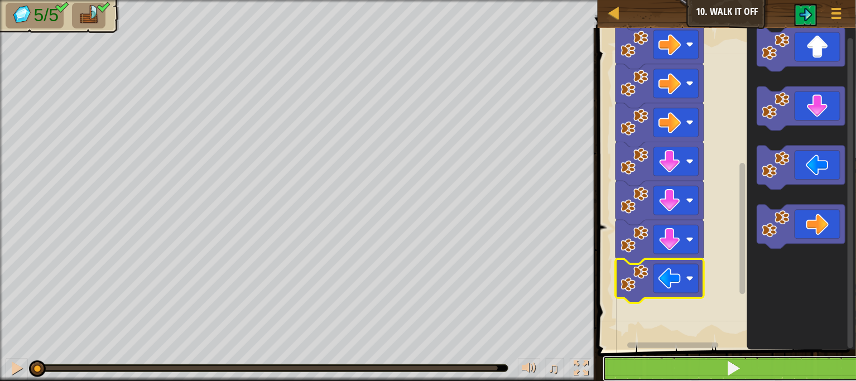
click at [700, 377] on button at bounding box center [734, 369] width 262 height 26
click at [680, 379] on button at bounding box center [734, 369] width 262 height 26
drag, startPoint x: 686, startPoint y: 372, endPoint x: 690, endPoint y: 368, distance: 5.9
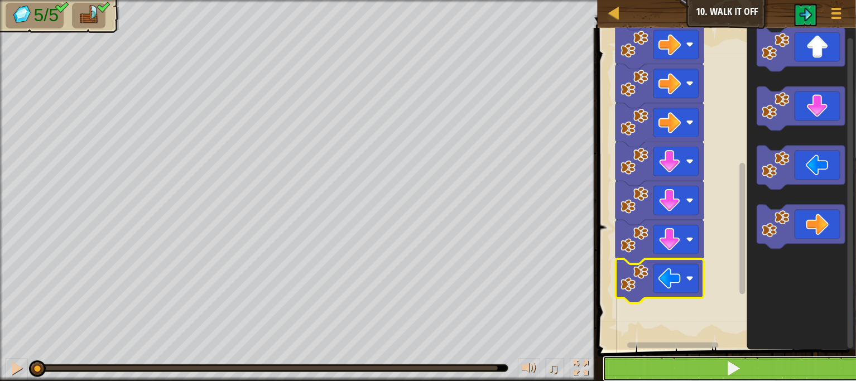
click at [690, 369] on button at bounding box center [734, 369] width 262 height 26
drag, startPoint x: 690, startPoint y: 368, endPoint x: 697, endPoint y: 367, distance: 6.4
click at [696, 367] on button at bounding box center [734, 369] width 262 height 26
click at [697, 367] on button at bounding box center [734, 369] width 262 height 26
click at [674, 0] on html "Map Junior 10. Walk It Off Game Menu 1 הההההההההההההההההההההההההההההההההההההההה…" at bounding box center [428, 0] width 856 height 0
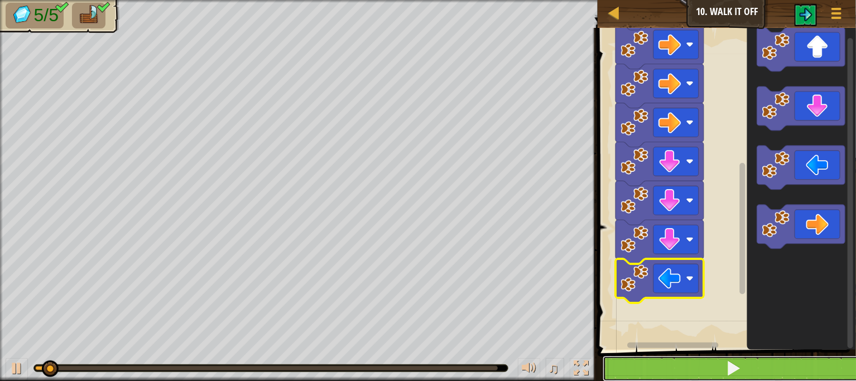
click at [686, 379] on button at bounding box center [734, 369] width 262 height 26
click at [693, 376] on button at bounding box center [734, 369] width 262 height 26
click at [699, 373] on button at bounding box center [734, 369] width 262 height 26
click at [703, 373] on button at bounding box center [734, 369] width 262 height 26
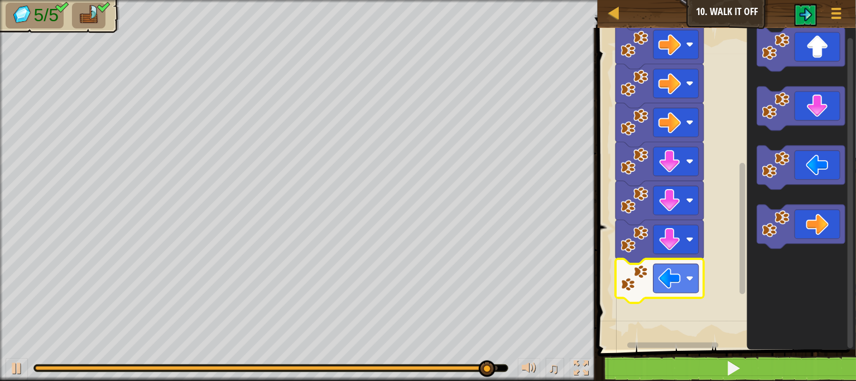
click at [740, 0] on body "Map Junior 10. Walk It Off Game Menu 1 הההההההההההההההההההההההההההההההההההההההה…" at bounding box center [428, 0] width 856 height 0
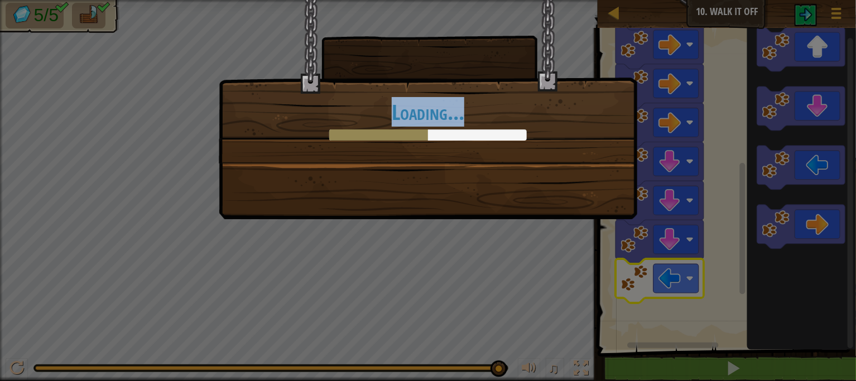
click at [743, 367] on div "Loading..." at bounding box center [428, 190] width 856 height 381
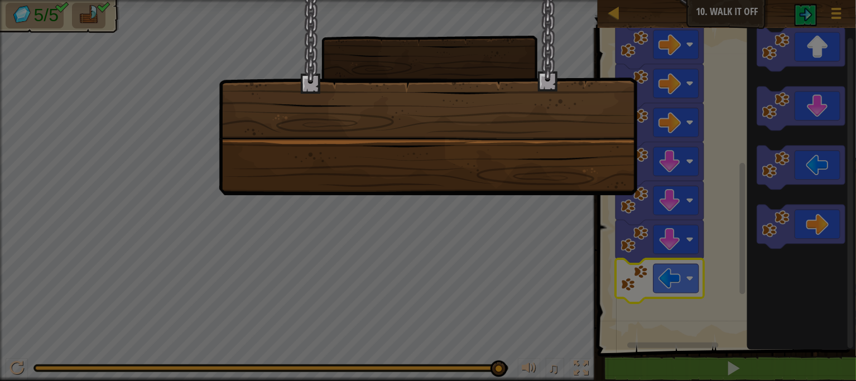
click at [746, 364] on div at bounding box center [428, 190] width 856 height 381
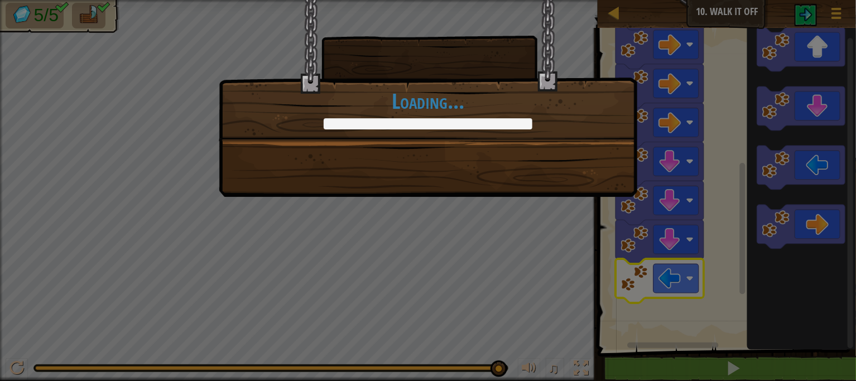
click at [746, 363] on div "+0 +0 Continue Loading..." at bounding box center [428, 190] width 856 height 381
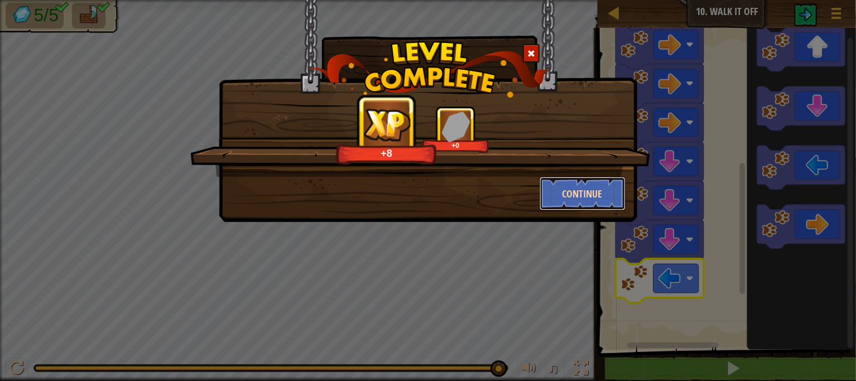
click at [587, 198] on button "Continue" at bounding box center [583, 193] width 87 height 33
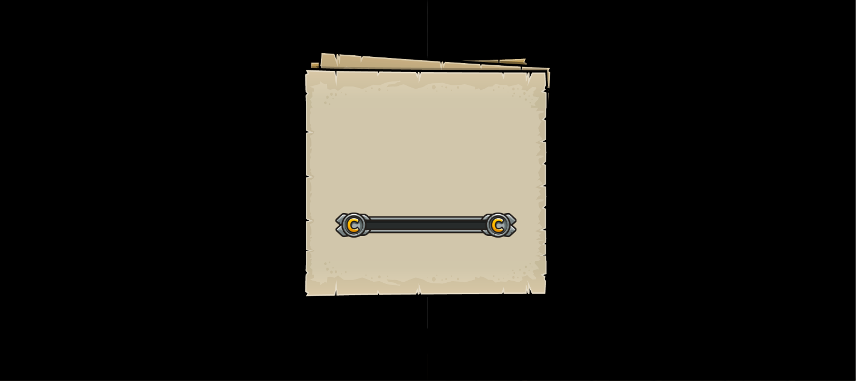
click at [587, 198] on div "Goals Start Level Error loading from server. Try refreshing the page. You'll ne…" at bounding box center [428, 190] width 856 height 381
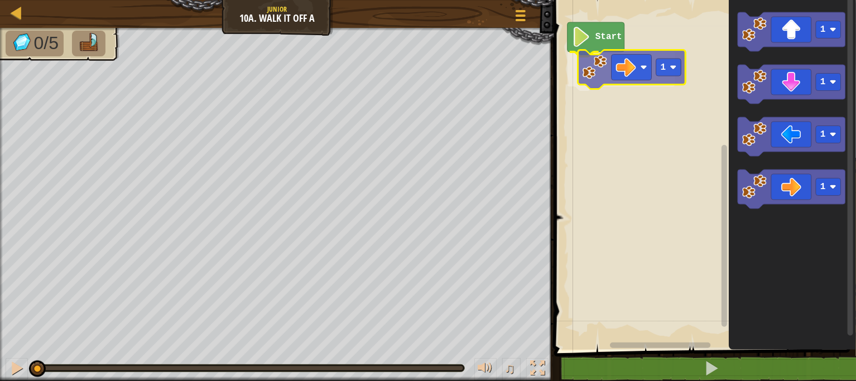
click at [630, 63] on div "Start 1 1 1 1 1 1" at bounding box center [703, 172] width 305 height 356
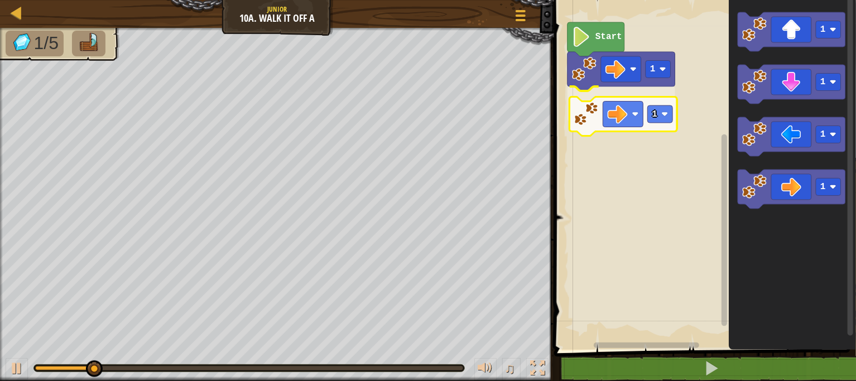
click at [591, 123] on div "1 1 Start 1 1 1 1 1" at bounding box center [703, 172] width 305 height 356
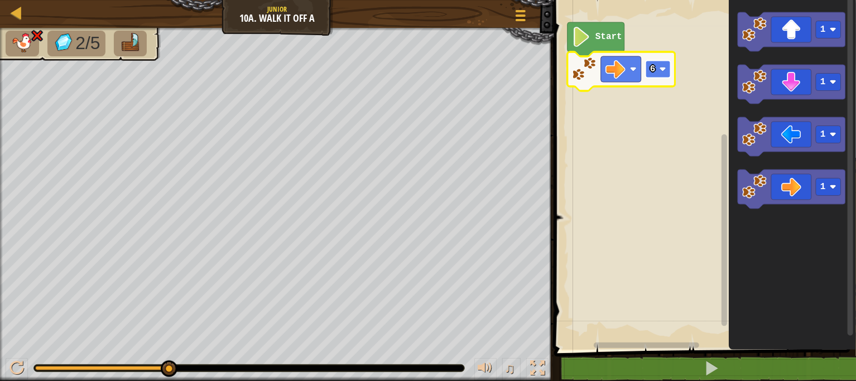
click at [661, 62] on rect "Blockly Workspace" at bounding box center [658, 69] width 25 height 17
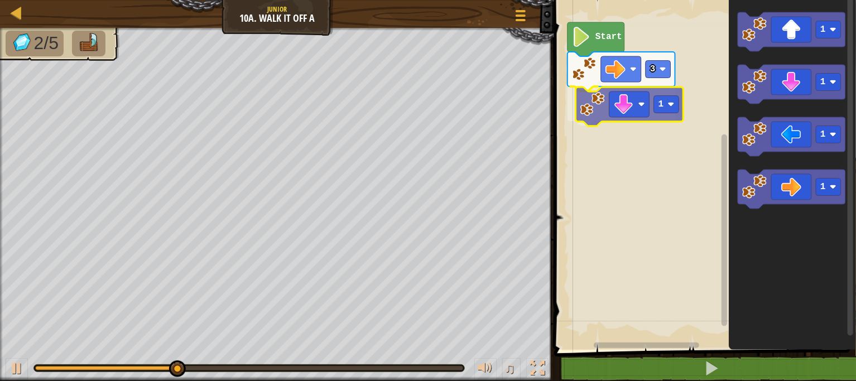
click at [642, 115] on div "Start 3 1 1 1 1 1 1" at bounding box center [703, 172] width 305 height 356
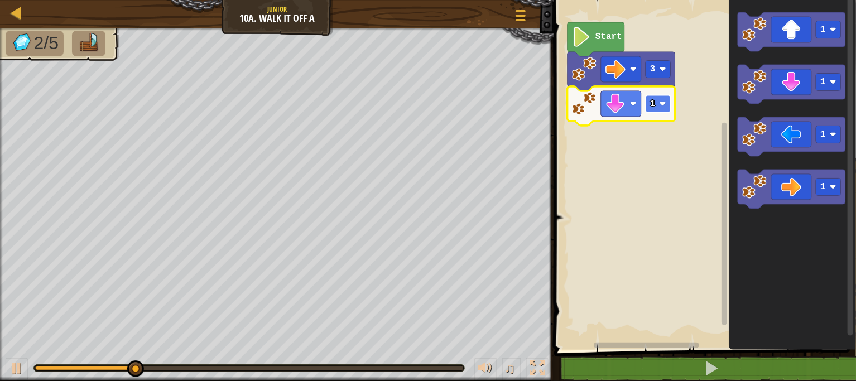
click at [650, 104] on text "1" at bounding box center [653, 104] width 6 height 10
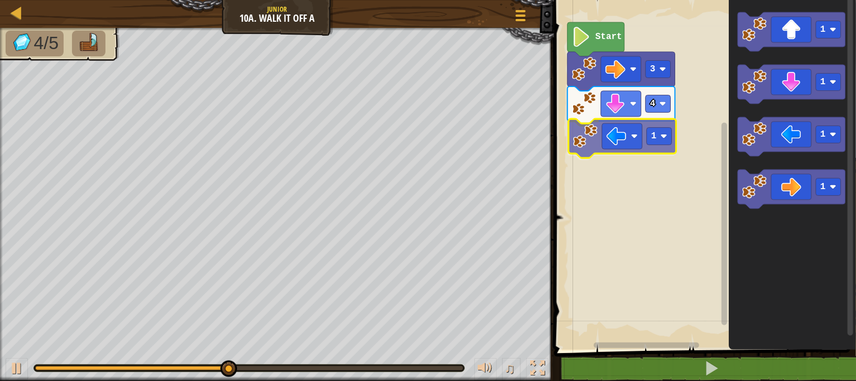
click at [638, 146] on div "Start 3 4 1 1 1 1 1 1" at bounding box center [703, 172] width 305 height 356
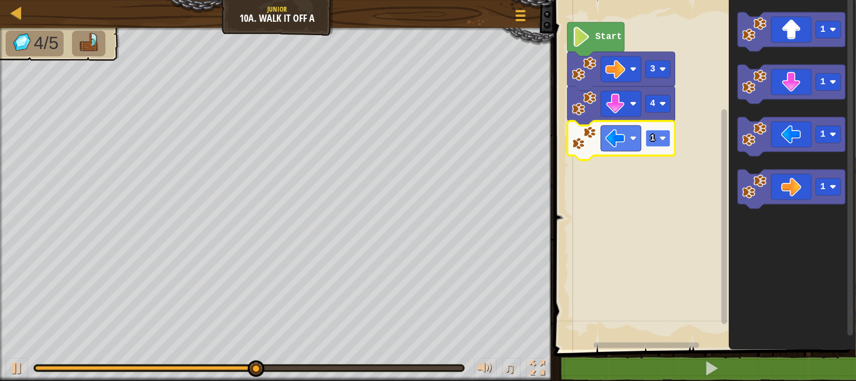
click at [661, 147] on rect "Blockly Workspace" at bounding box center [658, 138] width 25 height 17
click at [671, 138] on rect "Blockly Workspace" at bounding box center [658, 138] width 25 height 17
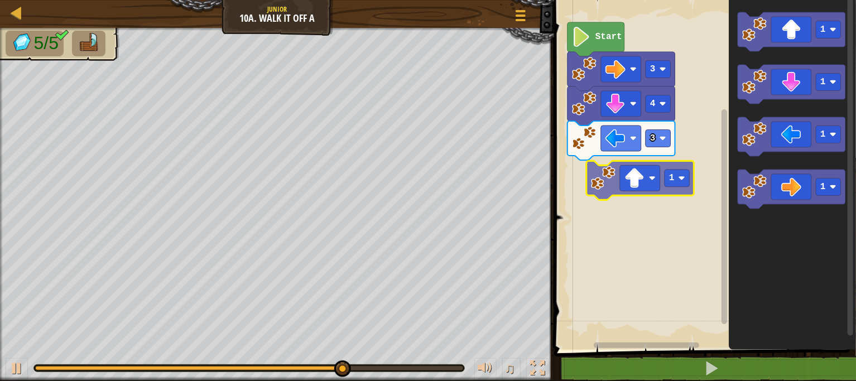
click at [661, 166] on div "Start 3 4 3 1 1 1 1 1" at bounding box center [703, 172] width 305 height 356
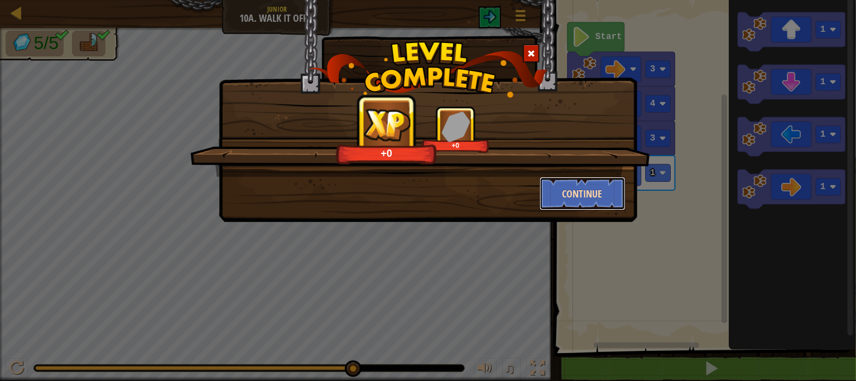
click at [553, 178] on button "Continue" at bounding box center [583, 193] width 87 height 33
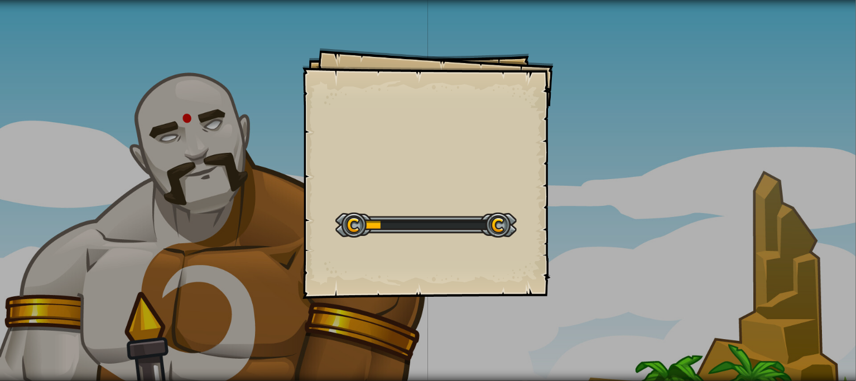
click at [554, 180] on div "Goals Start Level Error loading from server. Try refreshing the page. You'll ne…" at bounding box center [428, 190] width 856 height 381
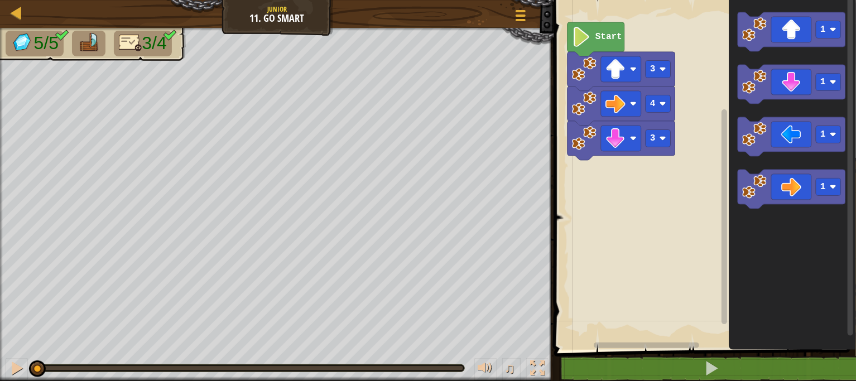
click at [806, 107] on icon "1 1 1 1" at bounding box center [792, 172] width 127 height 356
click at [776, 157] on icon "Blockly Workspace" at bounding box center [792, 172] width 127 height 356
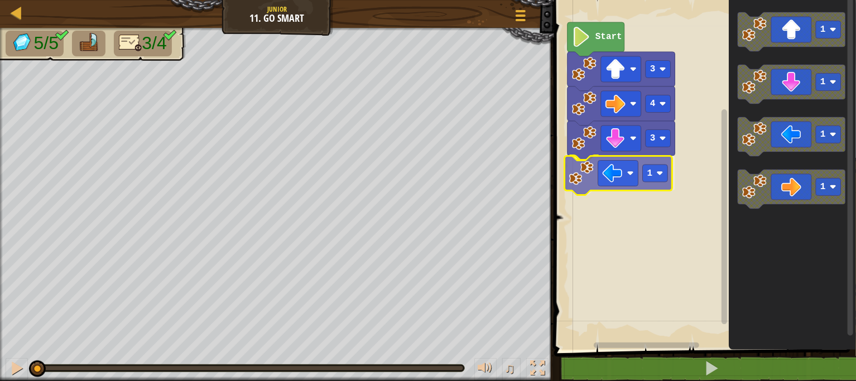
click at [607, 181] on div "3 1 4 3 Start 1 1 1 1 1" at bounding box center [703, 172] width 305 height 356
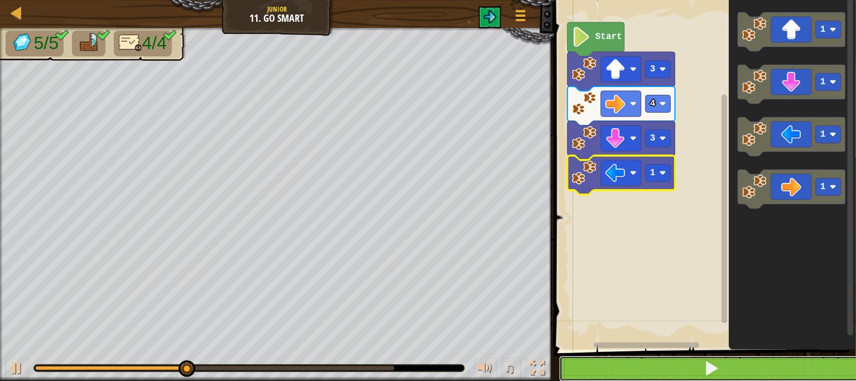
drag, startPoint x: 667, startPoint y: 359, endPoint x: 659, endPoint y: 365, distance: 9.9
click at [661, 367] on button at bounding box center [711, 369] width 305 height 26
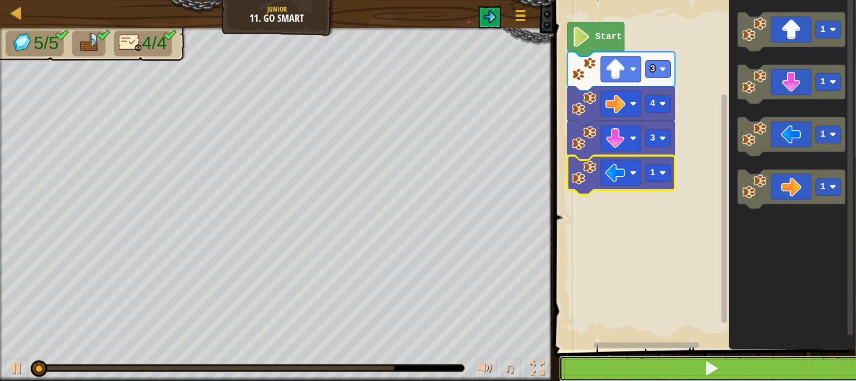
drag, startPoint x: 655, startPoint y: 362, endPoint x: 642, endPoint y: 364, distance: 13.0
click at [651, 359] on button at bounding box center [711, 369] width 305 height 26
click at [638, 367] on button at bounding box center [711, 369] width 305 height 26
click at [637, 368] on button at bounding box center [711, 369] width 305 height 26
click at [636, 371] on button at bounding box center [711, 369] width 305 height 26
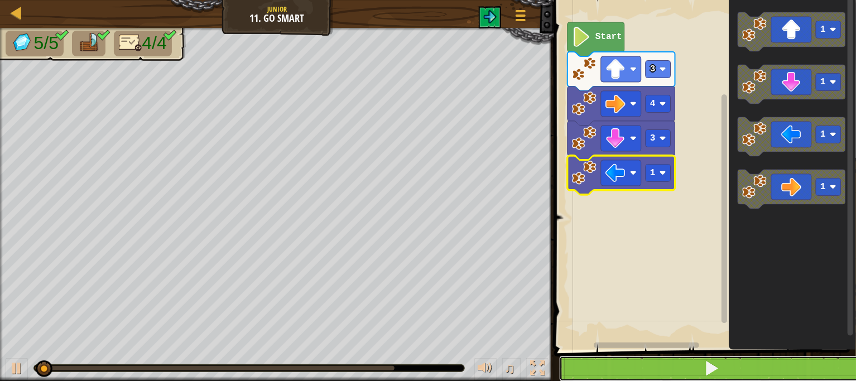
click at [636, 371] on button at bounding box center [711, 369] width 305 height 26
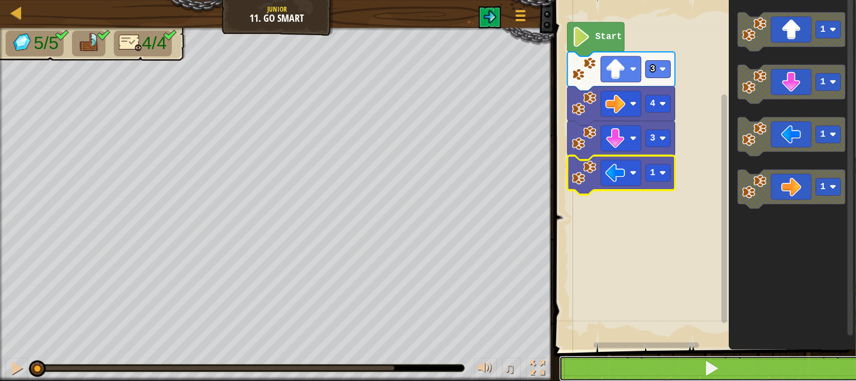
click at [635, 368] on button at bounding box center [711, 369] width 305 height 26
click at [647, 368] on button at bounding box center [711, 369] width 305 height 26
click at [647, 369] on button at bounding box center [711, 369] width 305 height 26
click at [644, 370] on button at bounding box center [711, 369] width 305 height 26
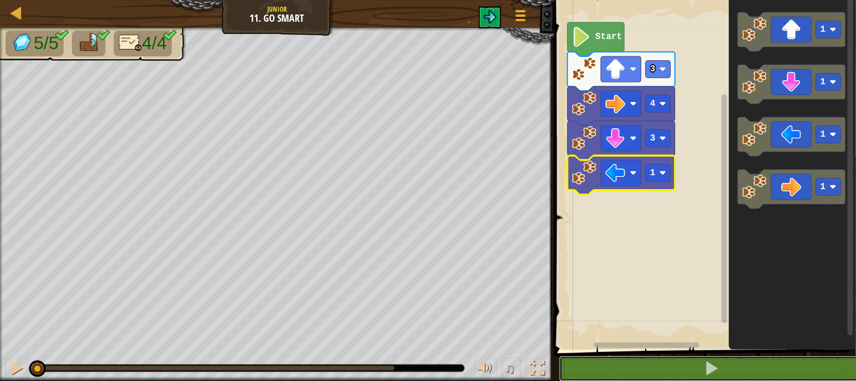
click at [630, 357] on button at bounding box center [711, 369] width 305 height 26
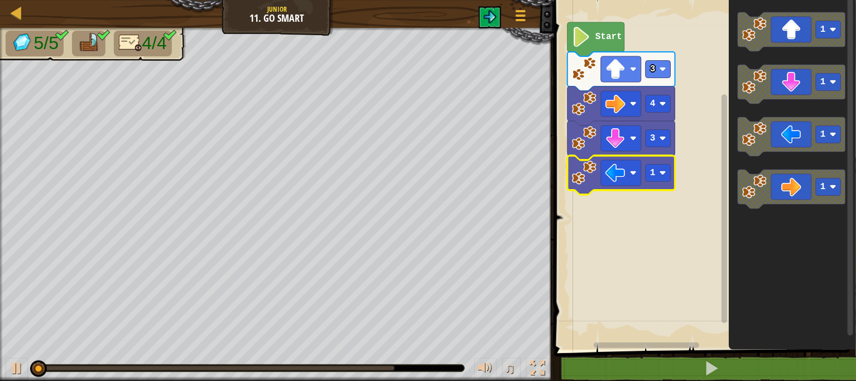
click at [628, 351] on span at bounding box center [706, 159] width 311 height 395
drag, startPoint x: 627, startPoint y: 351, endPoint x: 612, endPoint y: 346, distance: 16.4
click at [619, 347] on div "1 2 3 4 go ( 'up' , 3 ) go ( 'right' , 4 ) go ( 'down' , 3 ) הההההההההההההההההה…" at bounding box center [703, 201] width 305 height 391
click at [603, 347] on rect "Blockly Workspace" at bounding box center [646, 346] width 105 height 6
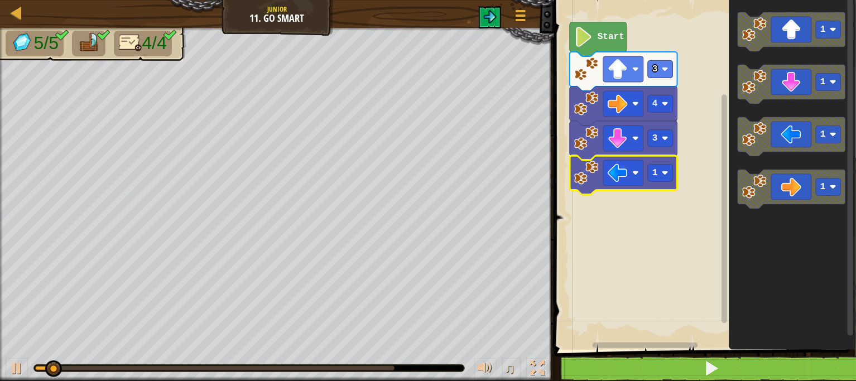
click at [577, 357] on div "1 2 3 4 go ( 'up' , 3 ) go ( 'right' , 4 ) go ( 'down' , 3 ) הההההההההההההההההה…" at bounding box center [703, 201] width 305 height 391
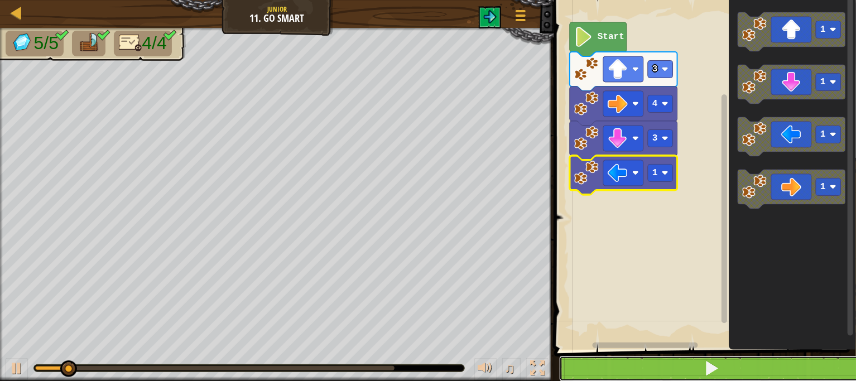
click at [576, 358] on button at bounding box center [711, 369] width 305 height 26
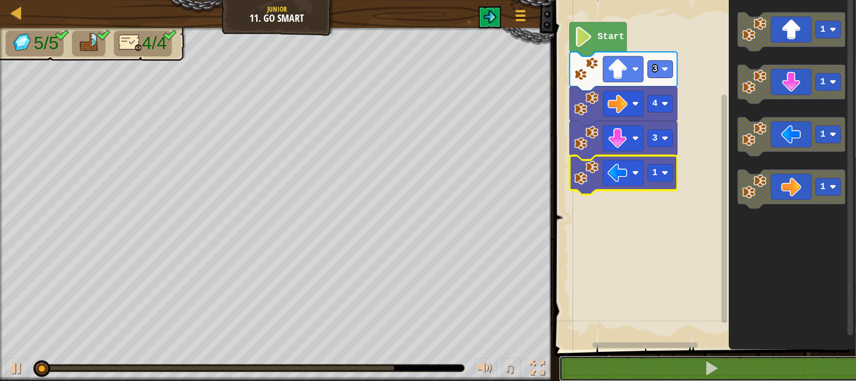
click at [573, 347] on div "1 2 3 4 go ( 'up' , 3 ) go ( 'right' , 4 ) go ( 'down' , 3 ) הההההההההההההההההה…" at bounding box center [703, 201] width 305 height 391
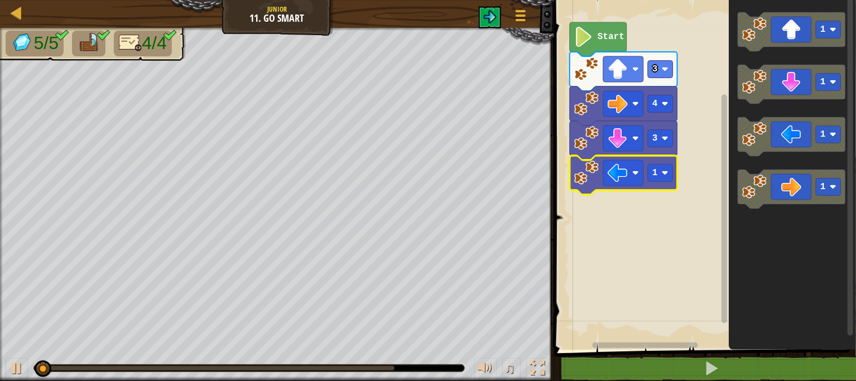
click at [593, 344] on rect "Blockly Workspace" at bounding box center [645, 346] width 105 height 6
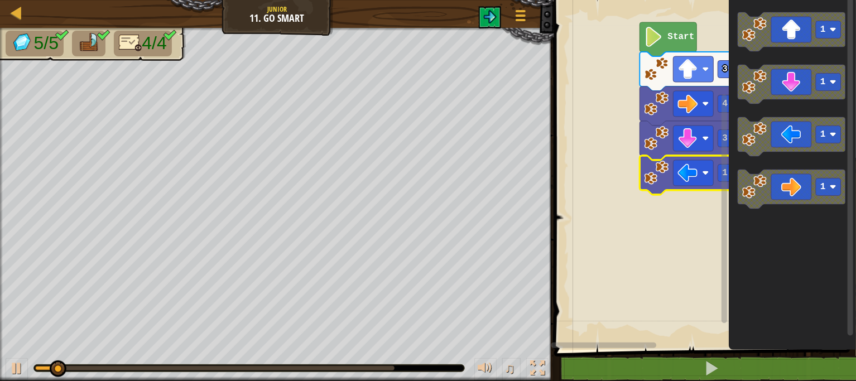
click at [560, 348] on rect "Blockly Workspace" at bounding box center [603, 346] width 105 height 6
click at [546, 357] on div "Map Junior 11. Go Smart Game Menu 1 ההההההההההההההההההההההההההההההההההההההההההה…" at bounding box center [428, 190] width 856 height 381
click at [545, 357] on div "♫" at bounding box center [277, 365] width 554 height 33
click at [537, 357] on div "♫" at bounding box center [277, 365] width 554 height 33
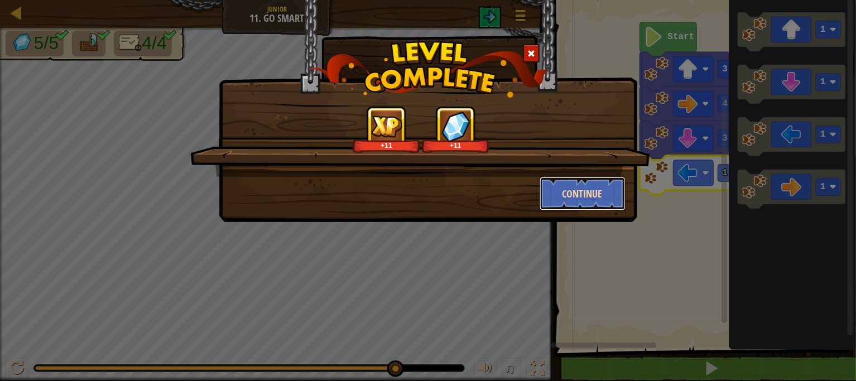
click at [609, 186] on button "Continue" at bounding box center [583, 193] width 87 height 33
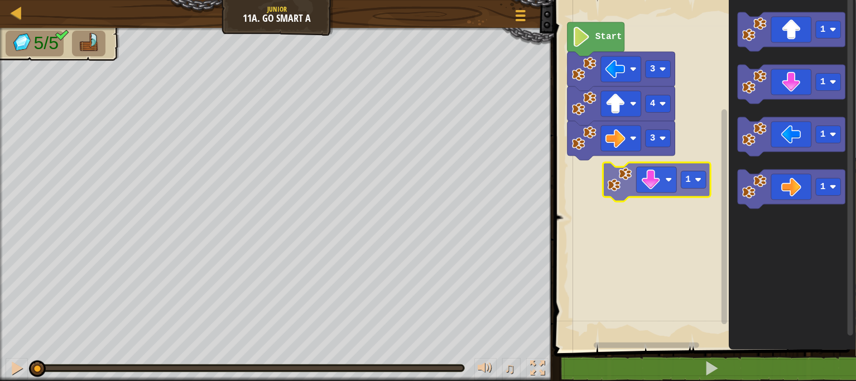
click at [623, 176] on div "3 4 3 Start 1 1 1 1 1" at bounding box center [703, 172] width 305 height 356
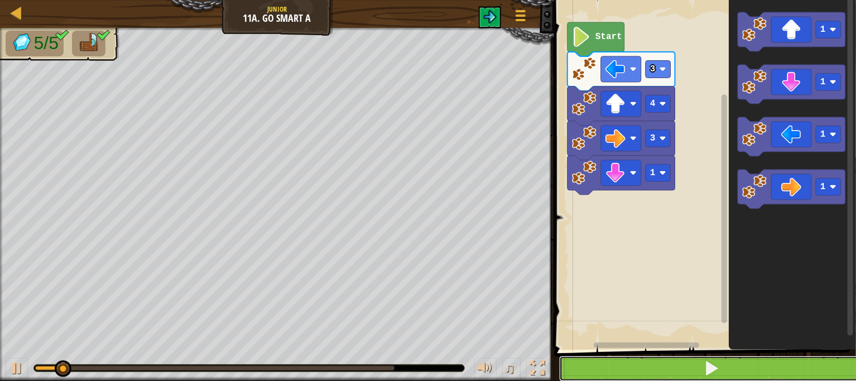
click at [654, 372] on button at bounding box center [711, 369] width 305 height 26
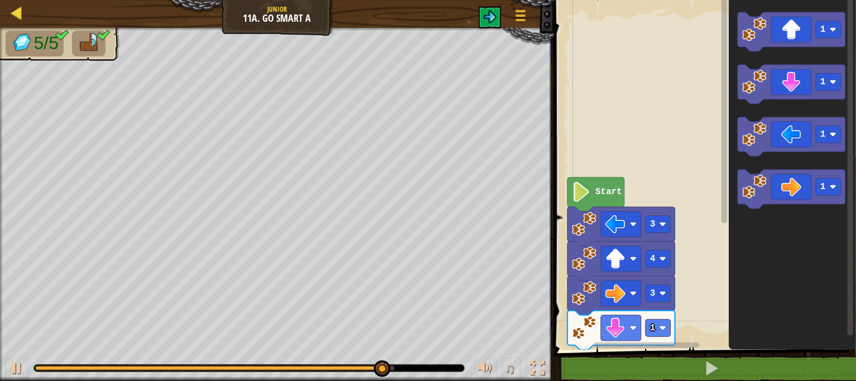
click at [24, 22] on div "Map" at bounding box center [25, 14] width 6 height 28
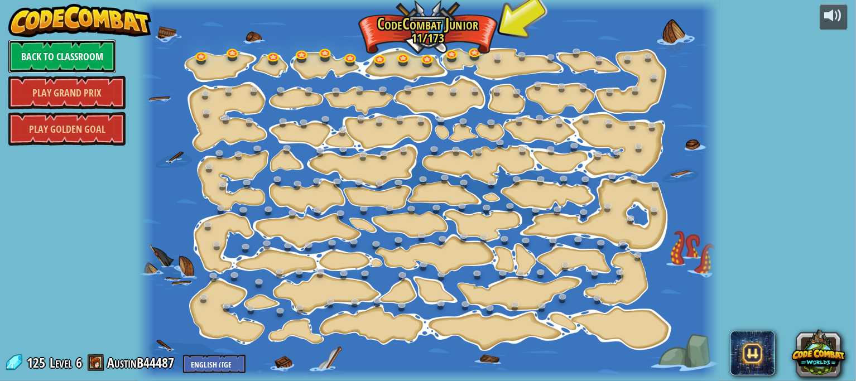
click at [74, 49] on link "Back to Classroom" at bounding box center [62, 56] width 108 height 33
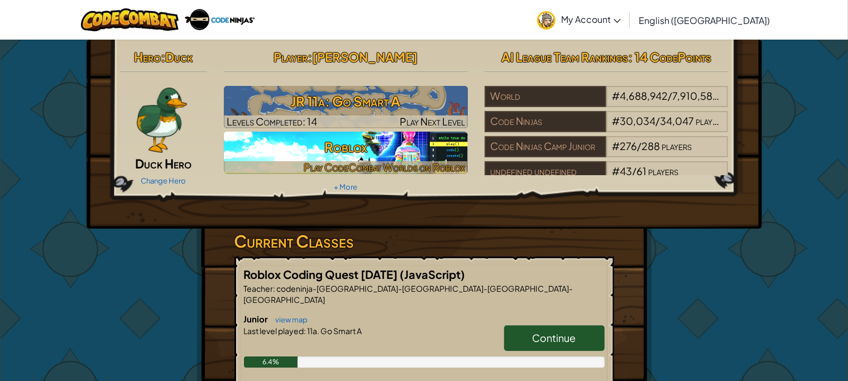
click at [368, 146] on h3 "Roblox" at bounding box center [346, 147] width 244 height 25
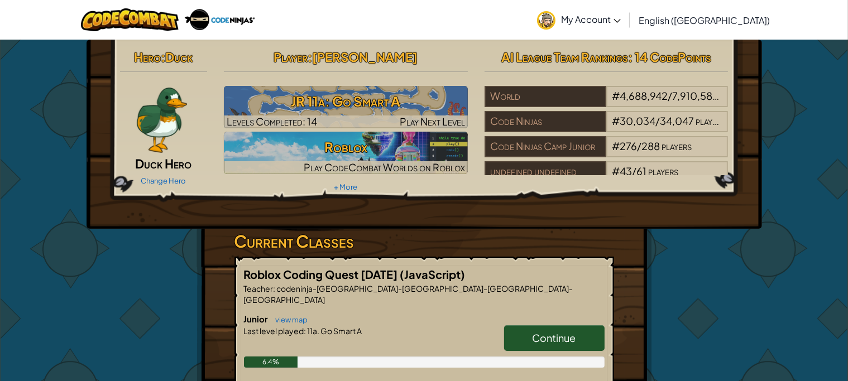
click at [442, 58] on h2 "Player : [PERSON_NAME]" at bounding box center [346, 56] width 244 height 23
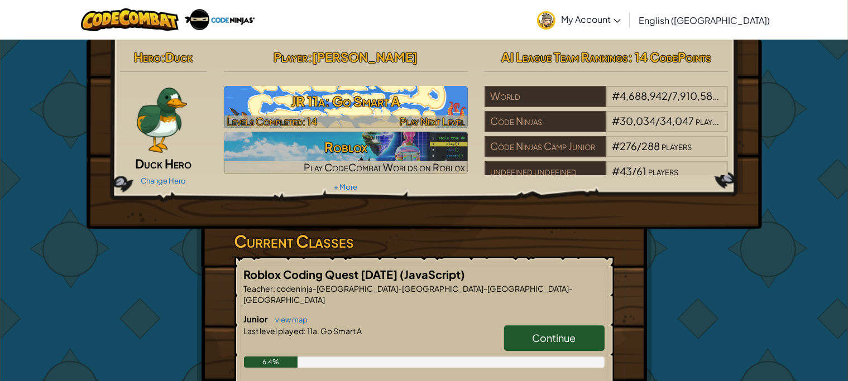
click at [412, 95] on h3 "JR 11a: Go Smart A" at bounding box center [346, 101] width 244 height 25
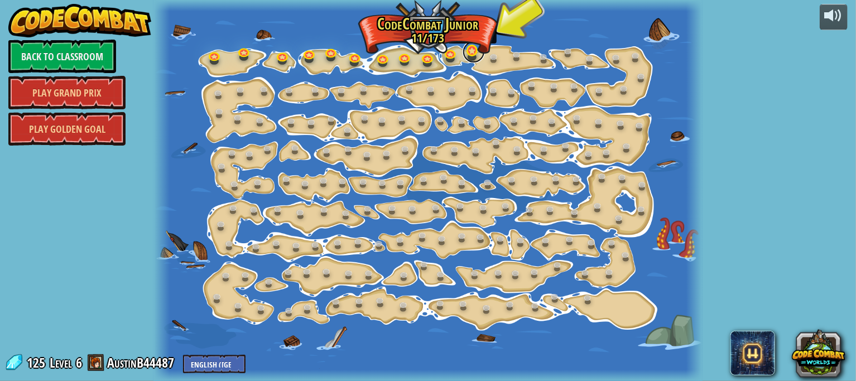
click at [475, 51] on link at bounding box center [474, 52] width 22 height 22
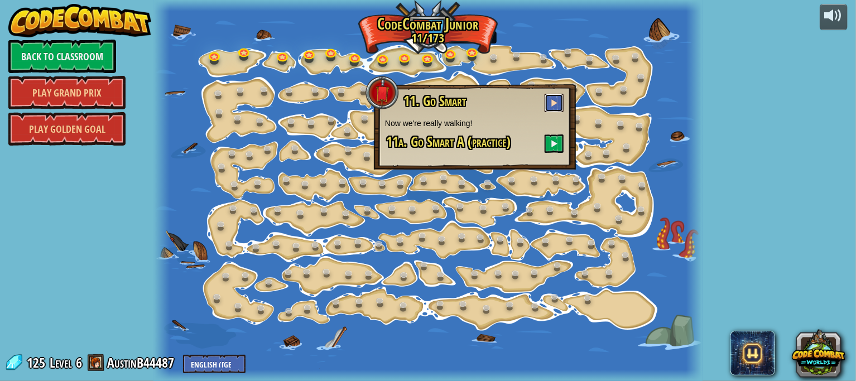
click at [555, 99] on span at bounding box center [554, 103] width 8 height 8
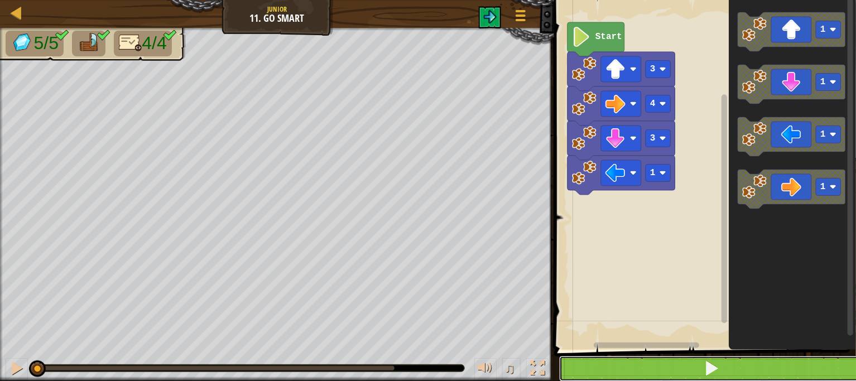
click at [618, 371] on button at bounding box center [711, 369] width 305 height 26
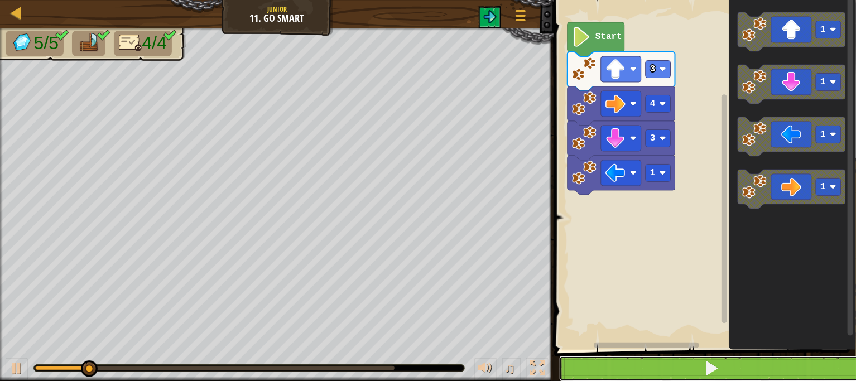
click at [625, 356] on button at bounding box center [711, 369] width 305 height 26
drag, startPoint x: 625, startPoint y: 356, endPoint x: 625, endPoint y: 362, distance: 6.7
click at [625, 362] on button at bounding box center [711, 369] width 305 height 26
click at [626, 366] on button at bounding box center [711, 369] width 305 height 26
click at [626, 368] on button at bounding box center [711, 369] width 305 height 26
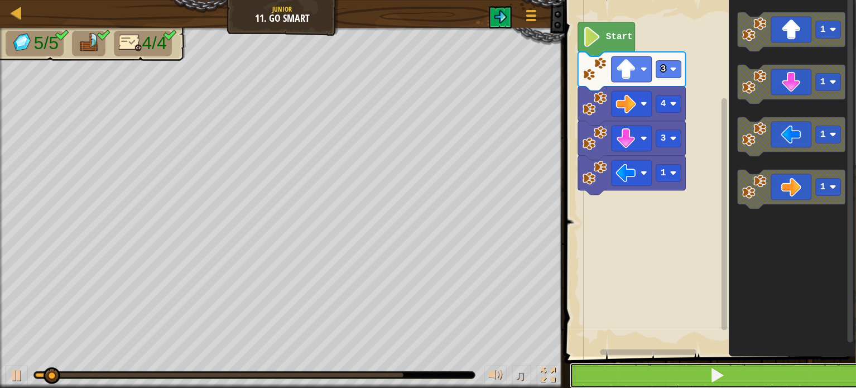
click at [609, 381] on button at bounding box center [717, 376] width 295 height 26
click at [617, 376] on button at bounding box center [717, 376] width 295 height 26
click at [619, 375] on button at bounding box center [717, 376] width 295 height 26
click at [620, 375] on button at bounding box center [717, 376] width 295 height 26
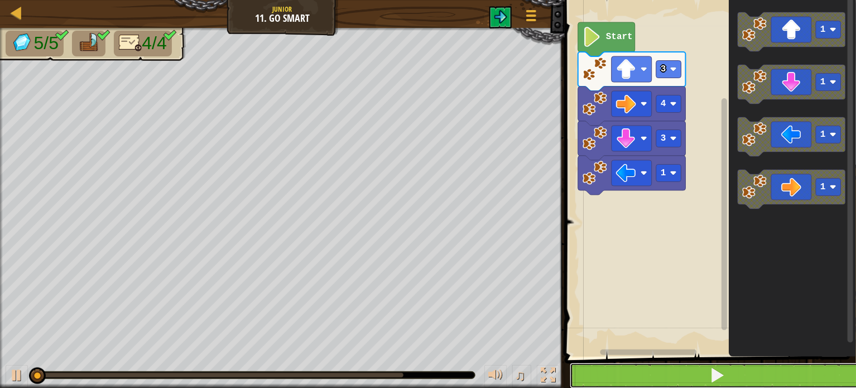
click at [620, 375] on button at bounding box center [717, 376] width 295 height 26
click at [622, 375] on button at bounding box center [717, 376] width 295 height 26
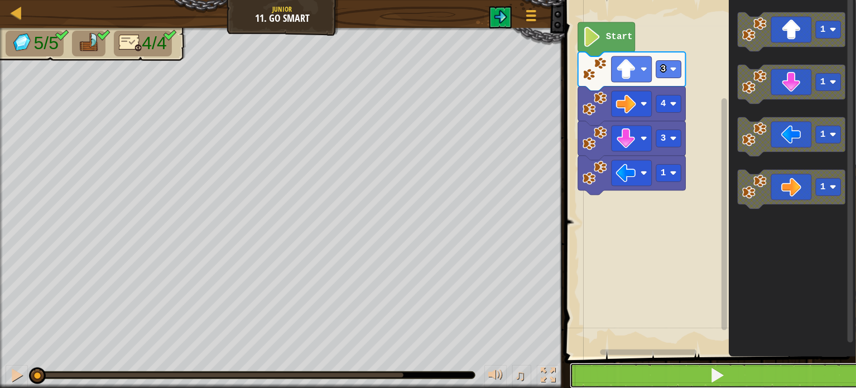
click at [622, 375] on button at bounding box center [717, 376] width 295 height 26
click at [620, 375] on button at bounding box center [717, 376] width 295 height 26
click at [619, 376] on button at bounding box center [717, 376] width 295 height 26
click at [623, 374] on button at bounding box center [717, 376] width 295 height 26
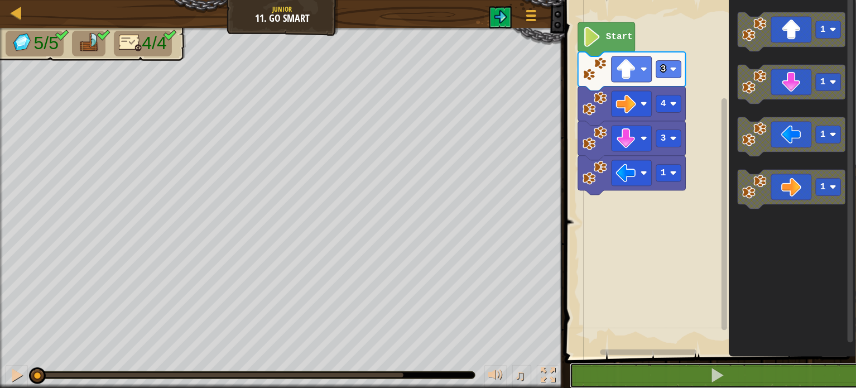
drag, startPoint x: 623, startPoint y: 373, endPoint x: 633, endPoint y: 356, distance: 20.2
click at [633, 356] on div "1 2 3 4 5 go ( 'up' , 3 ) ; go ( 'right' , 4 ) ; go ( 'down' , 3 ) ; go ( 'left…" at bounding box center [708, 201] width 295 height 391
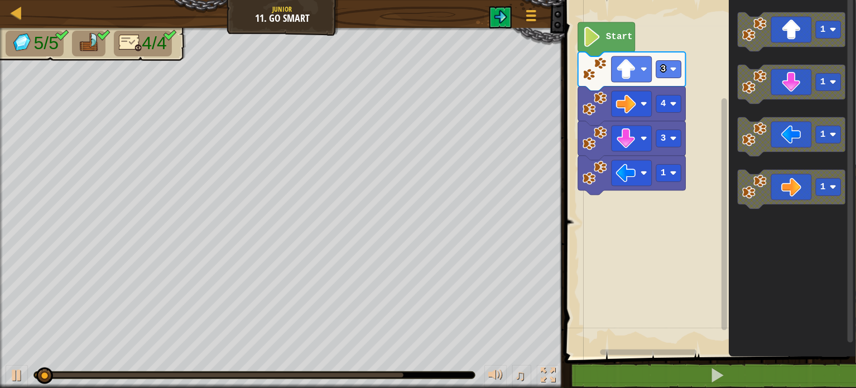
click at [634, 355] on rect "Blockly Workspace" at bounding box center [640, 352] width 159 height 8
click at [638, 348] on rect "Blockly Workspace" at bounding box center [640, 352] width 159 height 8
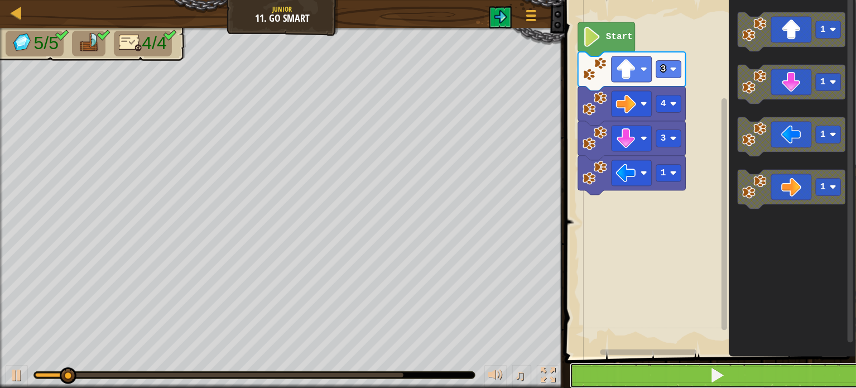
click at [623, 368] on button at bounding box center [717, 376] width 295 height 26
click at [631, 364] on button at bounding box center [717, 376] width 295 height 26
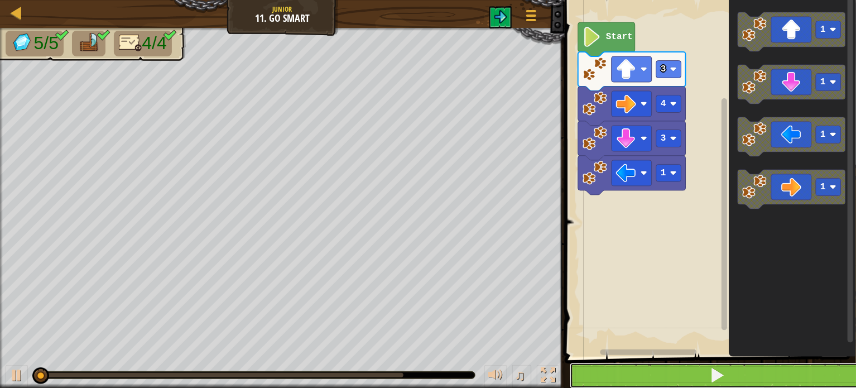
click at [632, 363] on button at bounding box center [717, 376] width 295 height 26
click at [633, 363] on button at bounding box center [717, 376] width 295 height 26
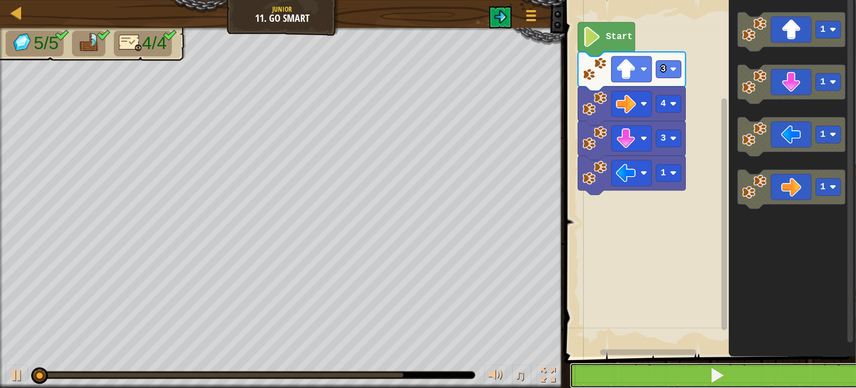
click at [633, 363] on button at bounding box center [717, 376] width 295 height 26
click at [632, 368] on button at bounding box center [717, 376] width 295 height 26
click at [627, 367] on button at bounding box center [717, 376] width 295 height 26
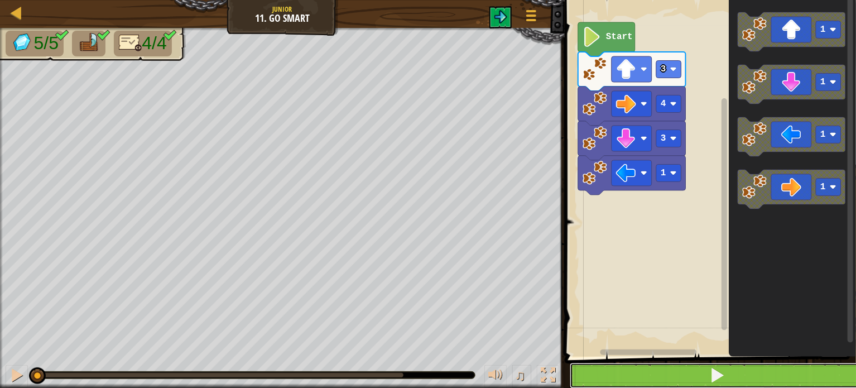
click at [629, 365] on button at bounding box center [717, 376] width 295 height 26
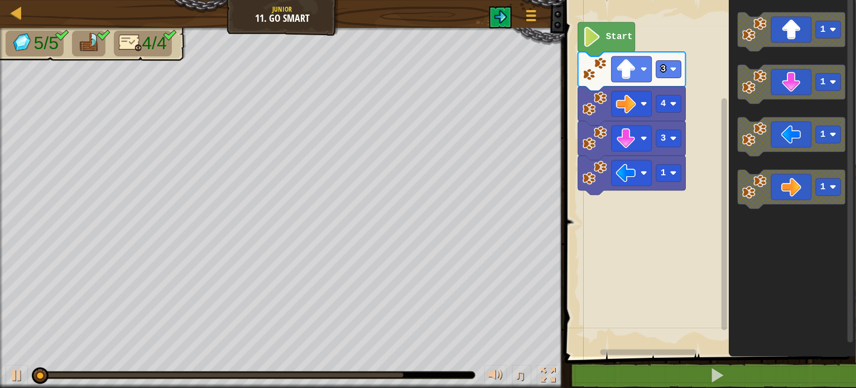
drag, startPoint x: 634, startPoint y: 358, endPoint x: 628, endPoint y: 361, distance: 6.2
click at [634, 358] on span at bounding box center [711, 163] width 300 height 402
click at [626, 361] on span at bounding box center [711, 163] width 300 height 402
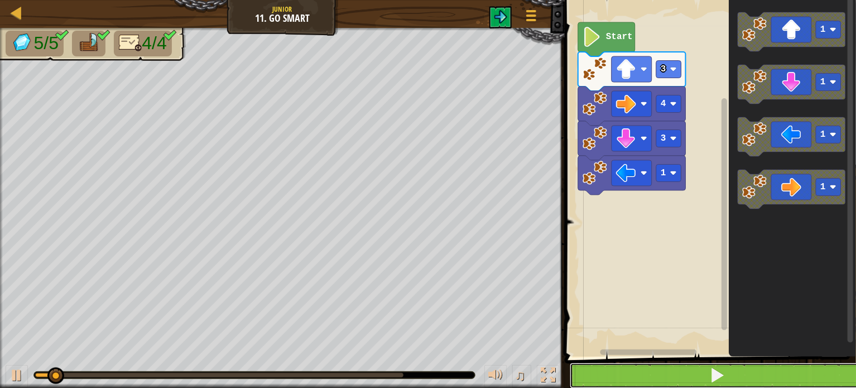
click at [625, 363] on button at bounding box center [717, 376] width 295 height 26
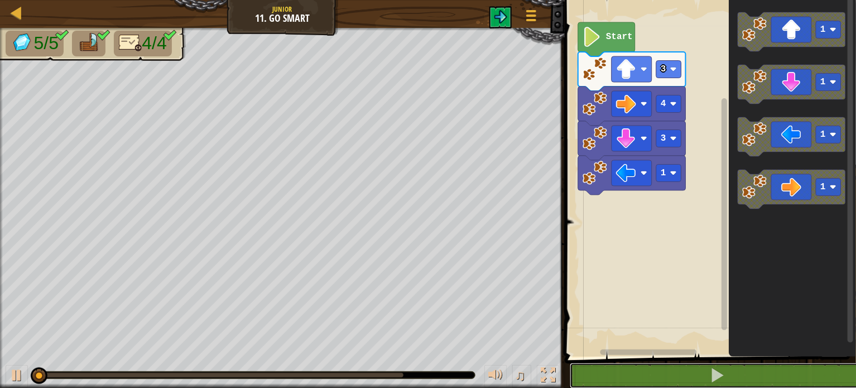
click at [626, 362] on div "1 2 3 4 5 go ( 'up' , 3 ) ; go ( 'right' , 4 ) ; go ( 'down' , 3 ) ; go ( 'left…" at bounding box center [708, 201] width 295 height 391
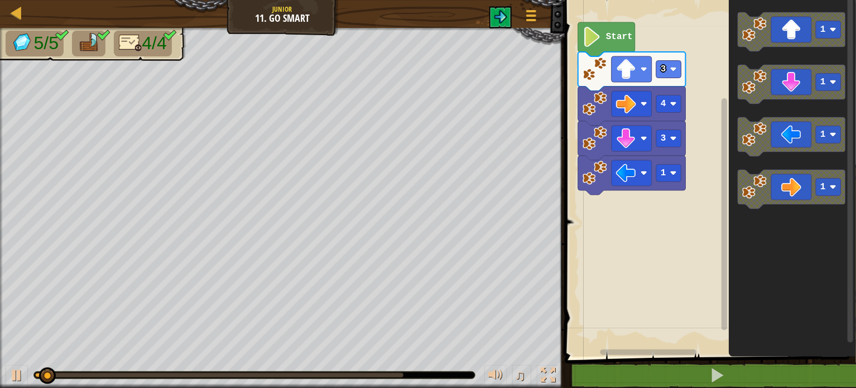
click at [630, 351] on rect "Blockly Workspace" at bounding box center [649, 352] width 97 height 6
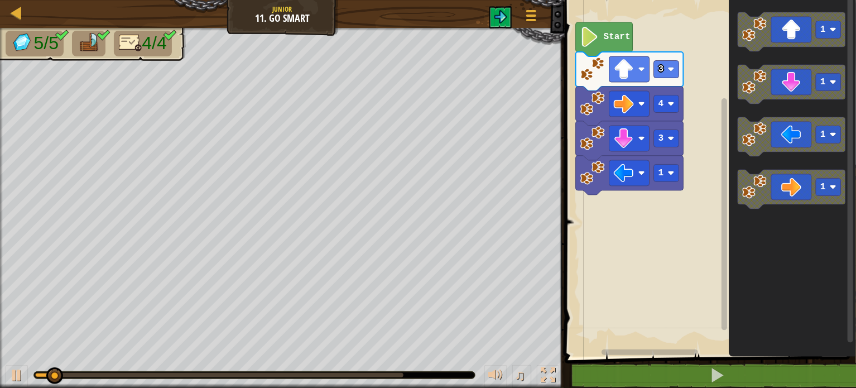
click at [630, 351] on rect "Blockly Workspace" at bounding box center [650, 352] width 97 height 6
click at [627, 353] on rect "Blockly Workspace" at bounding box center [650, 352] width 97 height 6
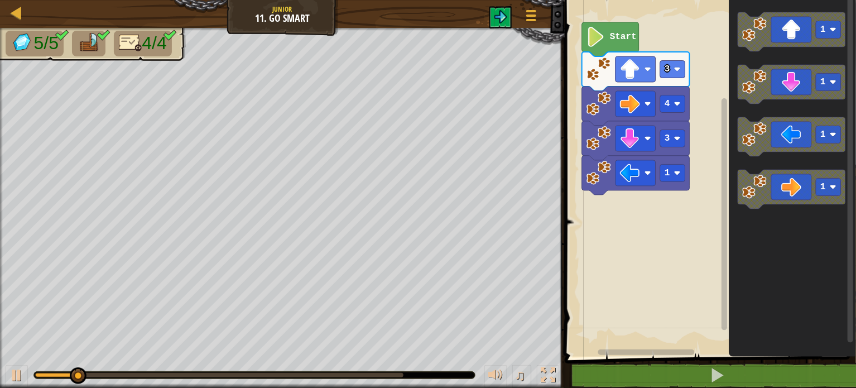
click at [622, 356] on rect "Blockly Workspace" at bounding box center [640, 352] width 159 height 8
click at [618, 364] on div "1 2 3 4 5 go ( 'up' , 3 ) ; go ( 'right' , 4 ) ; go ( 'down' , 3 ) ; go ( 'left…" at bounding box center [708, 201] width 295 height 391
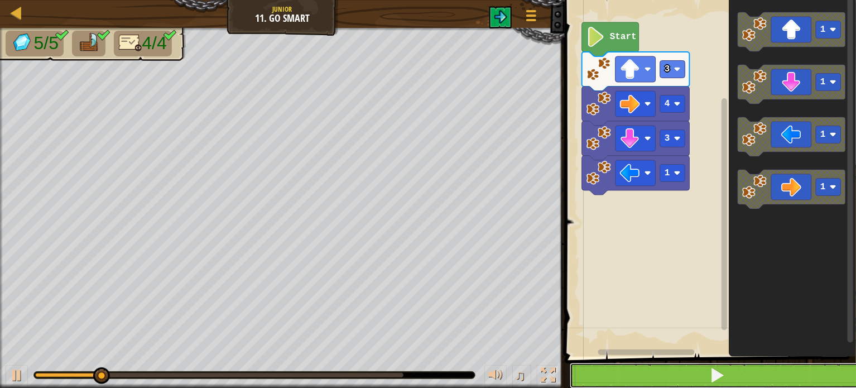
drag, startPoint x: 618, startPoint y: 366, endPoint x: 618, endPoint y: 376, distance: 10.1
click at [618, 376] on button at bounding box center [717, 376] width 295 height 26
click at [618, 374] on button at bounding box center [717, 376] width 295 height 26
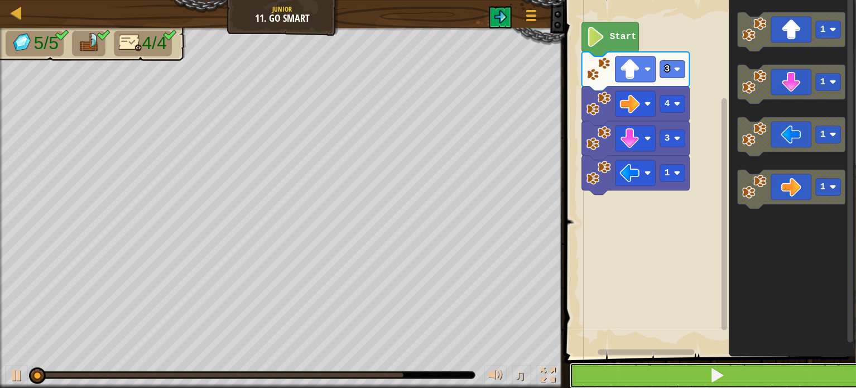
click at [618, 374] on button at bounding box center [717, 376] width 295 height 26
click at [616, 375] on button at bounding box center [717, 376] width 295 height 26
click at [616, 373] on button at bounding box center [717, 376] width 295 height 26
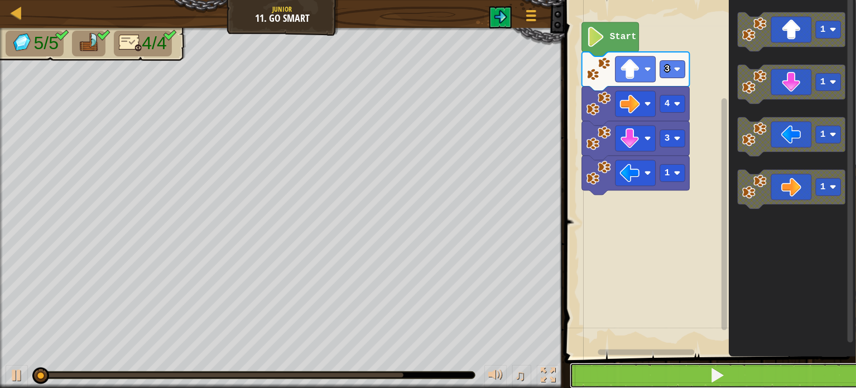
click at [616, 373] on button at bounding box center [717, 376] width 295 height 26
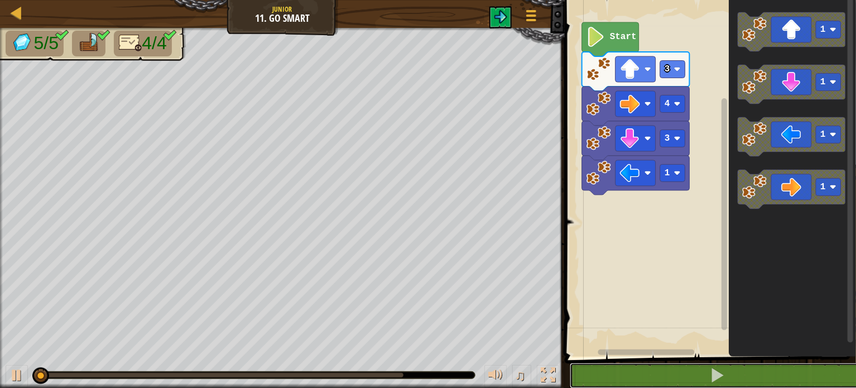
drag, startPoint x: 616, startPoint y: 373, endPoint x: 621, endPoint y: 354, distance: 19.1
click at [621, 356] on div "1 2 3 4 5 go ( 'up' , 3 ) ; go ( 'right' , 4 ) ; go ( 'down' , 3 ) ; go ( 'left…" at bounding box center [708, 201] width 295 height 391
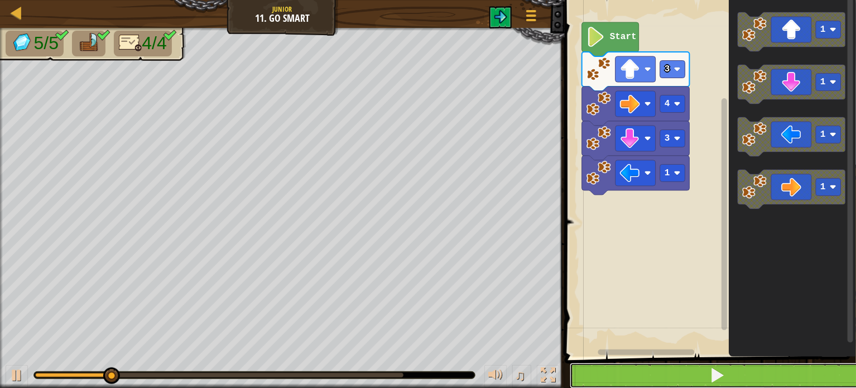
click at [632, 377] on button at bounding box center [717, 376] width 295 height 26
click at [636, 376] on button at bounding box center [717, 376] width 295 height 26
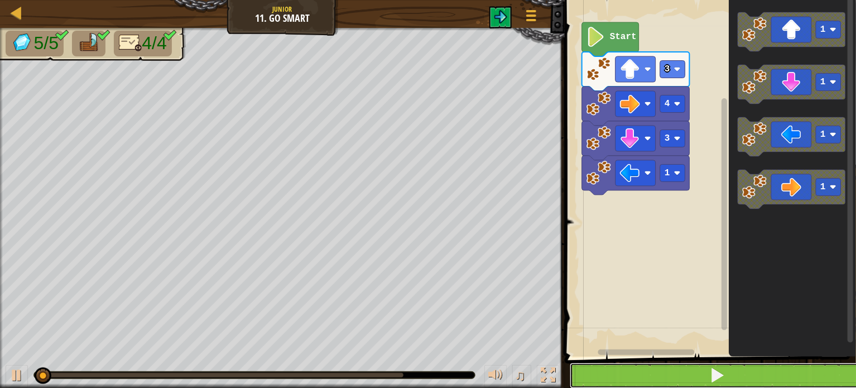
click at [636, 376] on button at bounding box center [717, 376] width 295 height 26
click at [636, 375] on button at bounding box center [717, 376] width 295 height 26
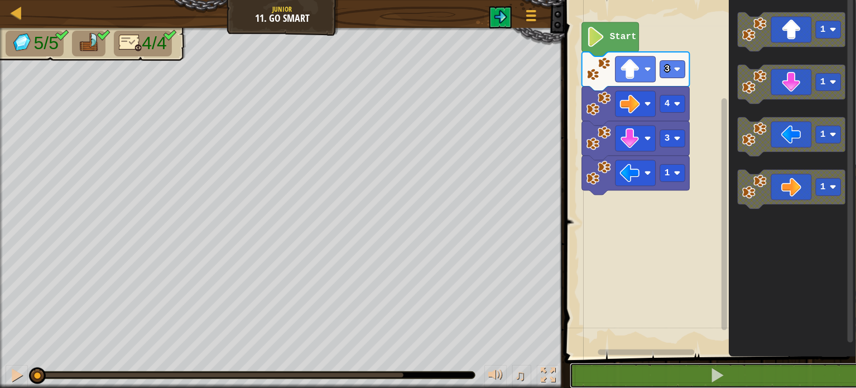
drag, startPoint x: 637, startPoint y: 371, endPoint x: 658, endPoint y: 314, distance: 60.8
click at [658, 314] on div "1 2 3 4 5 go ( 'up' , 3 ) ; go ( 'right' , 4 ) ; go ( 'down' , 3 ) ; go ( 'left…" at bounding box center [708, 201] width 295 height 391
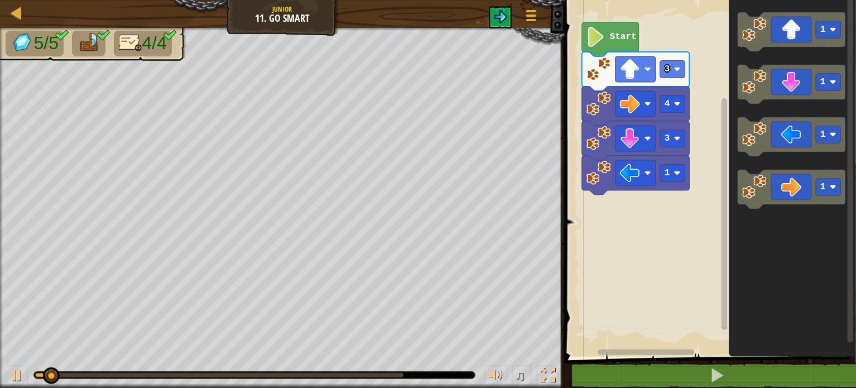
click at [657, 316] on rect "Blockly Workspace" at bounding box center [708, 175] width 295 height 362
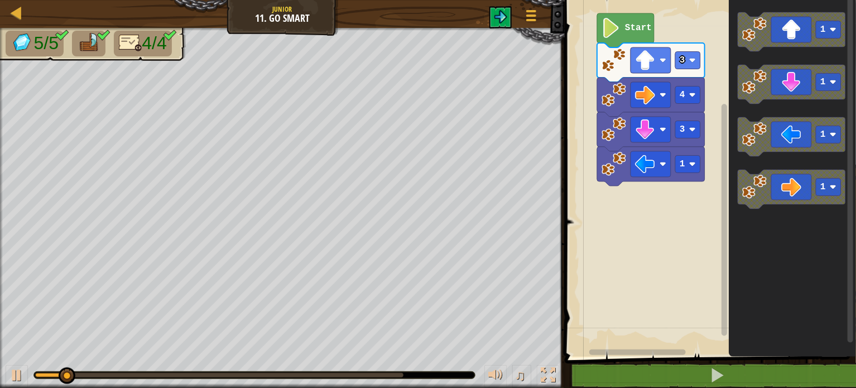
click at [654, 366] on div "1 2 3 4 5 go ( 'up' , 3 ) ; go ( 'right' , 4 ) ; go ( 'down' , 3 ) ; go ( 'left…" at bounding box center [708, 201] width 295 height 391
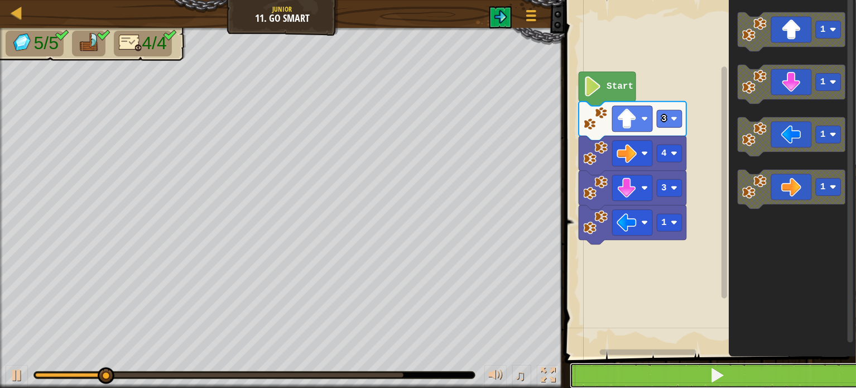
drag, startPoint x: 673, startPoint y: 371, endPoint x: 682, endPoint y: 368, distance: 9.5
click at [681, 368] on button at bounding box center [717, 376] width 295 height 26
click at [682, 368] on button at bounding box center [717, 376] width 295 height 26
click at [682, 370] on button at bounding box center [717, 376] width 295 height 26
click at [679, 381] on button at bounding box center [717, 376] width 295 height 26
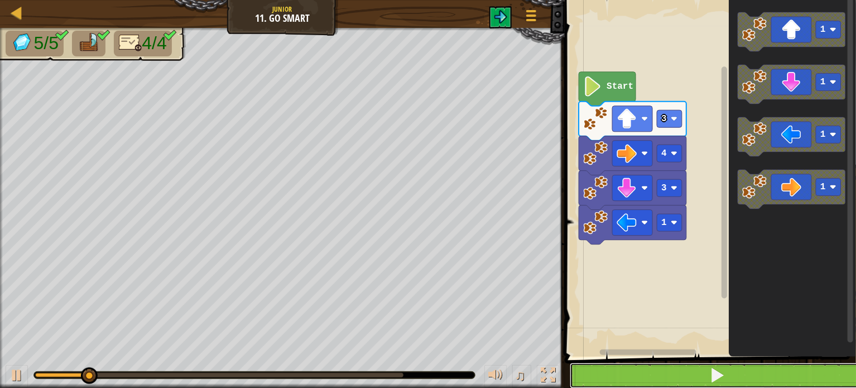
click at [668, 376] on button at bounding box center [717, 376] width 295 height 26
click at [669, 376] on button at bounding box center [717, 376] width 295 height 26
click at [669, 375] on button at bounding box center [717, 376] width 295 height 26
click at [669, 371] on button at bounding box center [717, 376] width 295 height 26
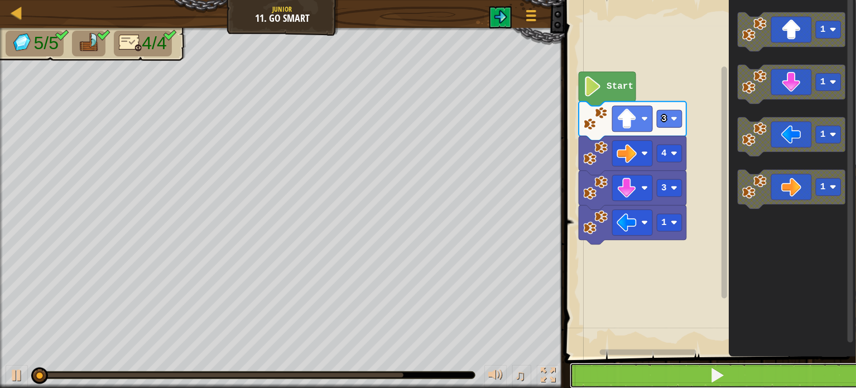
click at [669, 371] on button at bounding box center [717, 376] width 295 height 26
click at [668, 372] on button at bounding box center [717, 376] width 295 height 26
click at [666, 373] on button at bounding box center [717, 376] width 295 height 26
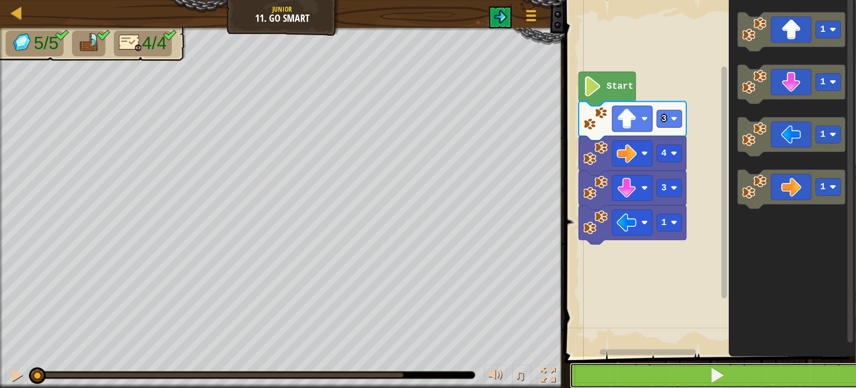
click at [666, 373] on button at bounding box center [717, 376] width 295 height 26
click at [665, 374] on button at bounding box center [717, 376] width 295 height 26
click at [665, 375] on button at bounding box center [717, 376] width 295 height 26
click at [667, 373] on button at bounding box center [717, 376] width 295 height 26
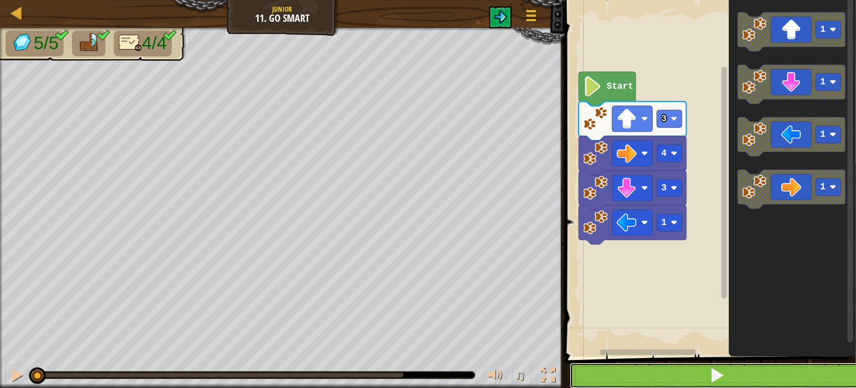
click at [665, 372] on button at bounding box center [717, 376] width 295 height 26
click at [664, 370] on button at bounding box center [717, 376] width 295 height 26
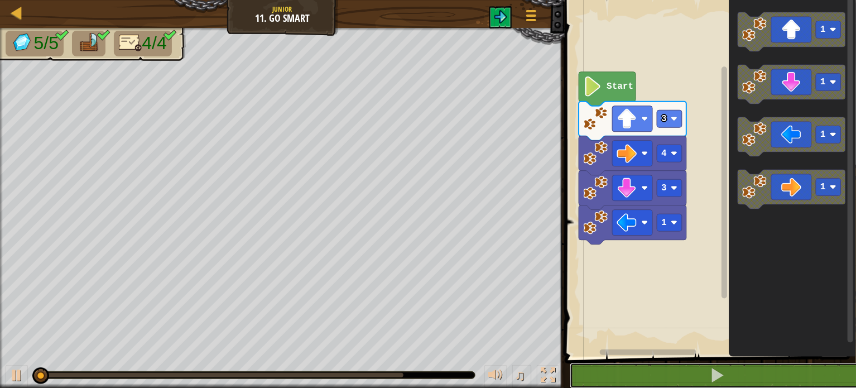
drag, startPoint x: 658, startPoint y: 367, endPoint x: 649, endPoint y: 359, distance: 11.9
click at [654, 367] on button at bounding box center [717, 376] width 295 height 26
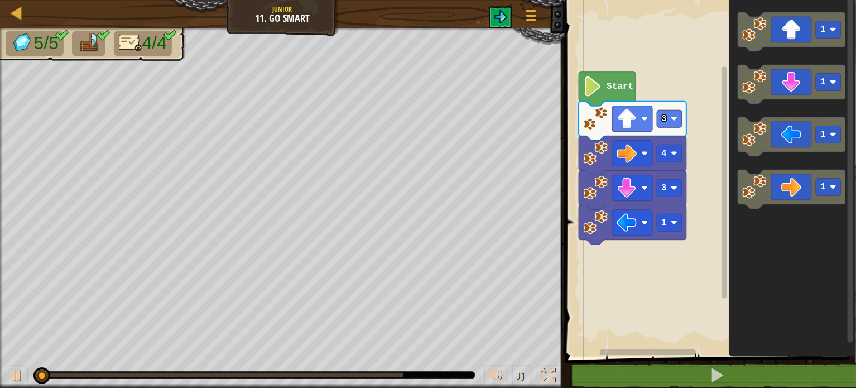
click at [647, 359] on span at bounding box center [711, 163] width 300 height 402
click at [642, 359] on span at bounding box center [711, 163] width 300 height 402
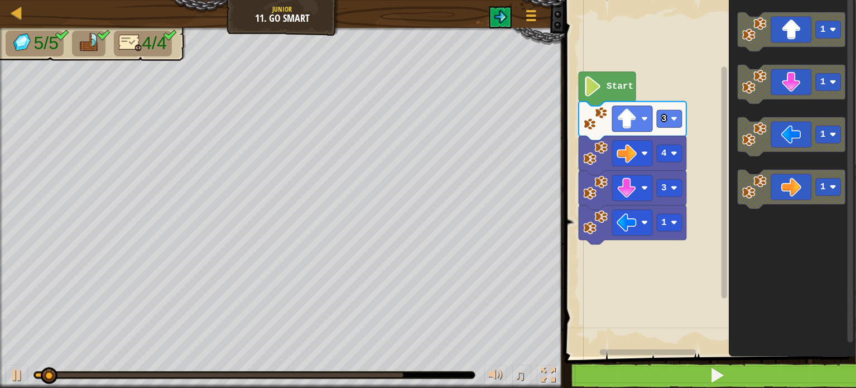
drag, startPoint x: 634, startPoint y: 363, endPoint x: 628, endPoint y: 365, distance: 6.0
click at [628, 365] on div "1 2 3 4 5 go ( 'up' , 3 ) ; go ( 'right' , 4 ) ; go ( 'down' , 3 ) ; go ( 'left…" at bounding box center [708, 201] width 295 height 391
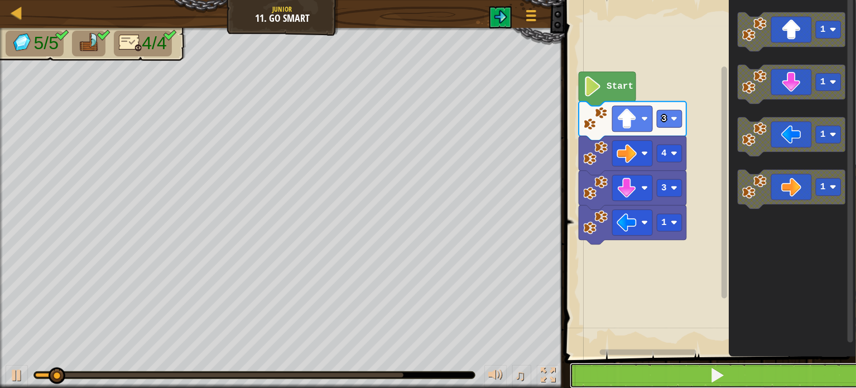
click at [626, 365] on button at bounding box center [717, 376] width 295 height 26
drag, startPoint x: 626, startPoint y: 363, endPoint x: 620, endPoint y: 363, distance: 6.2
click at [620, 363] on button at bounding box center [717, 376] width 295 height 26
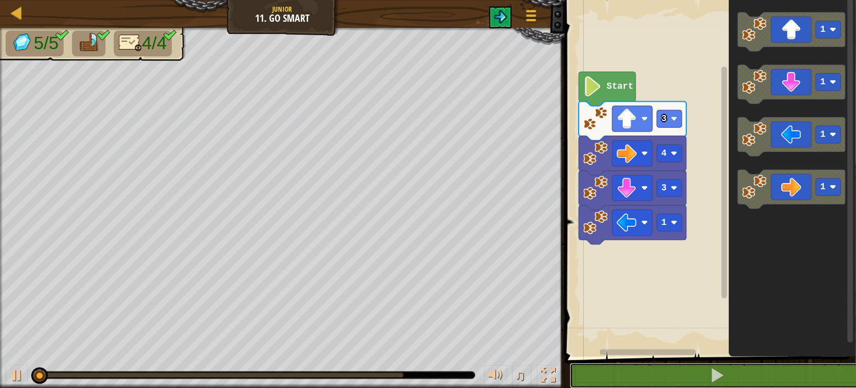
drag, startPoint x: 620, startPoint y: 363, endPoint x: 601, endPoint y: 357, distance: 20.1
click at [602, 362] on div "1 2 3 4 5 go ( 'up' , 3 ) ; go ( 'right' , 4 ) ; go ( 'down' , 3 ) ; go ( 'left…" at bounding box center [708, 201] width 295 height 391
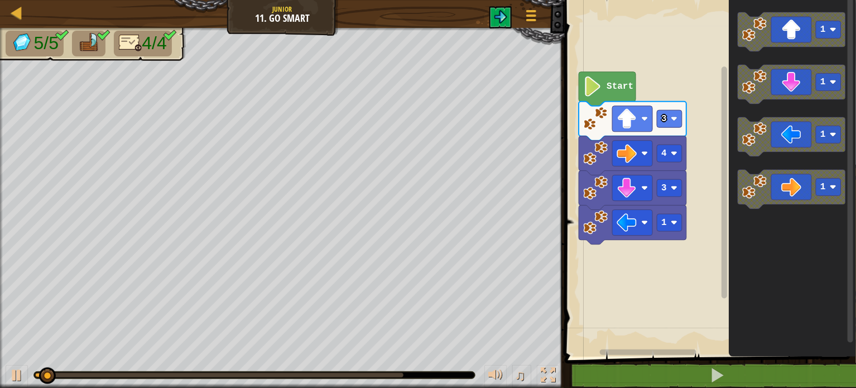
click at [599, 355] on div "1 2 3 4 5 go ( 'up' , 3 ) ; go ( 'right' , 4 ) ; go ( 'down' , 3 ) ; go ( 'left…" at bounding box center [708, 201] width 295 height 391
click at [592, 352] on g "Blockly Workspace" at bounding box center [640, 352] width 159 height 8
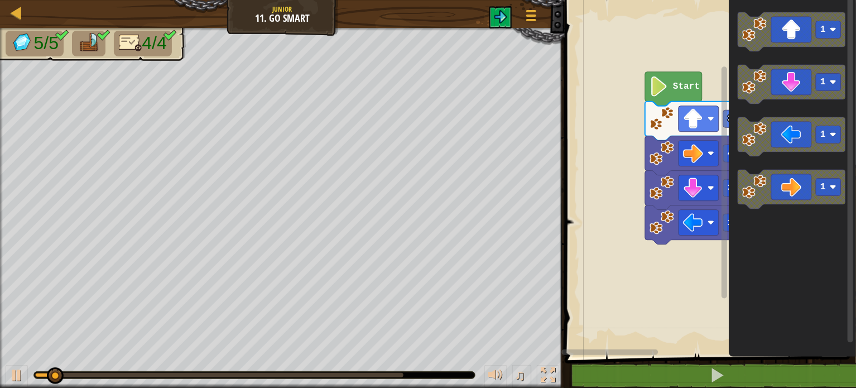
click at [585, 350] on g "Blockly Workspace" at bounding box center [640, 352] width 159 height 8
click at [582, 353] on rect "Blockly Workspace" at bounding box center [609, 352] width 97 height 6
click at [578, 358] on div "1 2 3 4 5 go ( 'up' , 3 ) ; go ( 'right' , 4 ) ; go ( 'down' , 3 ) ; go ( 'left…" at bounding box center [708, 201] width 295 height 391
click at [572, 370] on div "1 2 3 4 5 go ( 'up' , 3 ) ; go ( 'right' , 4 ) ; go ( 'down' , 3 ) ; go ( 'left…" at bounding box center [708, 201] width 295 height 391
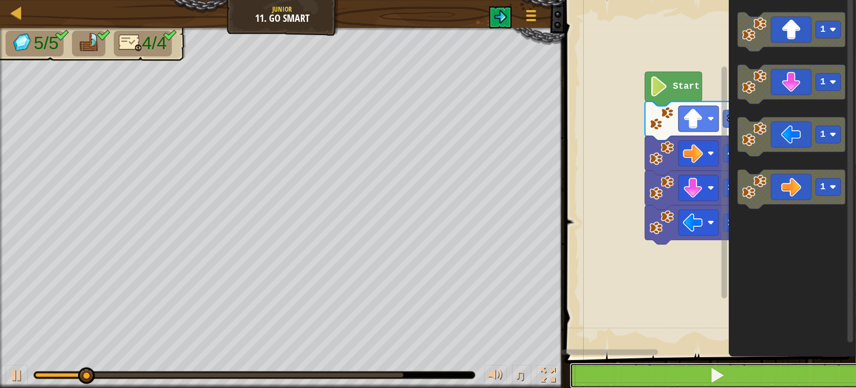
click at [579, 373] on button at bounding box center [717, 376] width 295 height 26
click at [573, 367] on button at bounding box center [717, 376] width 295 height 26
click at [572, 367] on button at bounding box center [717, 376] width 295 height 26
drag, startPoint x: 574, startPoint y: 367, endPoint x: 609, endPoint y: 386, distance: 40.4
click at [582, 367] on button at bounding box center [717, 376] width 295 height 26
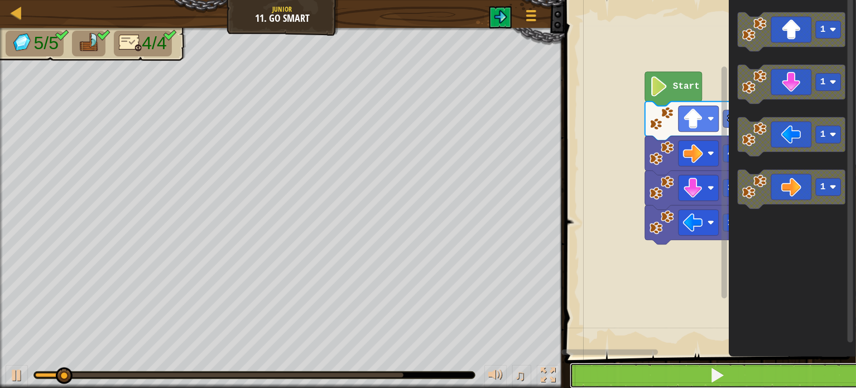
click at [700, 372] on button at bounding box center [717, 376] width 295 height 26
drag, startPoint x: 702, startPoint y: 371, endPoint x: 708, endPoint y: 370, distance: 5.7
click at [703, 371] on button at bounding box center [717, 376] width 295 height 26
click at [708, 370] on button at bounding box center [717, 376] width 295 height 26
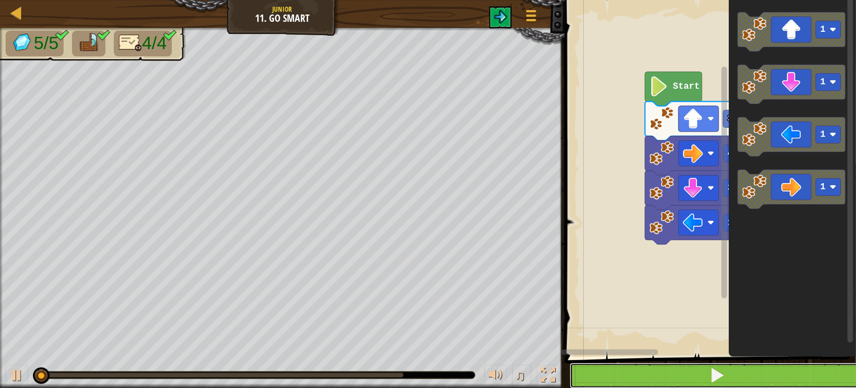
click at [708, 370] on button at bounding box center [717, 376] width 295 height 26
click at [710, 368] on button at bounding box center [717, 376] width 295 height 26
click at [710, 368] on span at bounding box center [717, 375] width 16 height 16
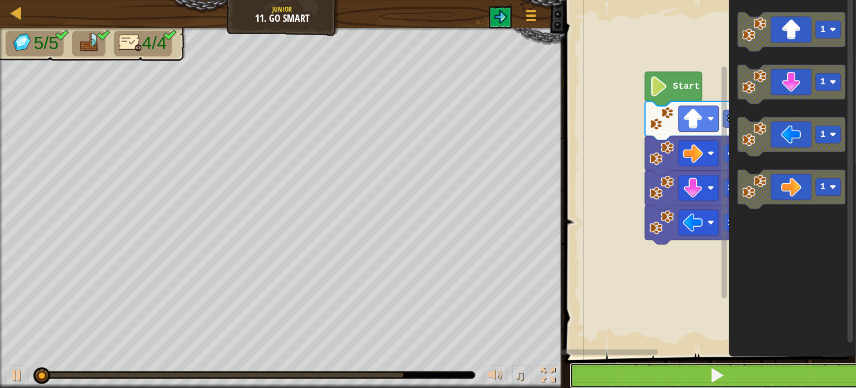
click at [711, 364] on button at bounding box center [717, 376] width 295 height 26
click at [711, 363] on button at bounding box center [717, 376] width 295 height 26
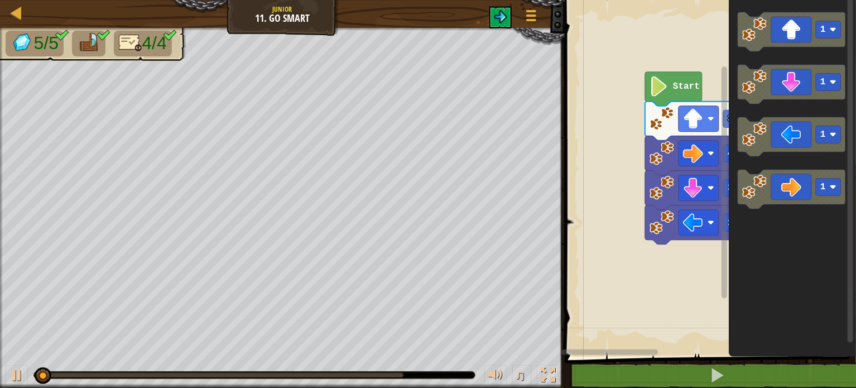
click at [711, 362] on span at bounding box center [711, 163] width 300 height 402
click at [708, 361] on span at bounding box center [711, 163] width 300 height 402
click at [712, 358] on span at bounding box center [711, 163] width 300 height 402
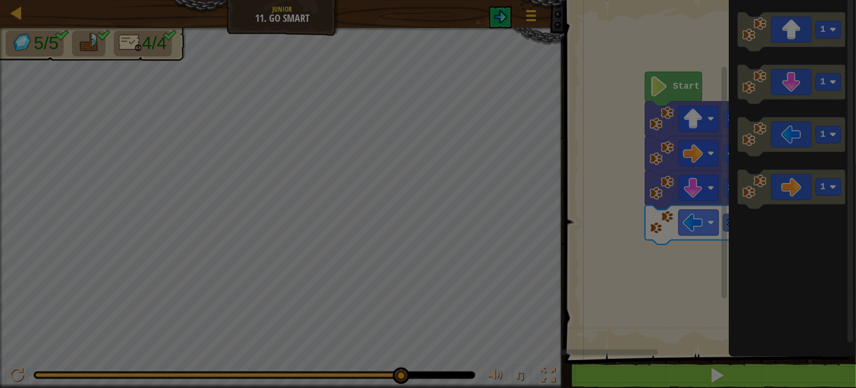
click at [647, 1] on body "Map Junior 11. Go Smart Game Menu 1 ההההההההההההההההההההההההההההההההההההההההההה…" at bounding box center [428, 0] width 856 height 1
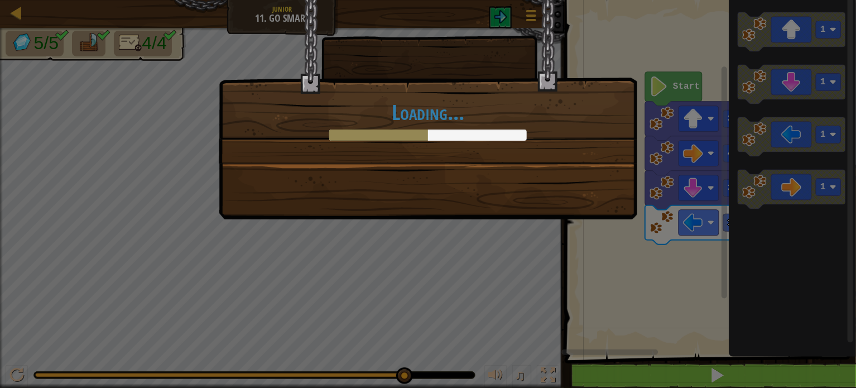
click at [647, 377] on div "Loading..." at bounding box center [428, 194] width 856 height 388
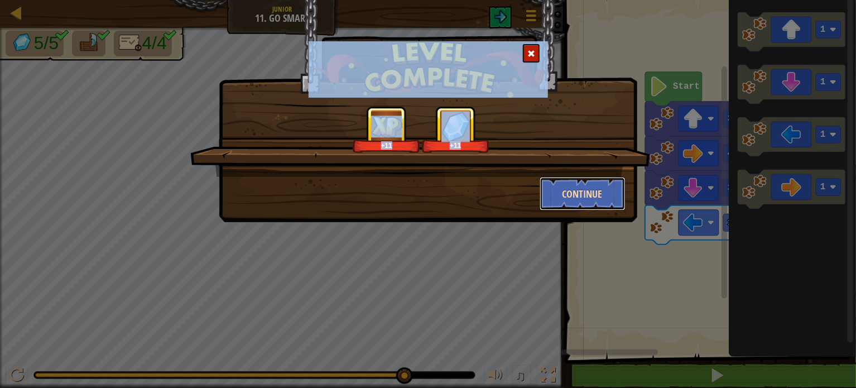
click at [607, 185] on button "Continue" at bounding box center [583, 193] width 87 height 33
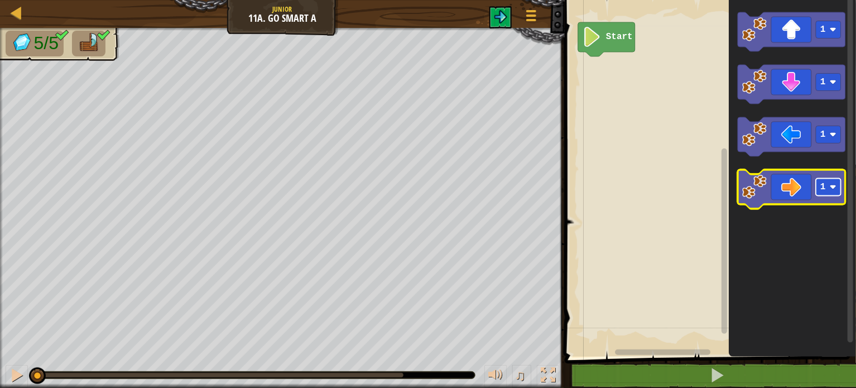
click at [817, 183] on rect "Blockly Workspace" at bounding box center [828, 187] width 25 height 17
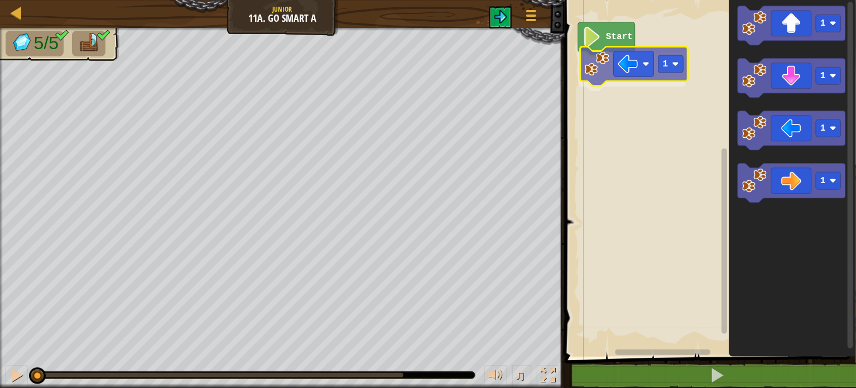
click at [646, 59] on div "Start 1 1 1 1 1 1" at bounding box center [708, 175] width 295 height 362
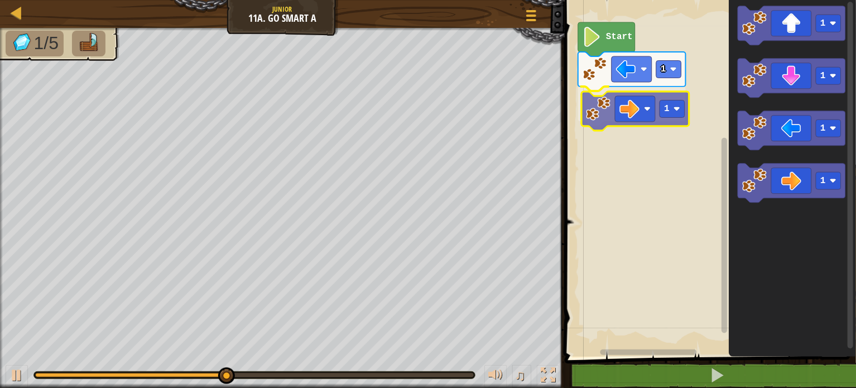
click at [598, 110] on div "Start 1 1 1 1 1 1 1" at bounding box center [708, 175] width 295 height 362
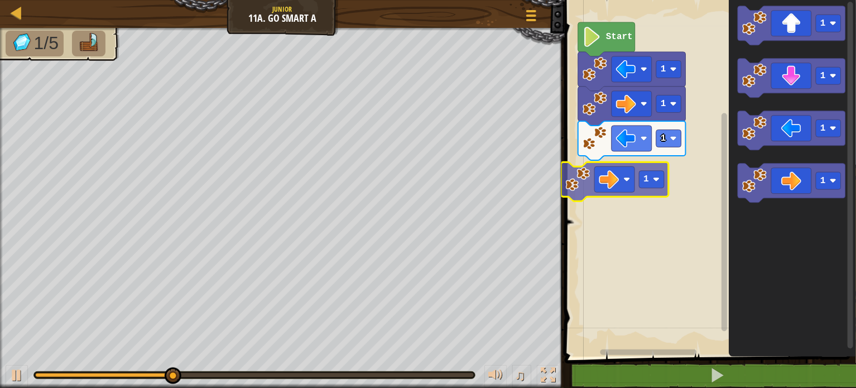
click at [591, 190] on div "Start 1 1 1 1 1 1 1 1 1" at bounding box center [708, 175] width 295 height 362
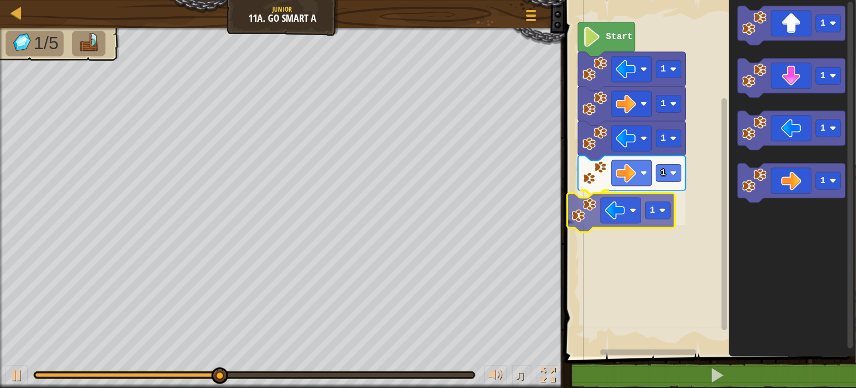
click at [603, 212] on div "1 1 1 1 1 Start 1 1 1 1 1" at bounding box center [708, 175] width 295 height 362
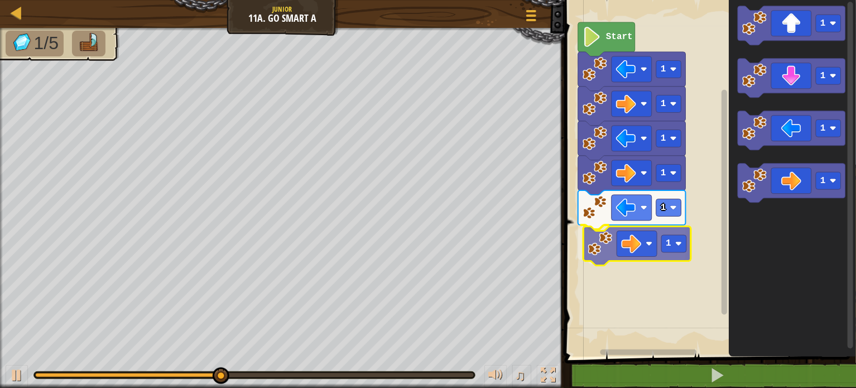
click at [588, 243] on div "Start 1 1 1 1 1 1 1 1 1 1 1" at bounding box center [708, 175] width 295 height 362
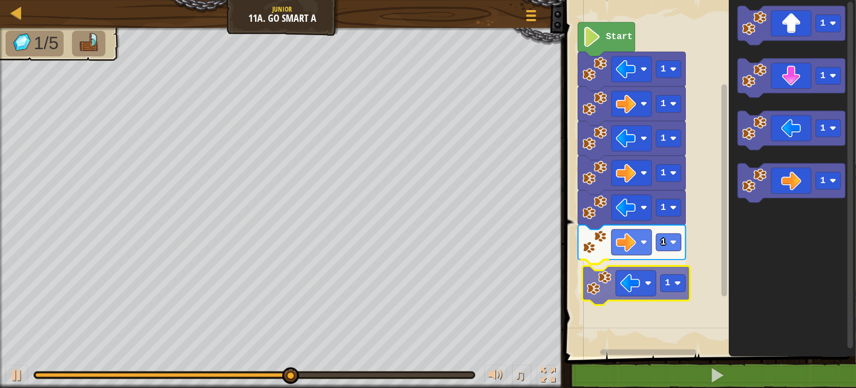
click at [584, 295] on div "Start 1 1 1 1 1 1 1 1 1 1 1 1" at bounding box center [708, 175] width 295 height 362
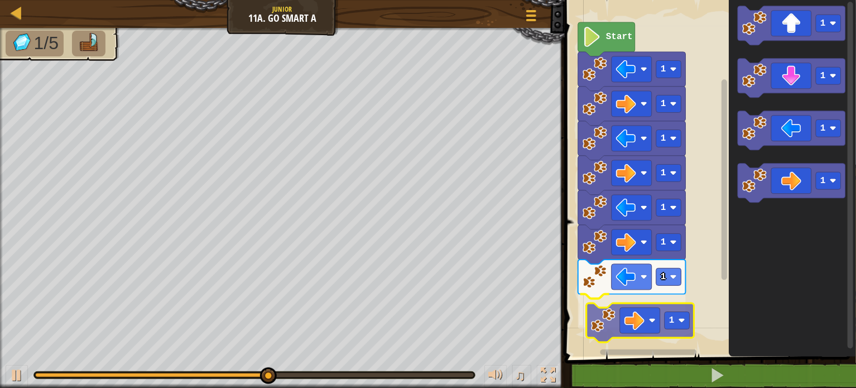
click at [609, 324] on div "Start 1 1 1 1 1 1 1 1 1 1 1 1 1" at bounding box center [708, 175] width 295 height 362
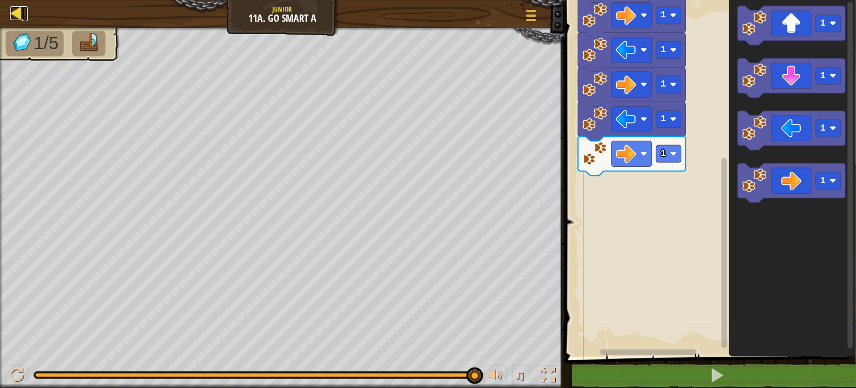
click at [12, 12] on div at bounding box center [17, 13] width 14 height 14
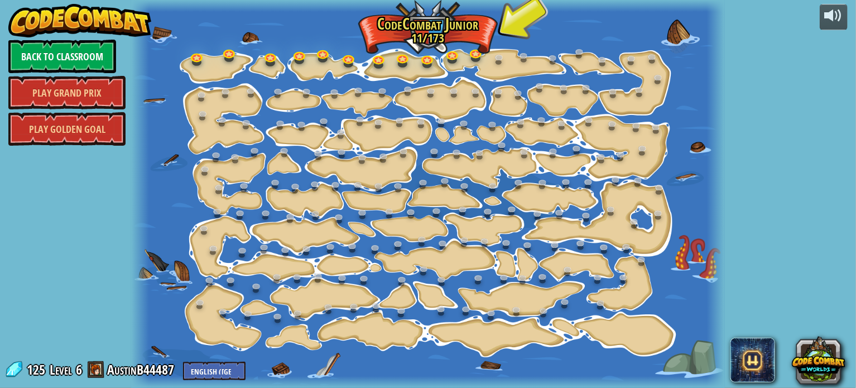
click at [32, 65] on link "Back to Classroom" at bounding box center [62, 56] width 108 height 33
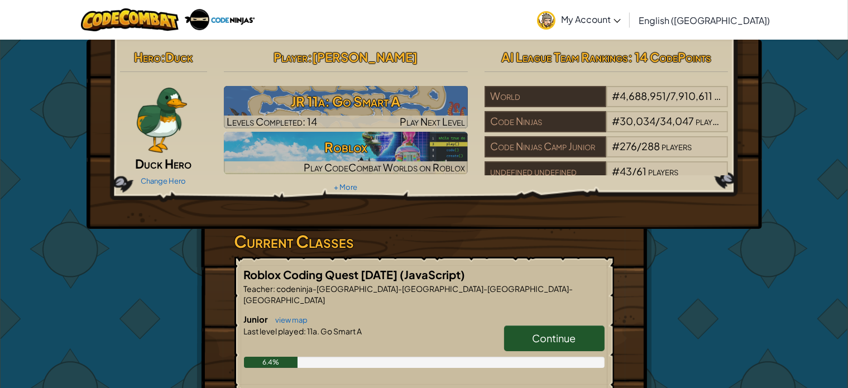
click at [359, 161] on span "Play CodeCombat Worlds on Roblox" at bounding box center [384, 167] width 161 height 13
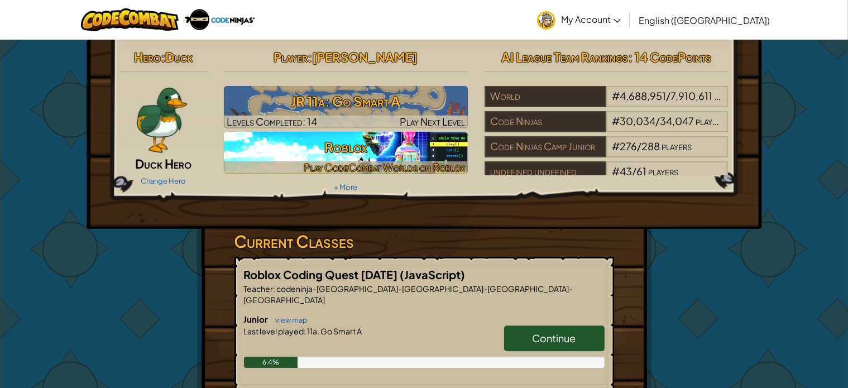
click at [360, 162] on span "Play CodeCombat Worlds on Roblox" at bounding box center [384, 167] width 161 height 13
